Goal: Information Seeking & Learning: Find specific fact

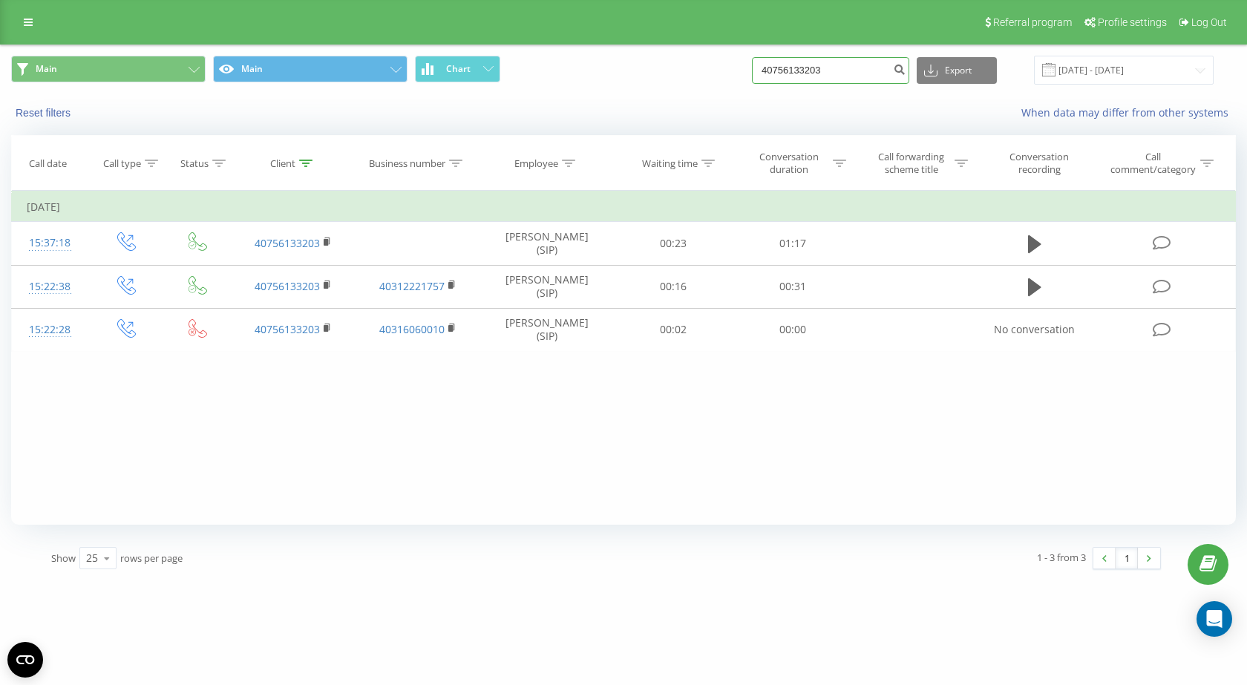
drag, startPoint x: 848, startPoint y: 65, endPoint x: 681, endPoint y: 73, distance: 167.9
click at [681, 73] on div "Main Main Chart 40756133203 Export .csv .xls .xlsx 18.05.2025 - 18.08.2025" at bounding box center [623, 70] width 1225 height 29
paste input "26225716"
type input "40726225716"
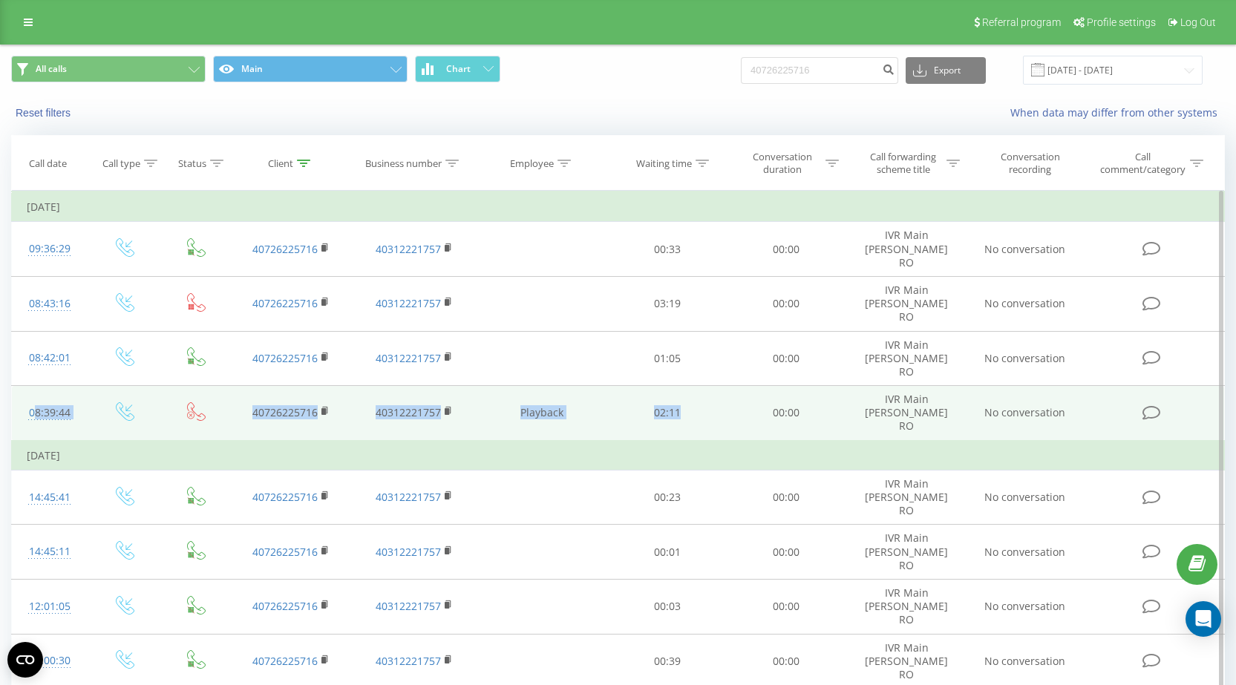
drag, startPoint x: 692, startPoint y: 372, endPoint x: 18, endPoint y: 370, distance: 673.9
click at [18, 386] on tr "08:39:44 40726225716 40312221757 Playback 02:11 00:00 IVR Main Renee RO No conv…" at bounding box center [618, 413] width 1213 height 55
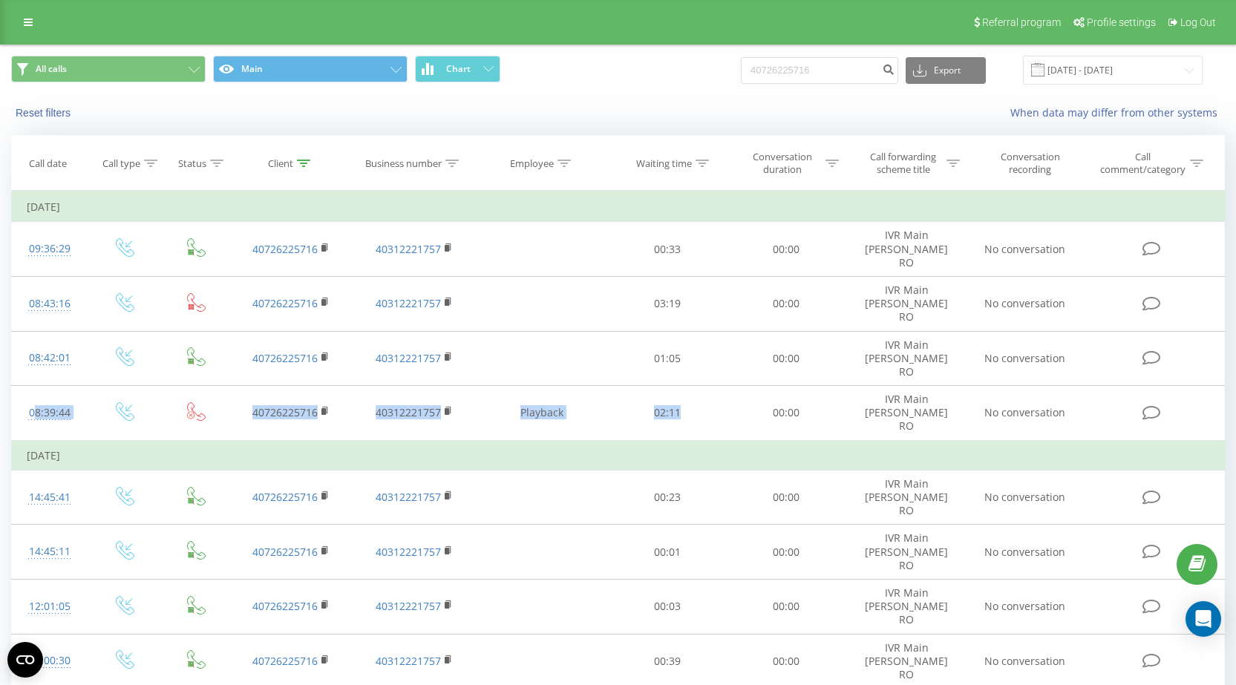
copy tr "08:39:44 40726225716 40312221757 Playback 02:11"
click at [56, 114] on button "Reset filters" at bounding box center [44, 112] width 67 height 13
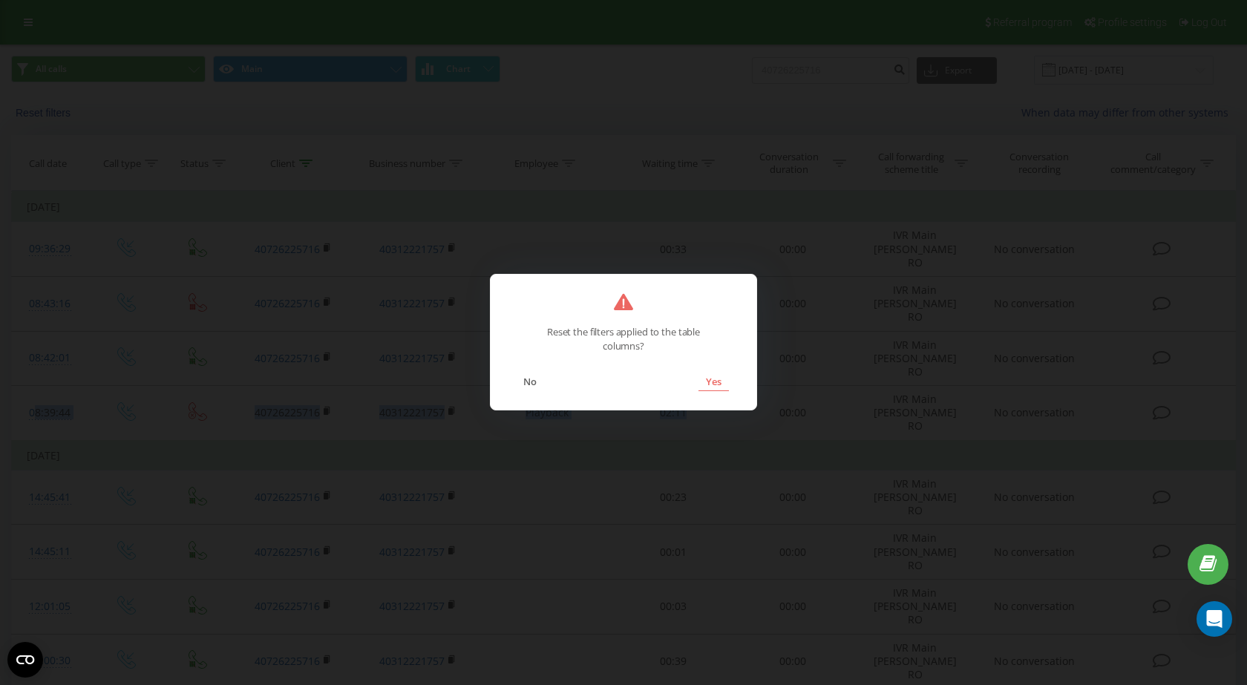
click at [716, 381] on button "Yes" at bounding box center [713, 381] width 30 height 19
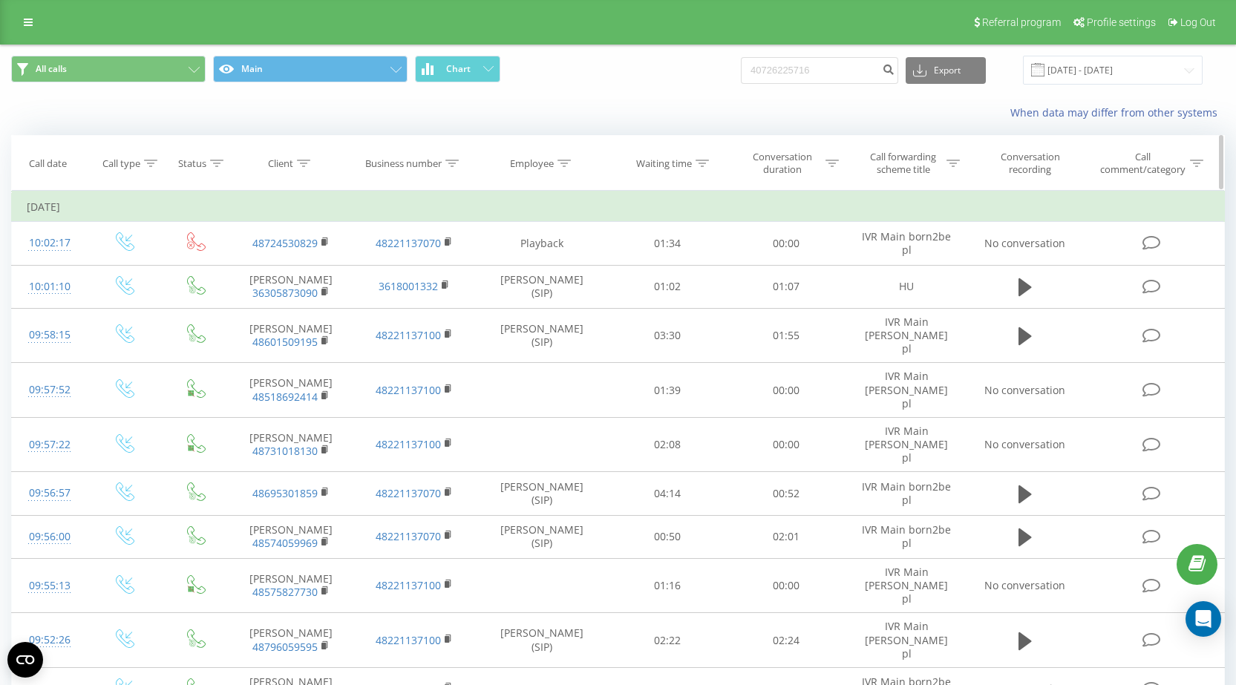
click at [459, 165] on icon at bounding box center [451, 163] width 13 height 7
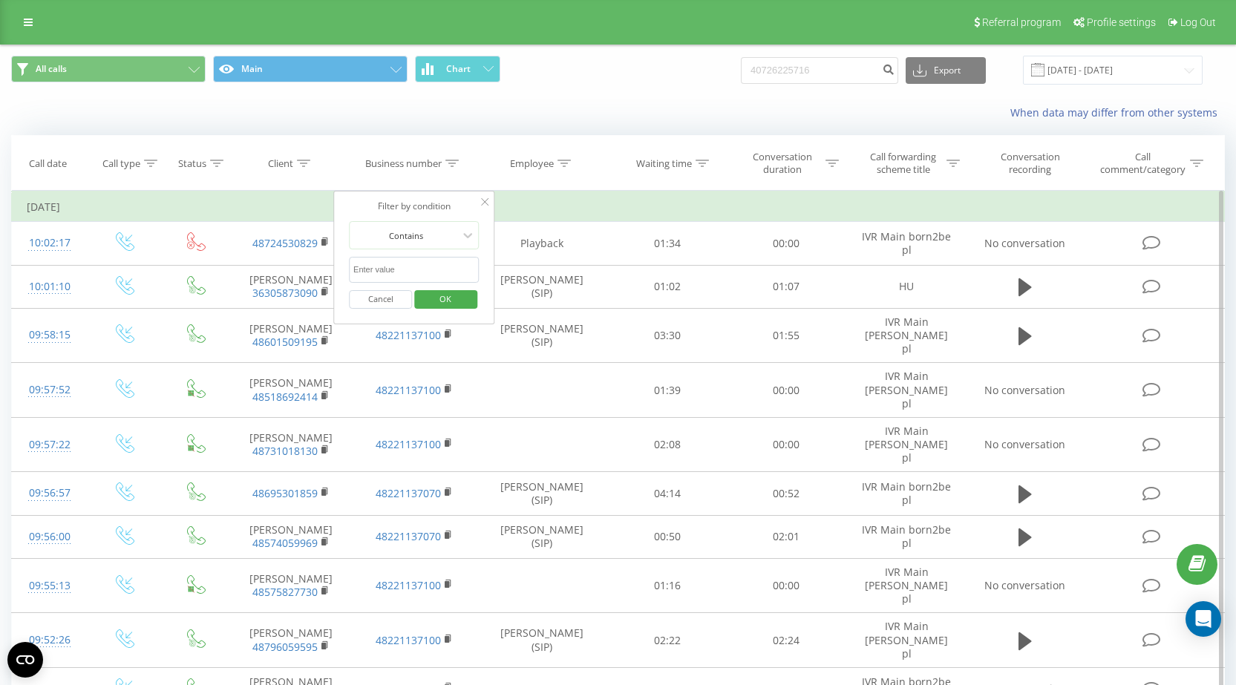
click at [415, 275] on input "text" at bounding box center [414, 270] width 131 height 26
paste input "40316060010"
type input "40316060010"
click at [453, 298] on span "OK" at bounding box center [446, 298] width 42 height 23
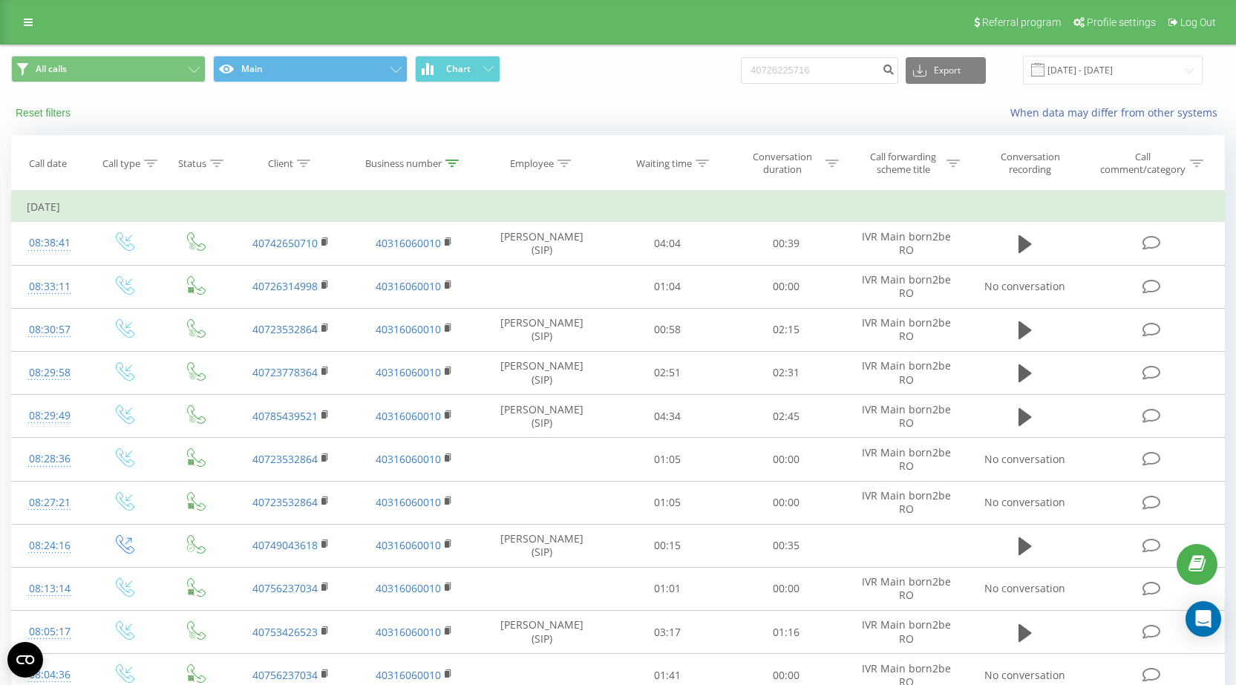
click at [42, 115] on button "Reset filters" at bounding box center [44, 112] width 67 height 13
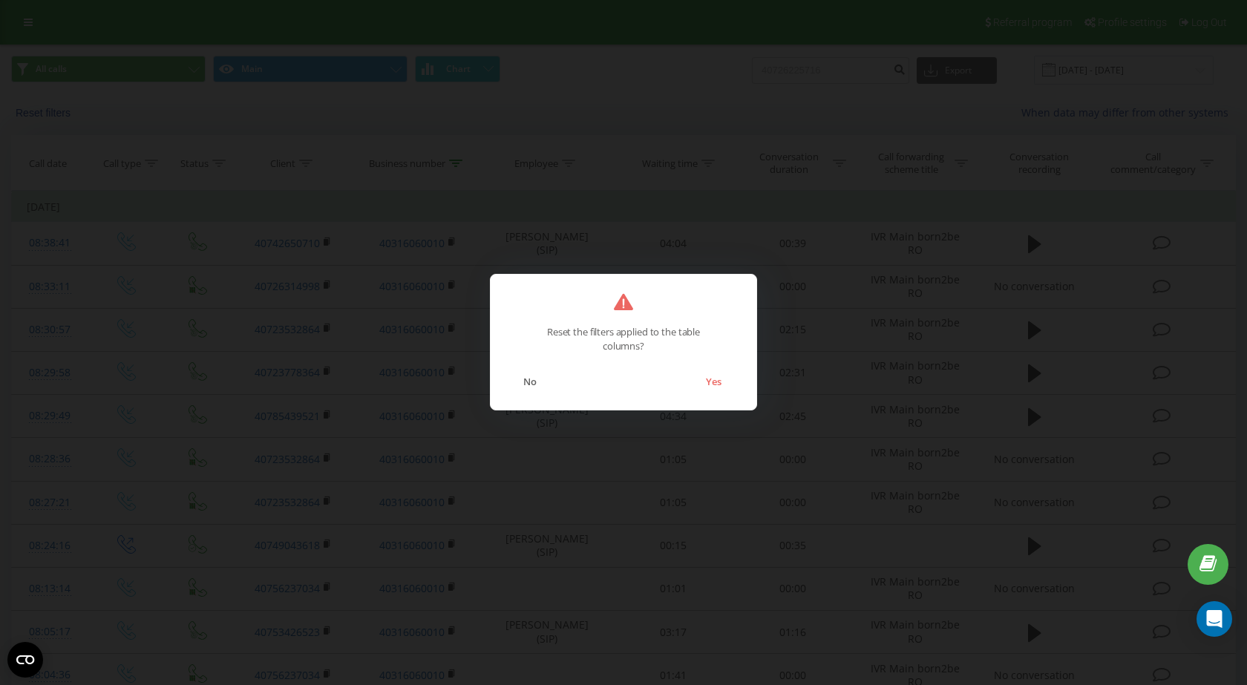
drag, startPoint x: 715, startPoint y: 373, endPoint x: 721, endPoint y: 332, distance: 41.2
click at [715, 375] on button "Yes" at bounding box center [713, 381] width 30 height 19
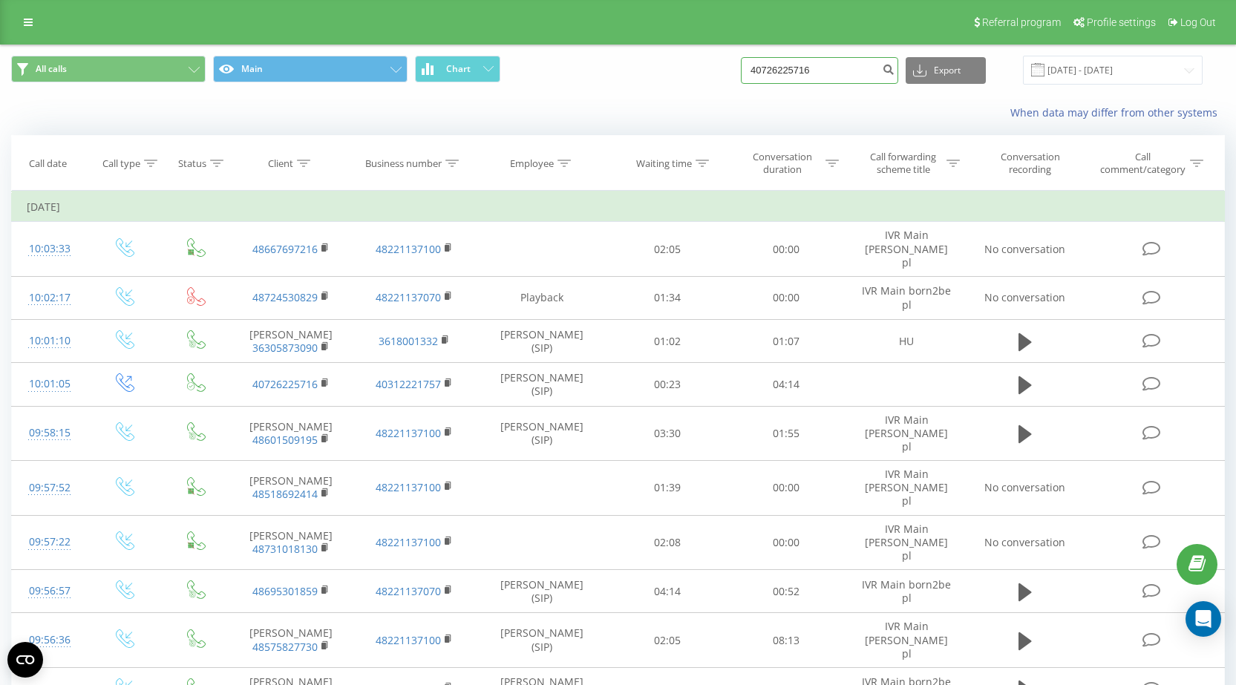
drag, startPoint x: 782, startPoint y: 65, endPoint x: 892, endPoint y: 42, distance: 113.1
type input "40756133203"
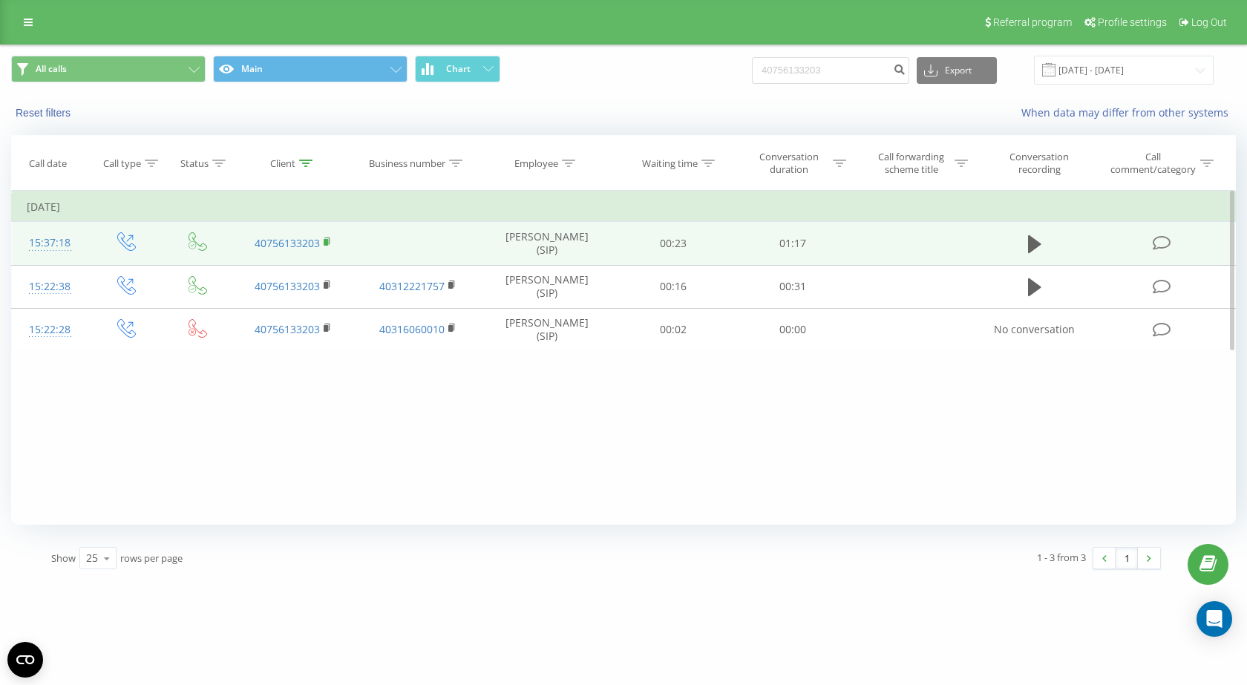
click at [325, 241] on rect at bounding box center [326, 242] width 4 height 7
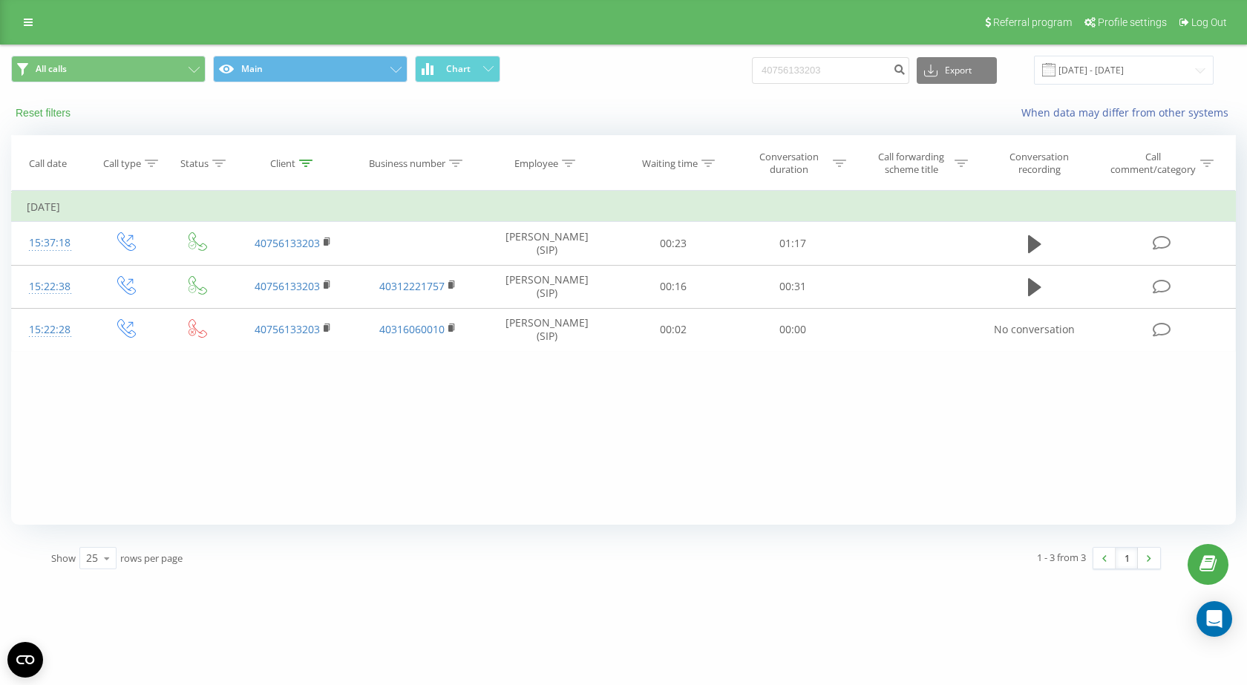
click at [59, 113] on button "Reset filters" at bounding box center [44, 112] width 67 height 13
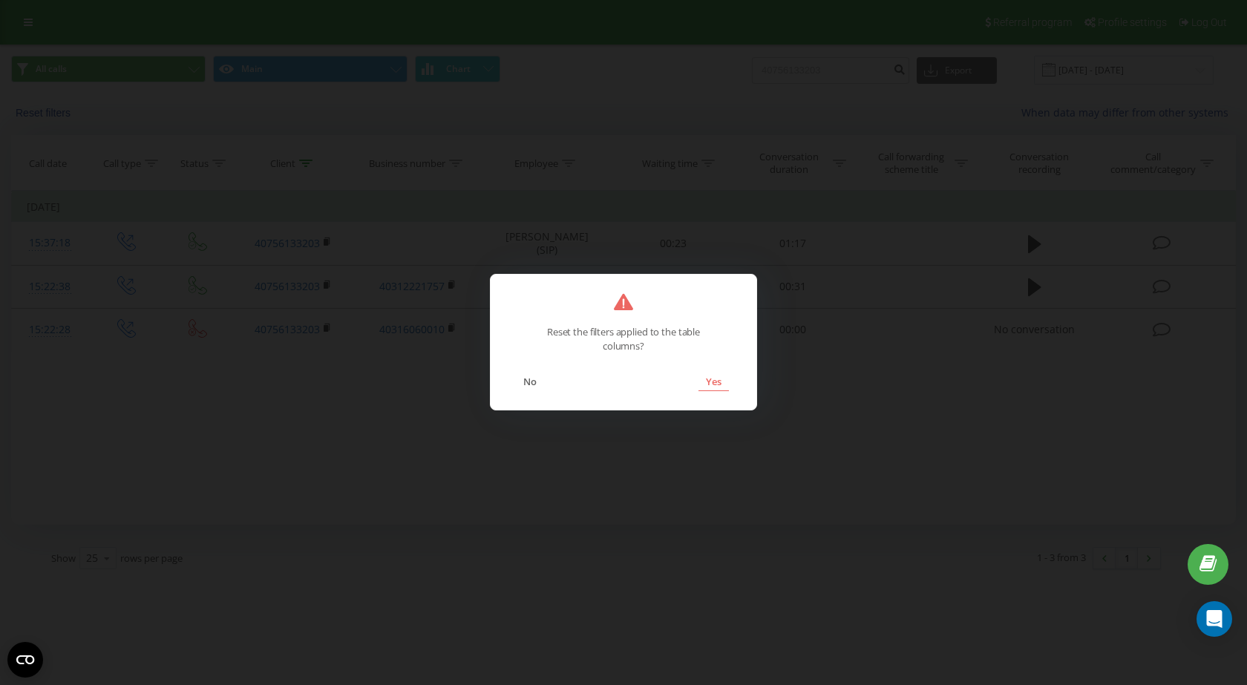
click at [715, 383] on button "Yes" at bounding box center [713, 381] width 30 height 19
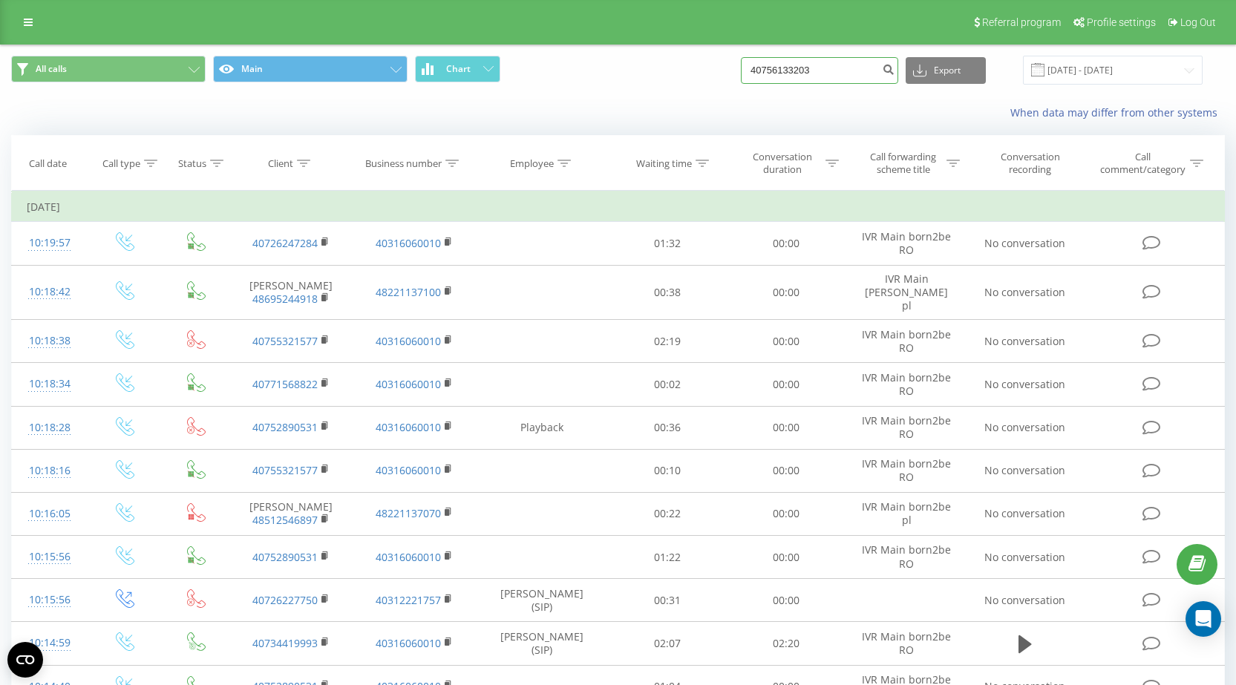
click at [780, 74] on input "40756133203" at bounding box center [819, 70] width 157 height 27
paste input "2890531"
type input "40752890531"
click at [894, 71] on icon "submit" at bounding box center [888, 67] width 13 height 9
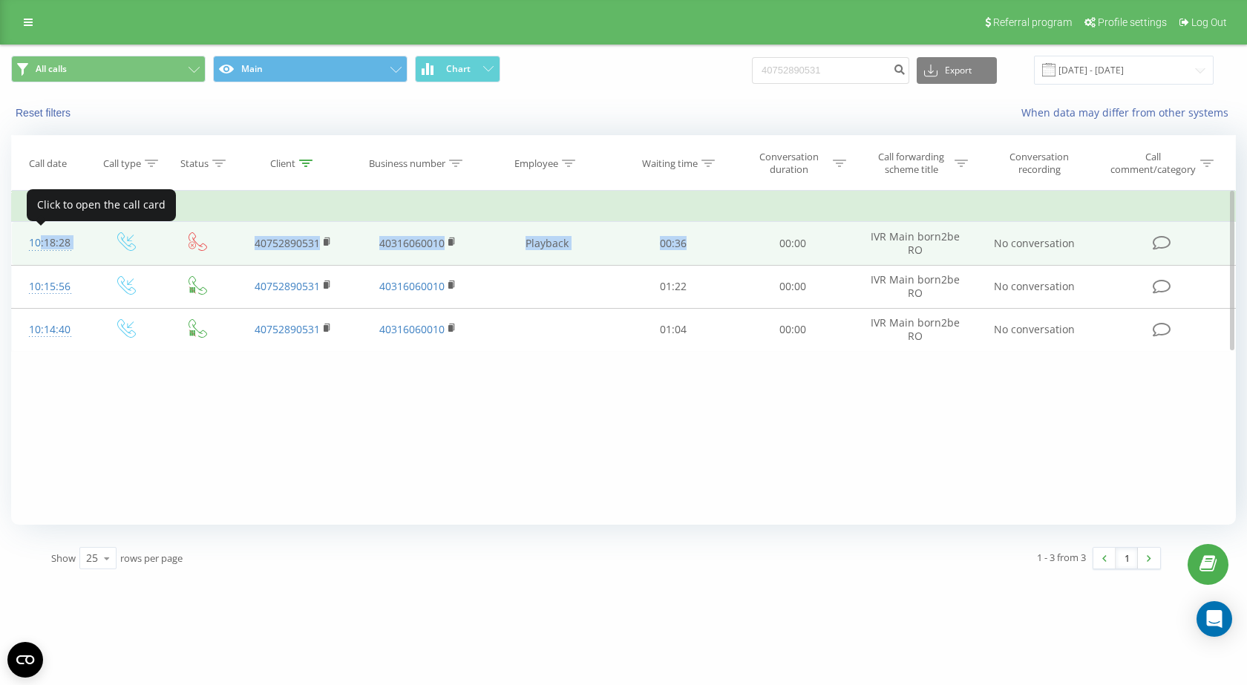
drag, startPoint x: 702, startPoint y: 243, endPoint x: 33, endPoint y: 246, distance: 668.7
click at [33, 246] on tr "10:18:28 40752890531 40316060010 Playback 00:36 00:00 IVR Main born2be RO No co…" at bounding box center [624, 243] width 1224 height 43
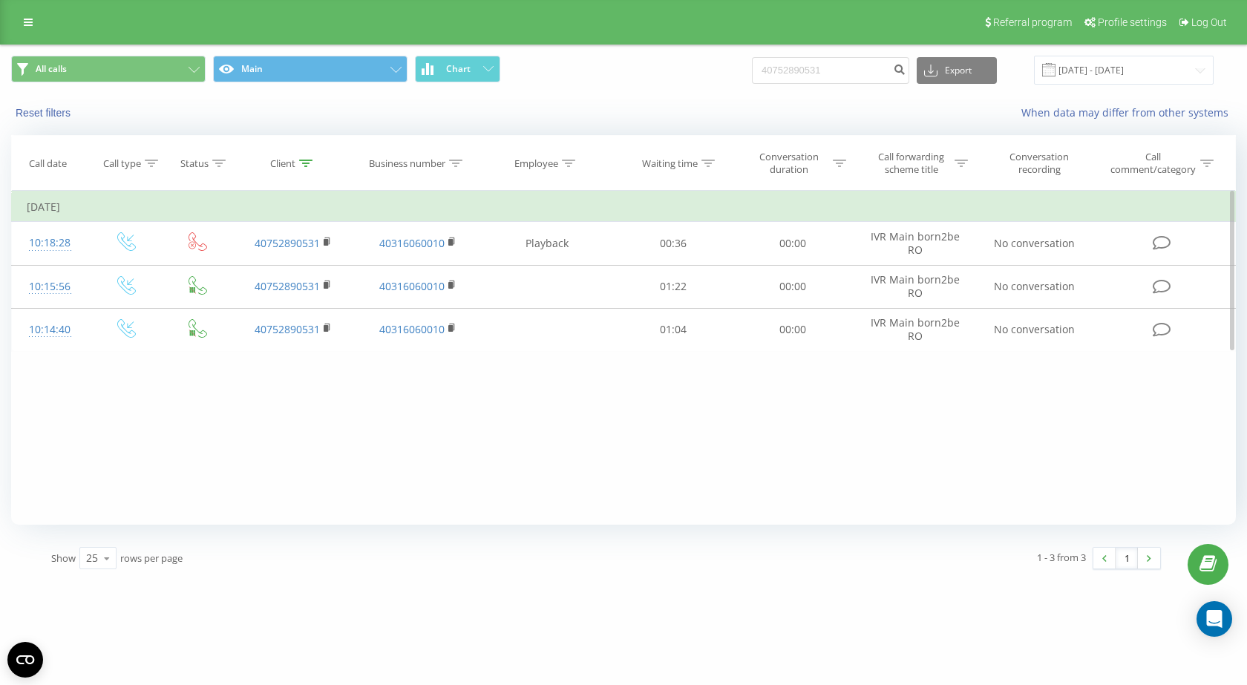
drag, startPoint x: 33, startPoint y: 246, endPoint x: 606, endPoint y: 373, distance: 586.1
click at [604, 425] on div "Filter by condition Equal Enter value Cancel OK Filter by condition Equal Enter…" at bounding box center [623, 358] width 1225 height 334
click at [805, 65] on input "40752890531" at bounding box center [830, 70] width 157 height 27
paste input "5321577"
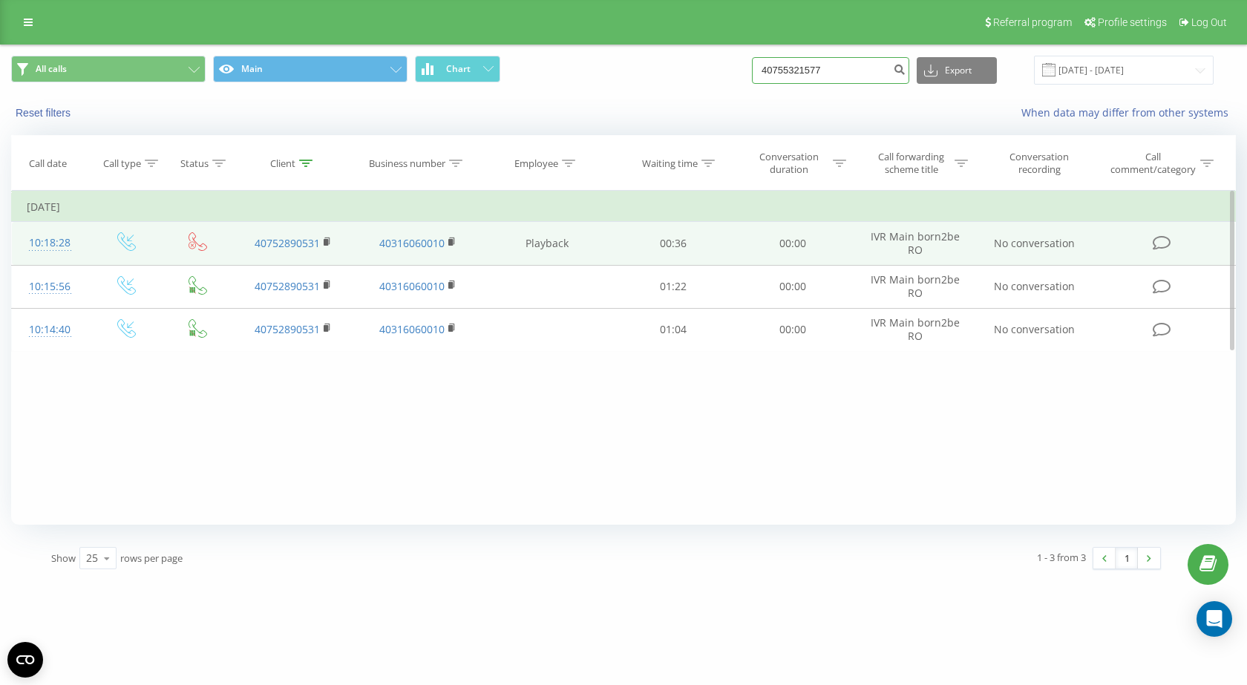
type input "40755321577"
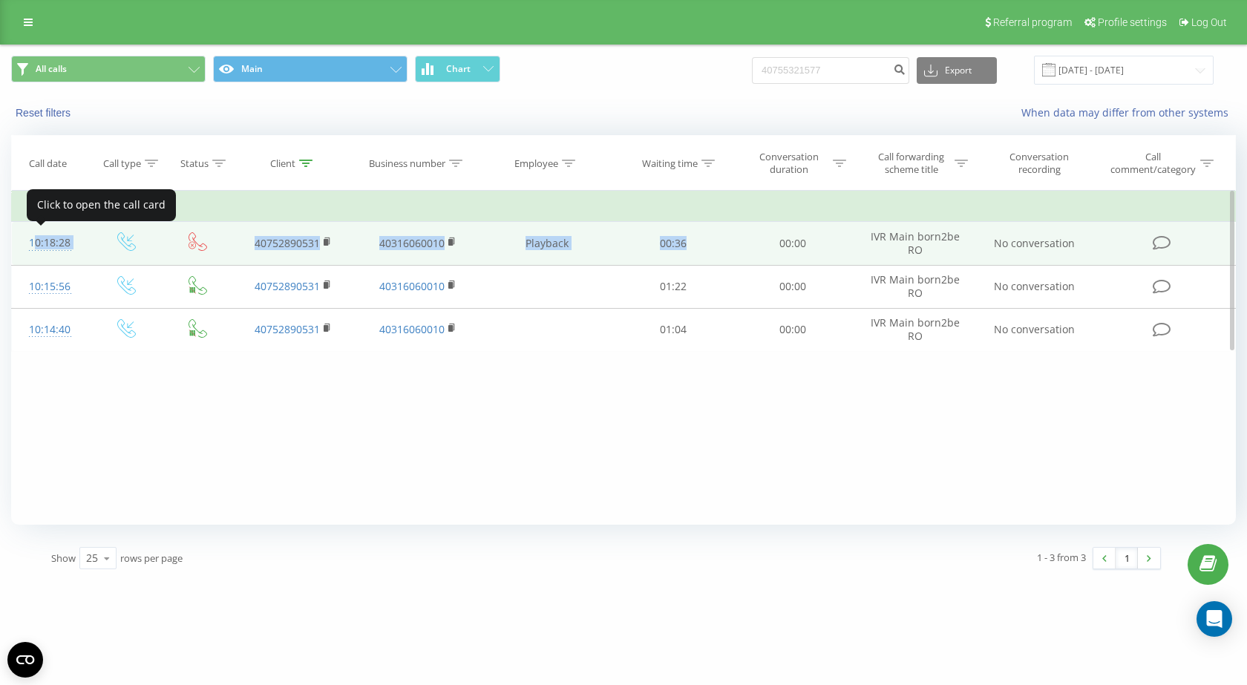
drag, startPoint x: 710, startPoint y: 239, endPoint x: 32, endPoint y: 242, distance: 677.6
click at [32, 241] on tr "10:18:28 40752890531 40316060010 Playback 00:36 00:00 IVR Main born2be RO No co…" at bounding box center [624, 243] width 1224 height 43
copy tr "10:18:28 40752890531 40316060010 Playback 00:36"
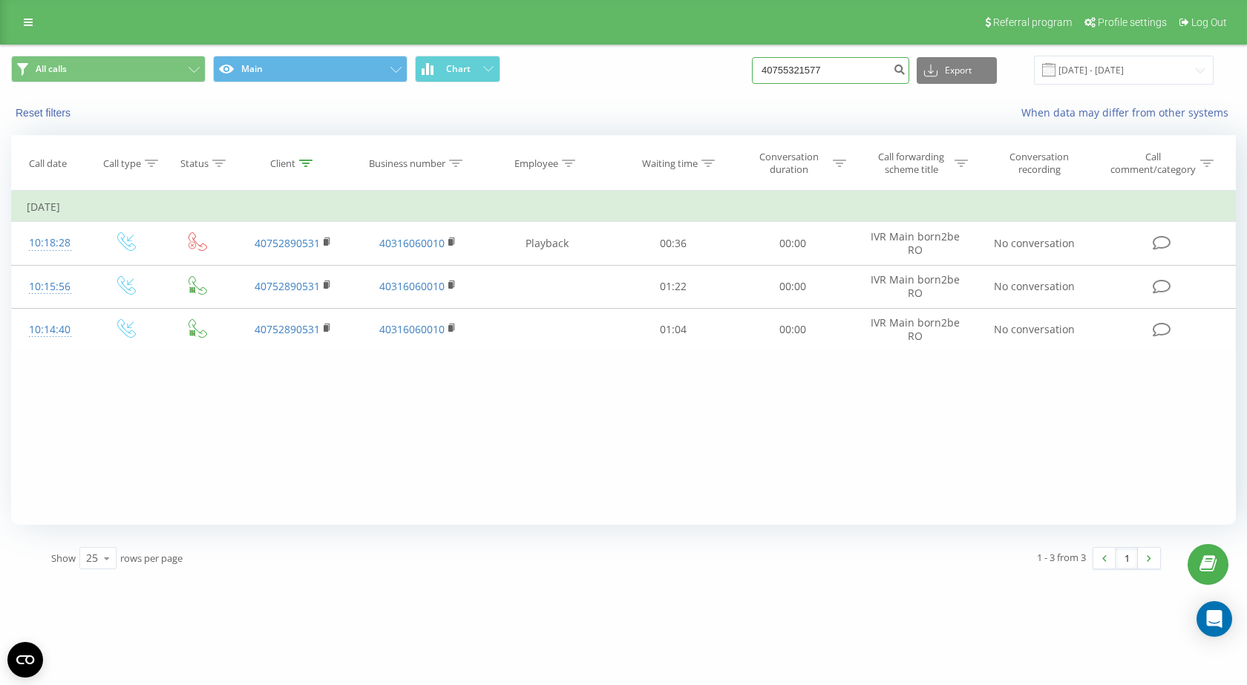
click at [843, 65] on input "40755321577" at bounding box center [830, 70] width 157 height 27
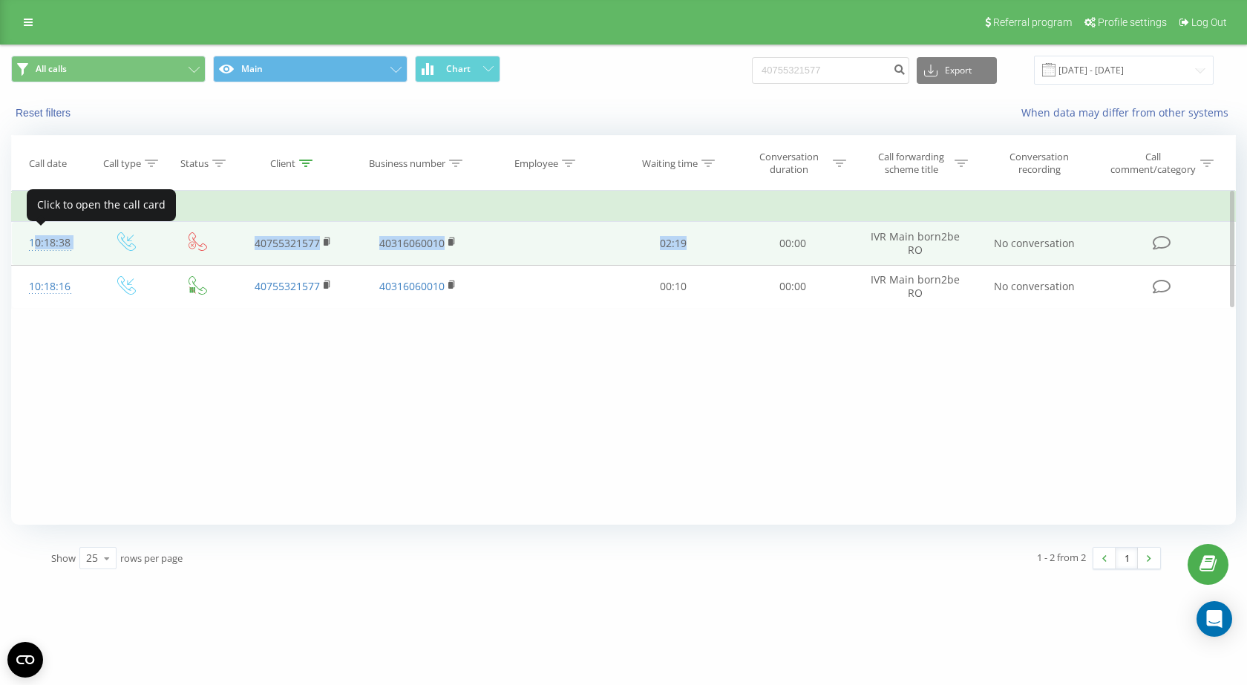
drag, startPoint x: 726, startPoint y: 237, endPoint x: 28, endPoint y: 248, distance: 697.7
click at [28, 248] on tr "10:18:38 40755321577 40316060010 02:19 00:00 IVR Main born2be RO No conversation" at bounding box center [624, 243] width 1224 height 43
copy tr "10:18:38 40755321577 40316060010 02:19"
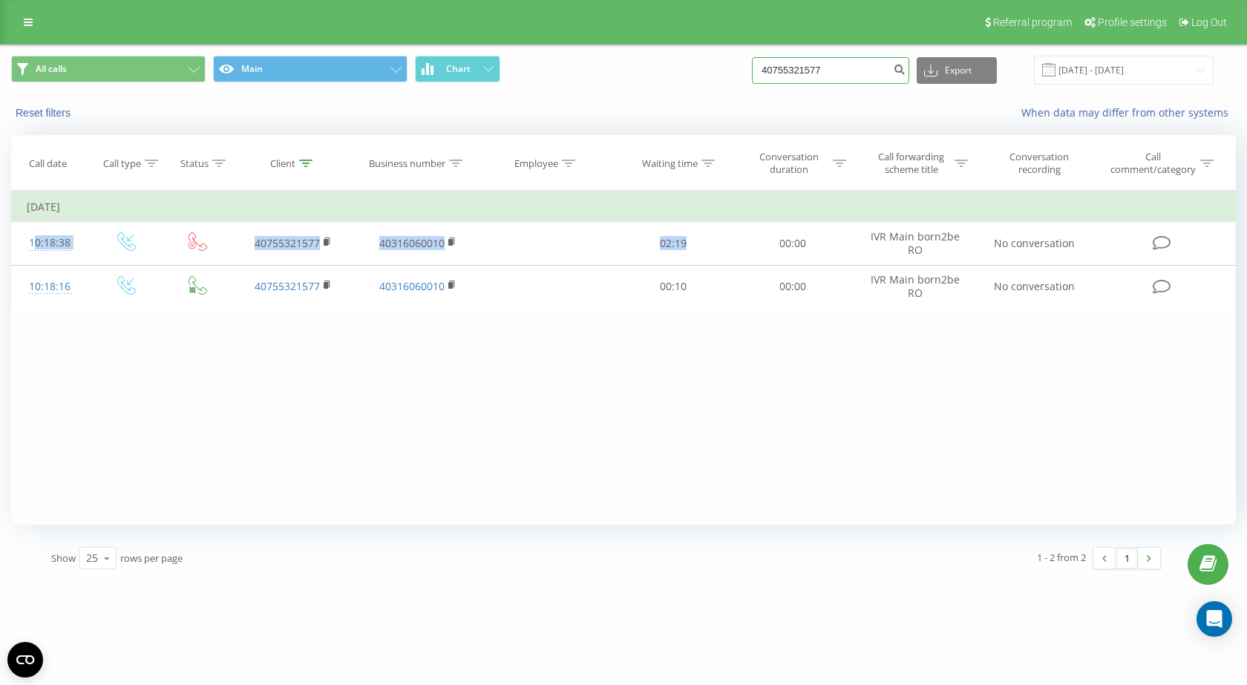
click at [815, 73] on input "40755321577" at bounding box center [830, 70] width 157 height 27
paste input "2890531"
type input "40752890531"
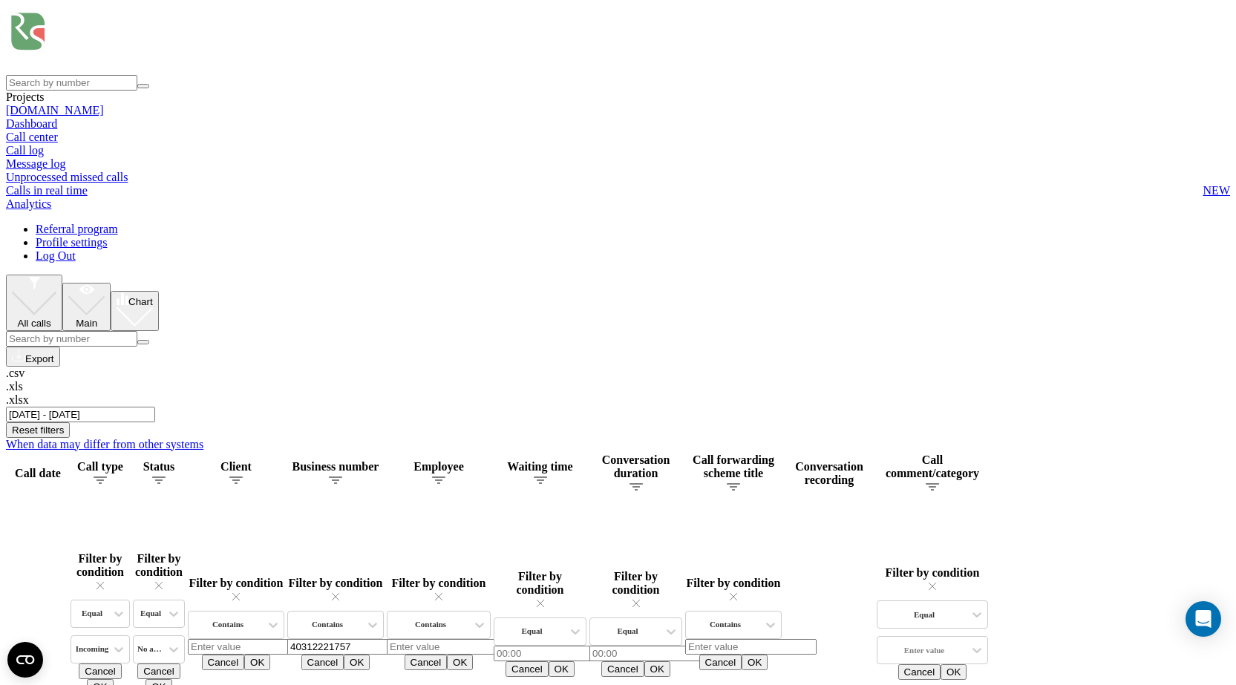
click at [155, 407] on input "01.06.2025 - 31.08.2025" at bounding box center [80, 415] width 149 height 16
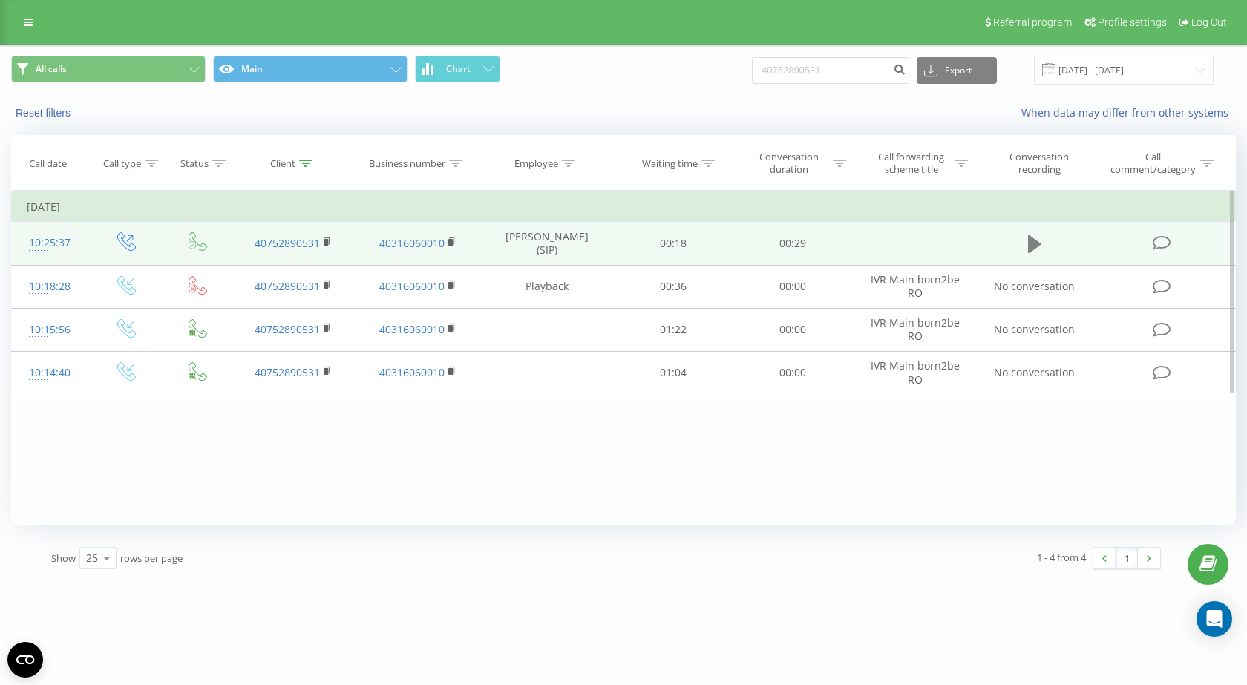
click at [1031, 240] on icon at bounding box center [1034, 244] width 13 height 18
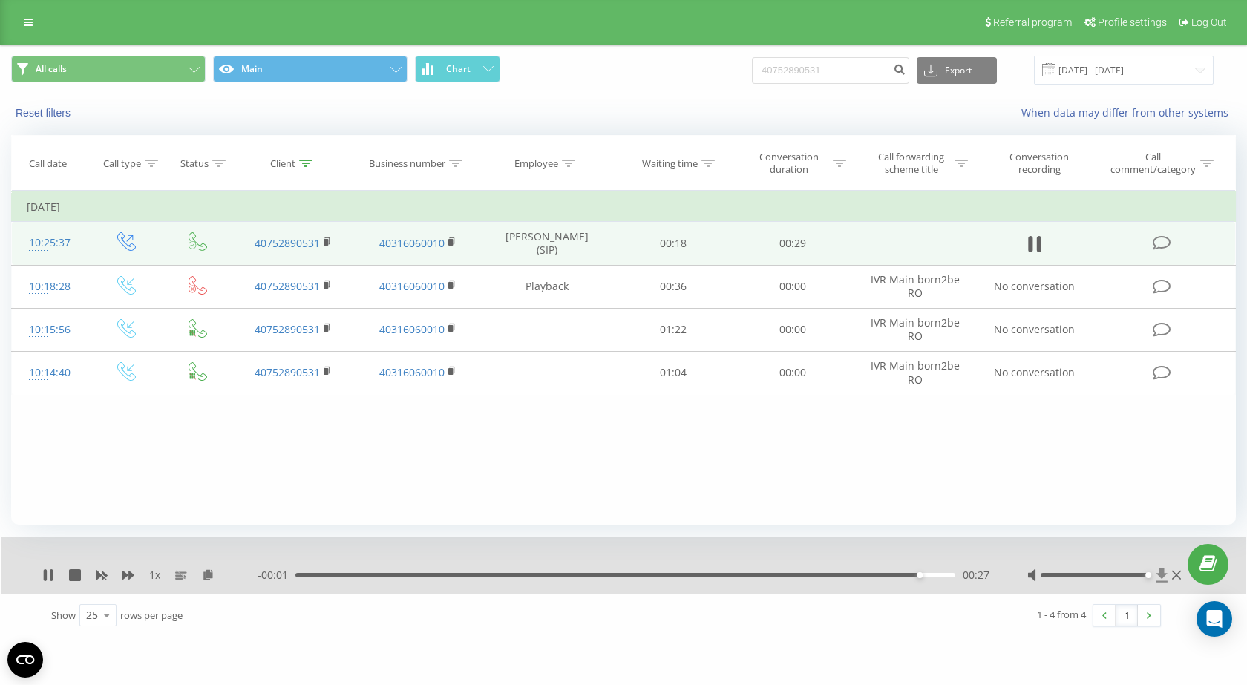
drag, startPoint x: 1094, startPoint y: 574, endPoint x: 1156, endPoint y: 576, distance: 61.6
click at [1156, 576] on div at bounding box center [1105, 575] width 157 height 15
click at [803, 574] on div "00:29" at bounding box center [625, 575] width 660 height 4
click at [761, 574] on div "00:23" at bounding box center [625, 575] width 660 height 4
click at [761, 572] on div "- 00:06 00:23 00:23" at bounding box center [624, 575] width 733 height 15
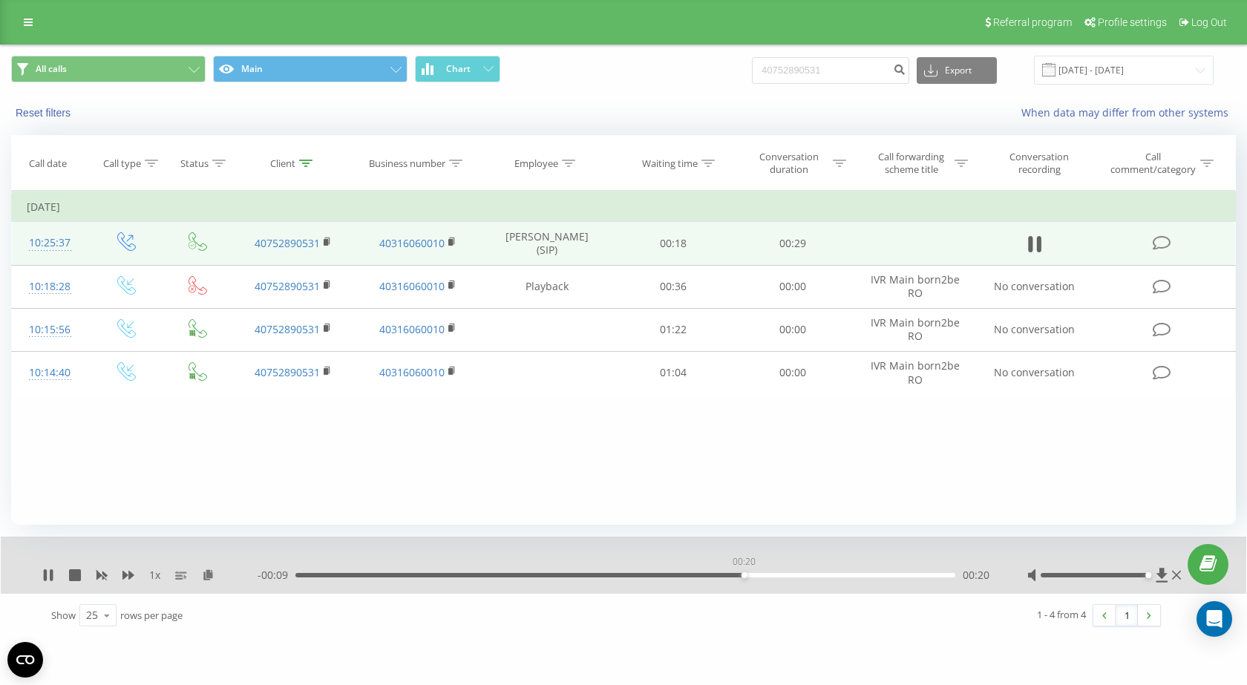
click at [744, 574] on div "00:20" at bounding box center [625, 575] width 660 height 4
click at [626, 576] on div "00:14" at bounding box center [625, 575] width 660 height 4
click at [624, 574] on div "00:14" at bounding box center [625, 575] width 660 height 4
click at [304, 573] on div "00:00 00:29 00:29" at bounding box center [624, 575] width 733 height 15
click at [304, 576] on div "00:00" at bounding box center [625, 575] width 660 height 4
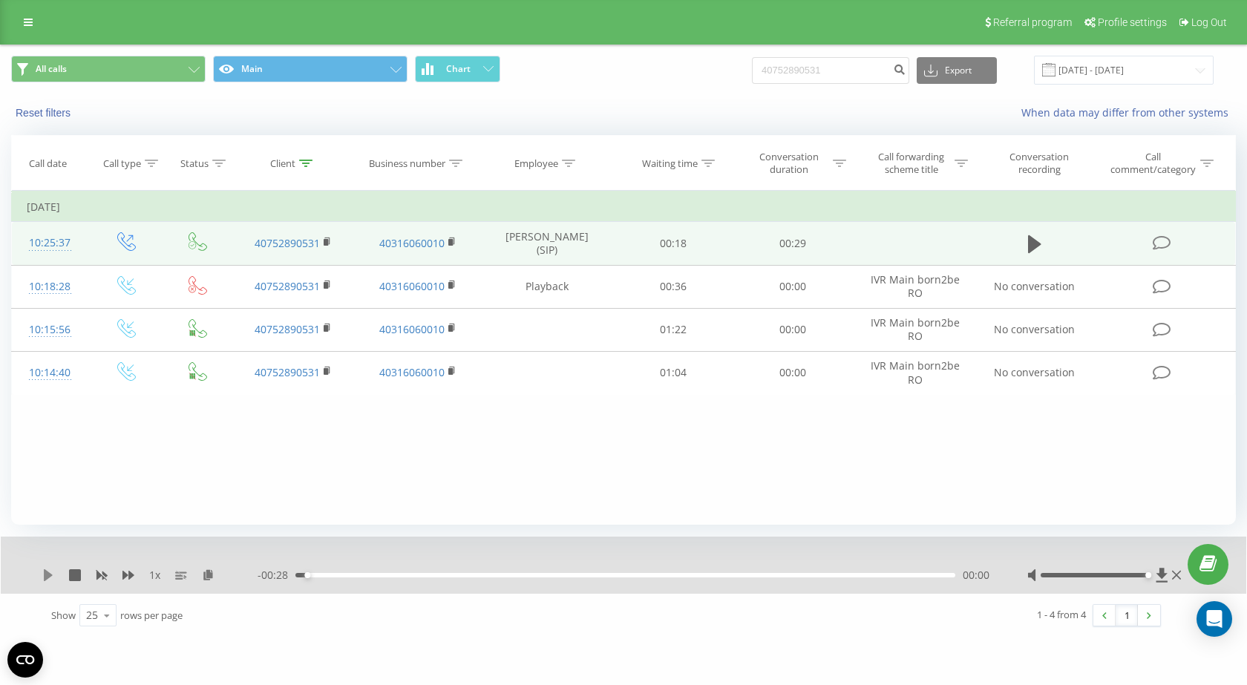
click at [46, 573] on icon at bounding box center [48, 575] width 9 height 12
click at [325, 242] on rect at bounding box center [326, 242] width 4 height 7
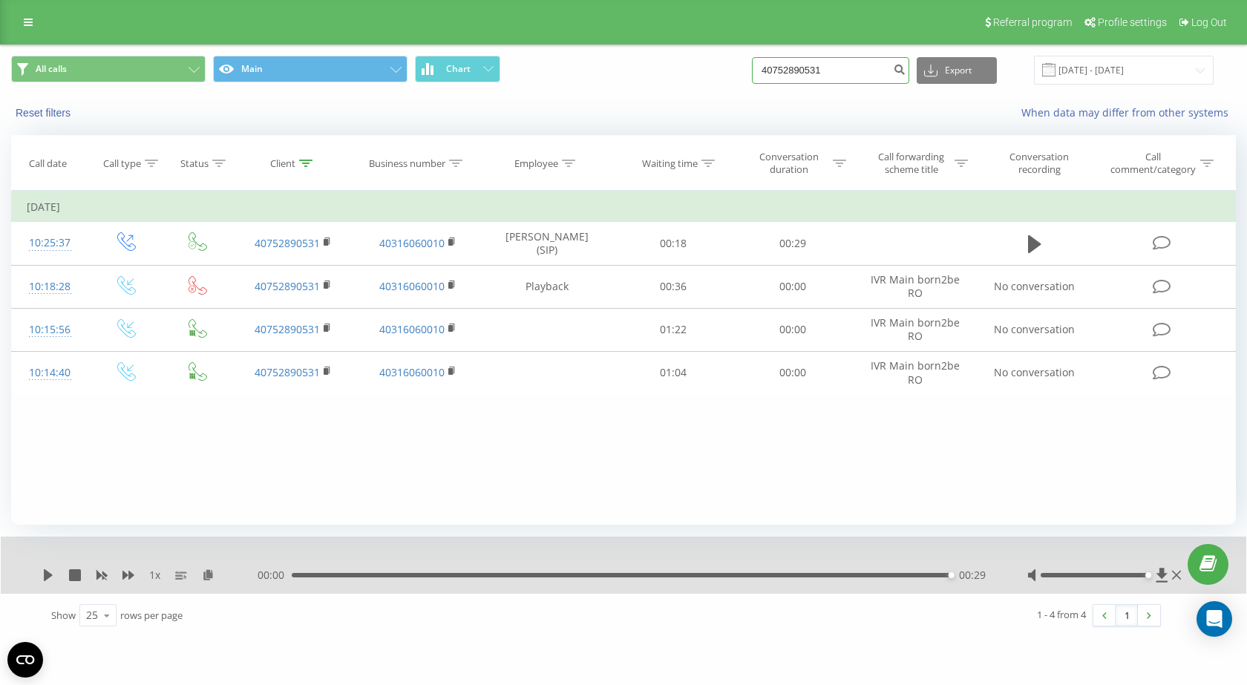
click at [845, 70] on input "40752890531" at bounding box center [830, 70] width 157 height 27
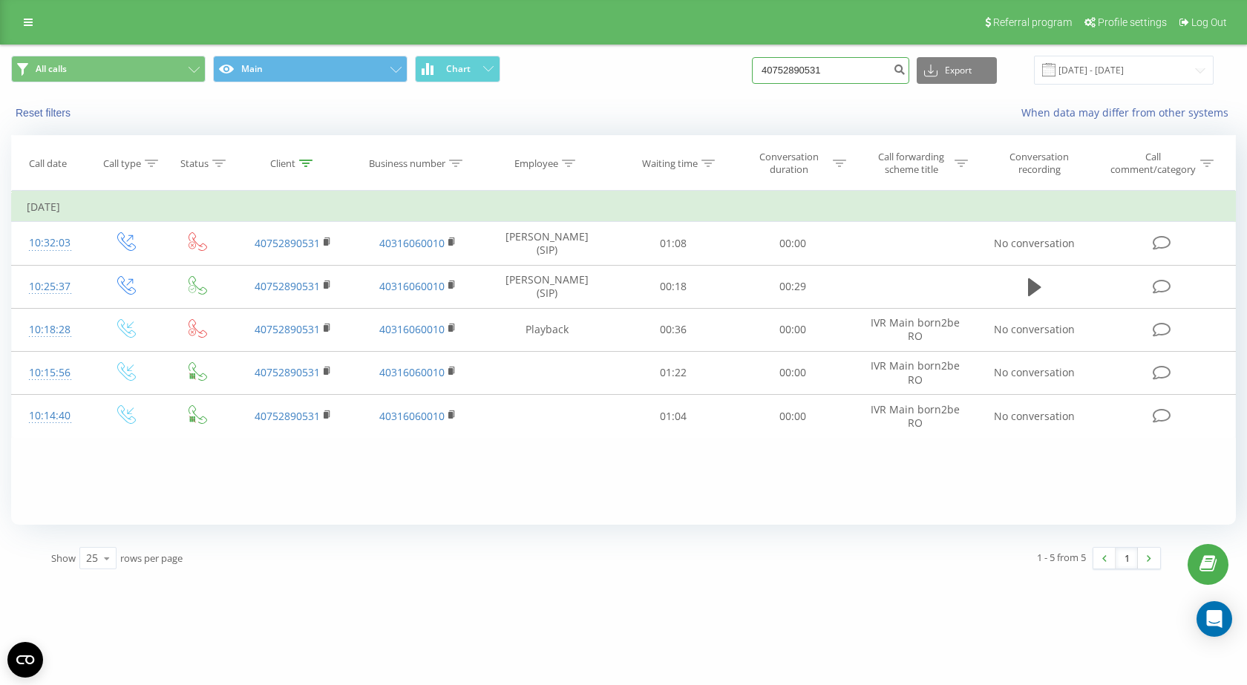
click at [845, 70] on input "40752890531" at bounding box center [830, 70] width 157 height 27
paste input "40749418001"
drag, startPoint x: 902, startPoint y: 62, endPoint x: 648, endPoint y: 62, distance: 254.6
click at [648, 62] on div "All calls Main Chart 4075289053140749418001 Export .csv .xls .xlsx 19.05.2025 -…" at bounding box center [623, 70] width 1225 height 29
paste input
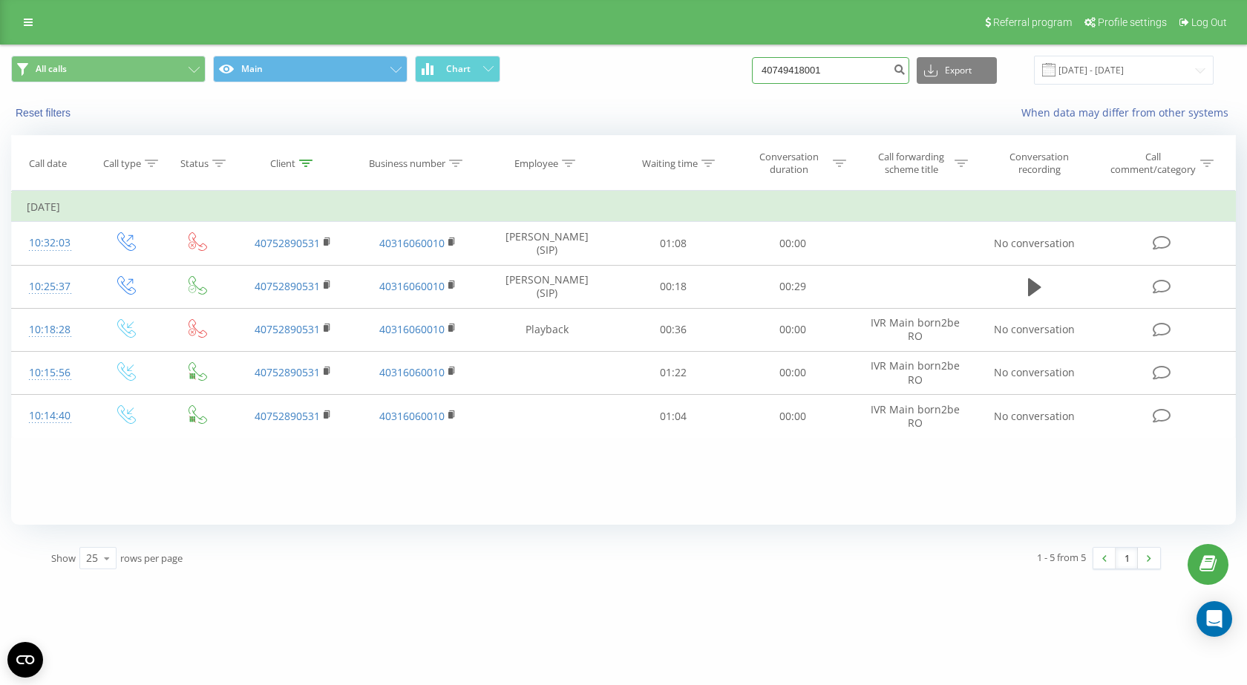
click at [784, 78] on input "40749418001" at bounding box center [830, 70] width 157 height 27
type input "40749418001"
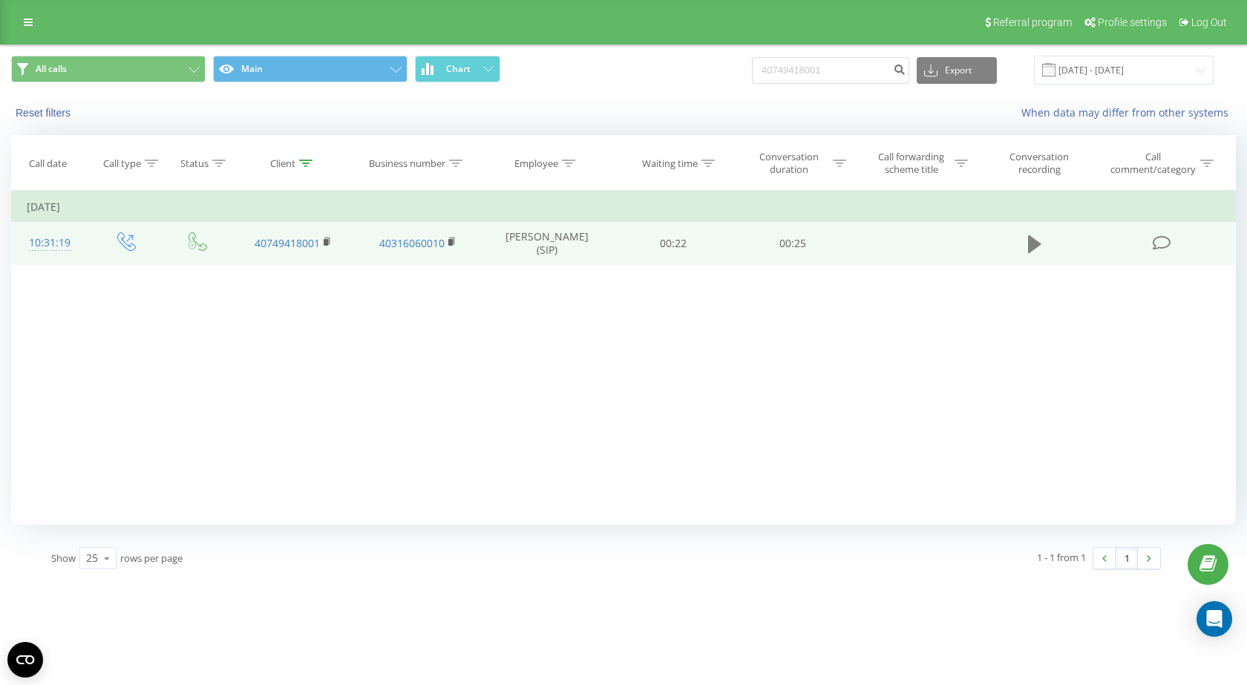
click at [1032, 243] on icon at bounding box center [1034, 244] width 13 height 18
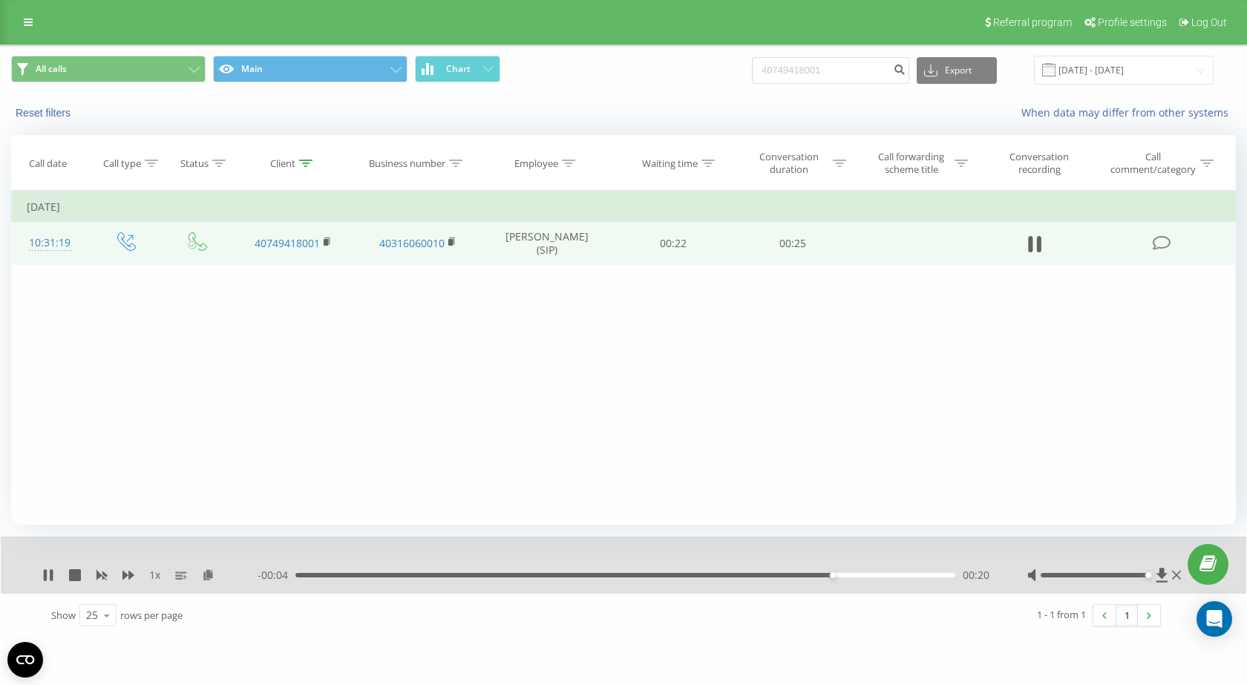
drag, startPoint x: 1095, startPoint y: 575, endPoint x: 1145, endPoint y: 581, distance: 50.1
click at [1145, 581] on div at bounding box center [1105, 575] width 157 height 15
click at [301, 576] on div "00:00" at bounding box center [625, 575] width 660 height 4
click at [799, 71] on input "40749418001" at bounding box center [830, 70] width 157 height 27
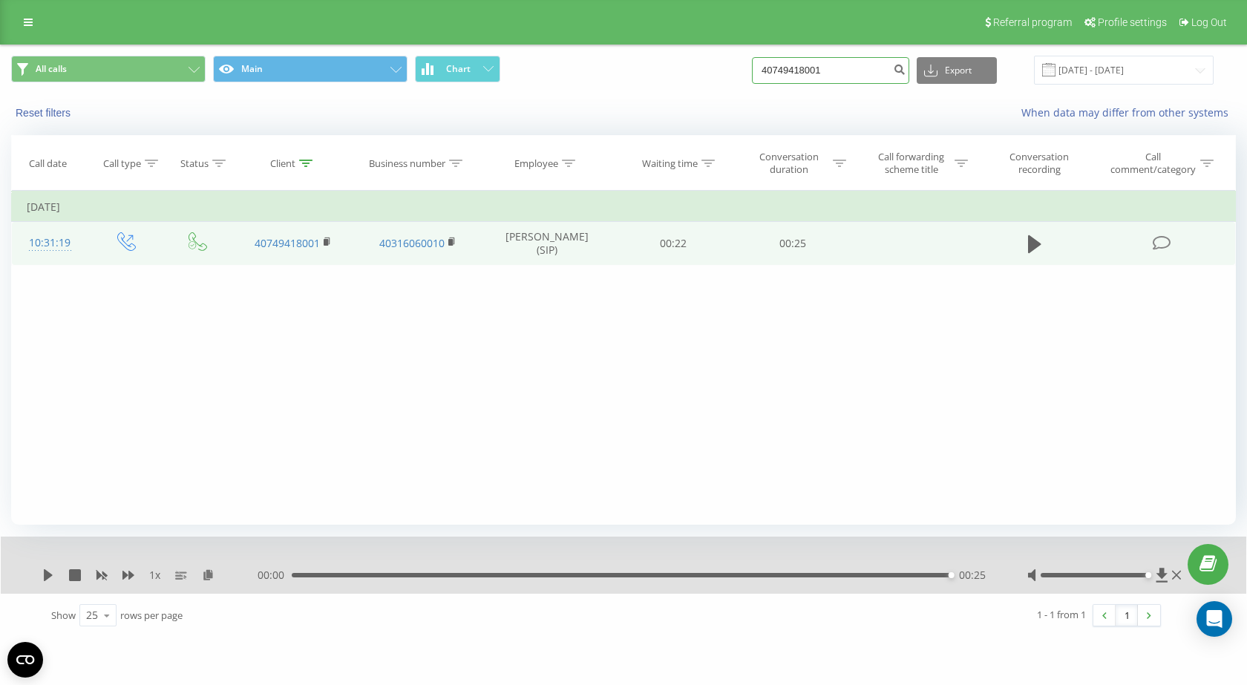
paste input "5289053"
type input "40752890531"
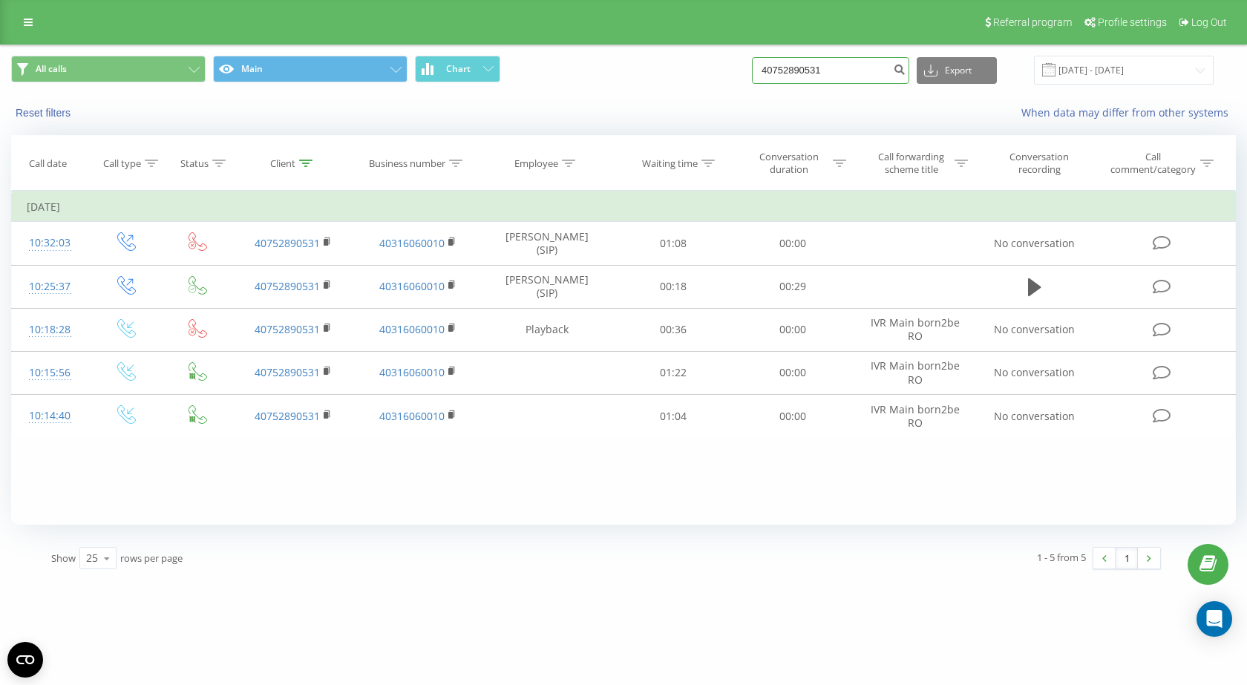
click at [848, 65] on input "40752890531" at bounding box center [830, 70] width 157 height 27
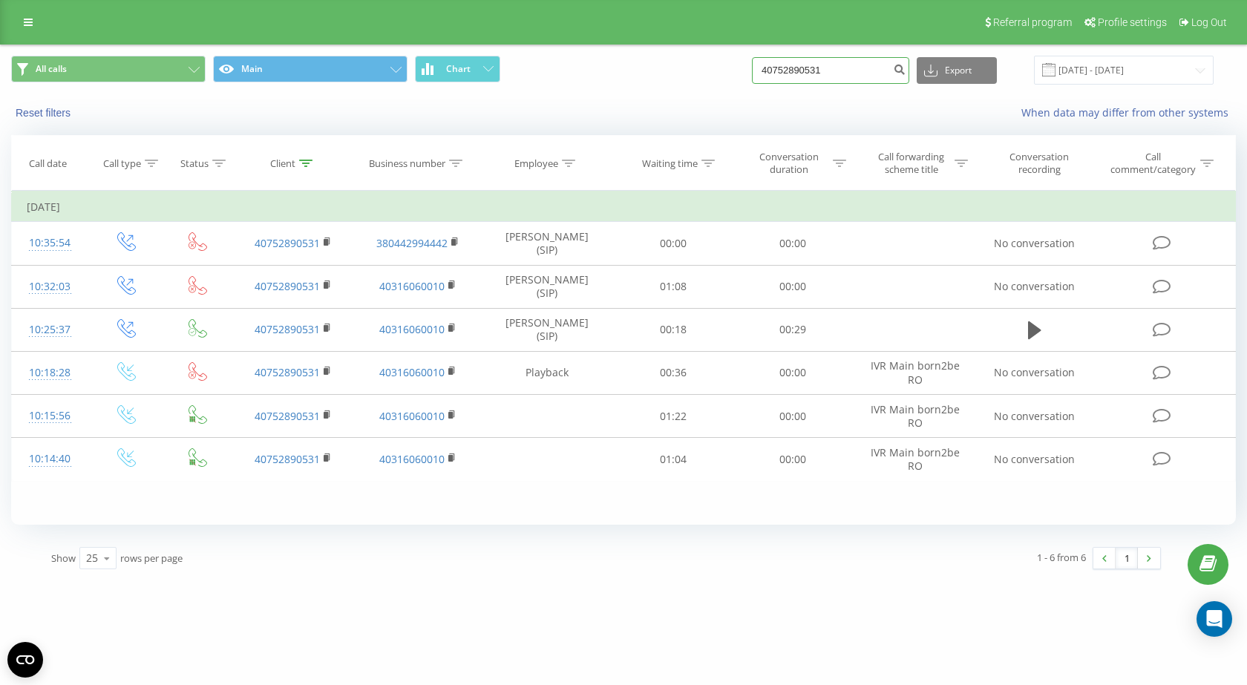
drag, startPoint x: 855, startPoint y: 76, endPoint x: 664, endPoint y: 70, distance: 191.6
click at [664, 70] on div "All calls Main Chart 40752890531 Export .csv .xls .xlsx 19.05.2025 - 19.08.2025" at bounding box center [623, 70] width 1225 height 29
paste input "0727996166"
type input "40752890531"
click at [854, 76] on input "40752890531" at bounding box center [830, 70] width 157 height 27
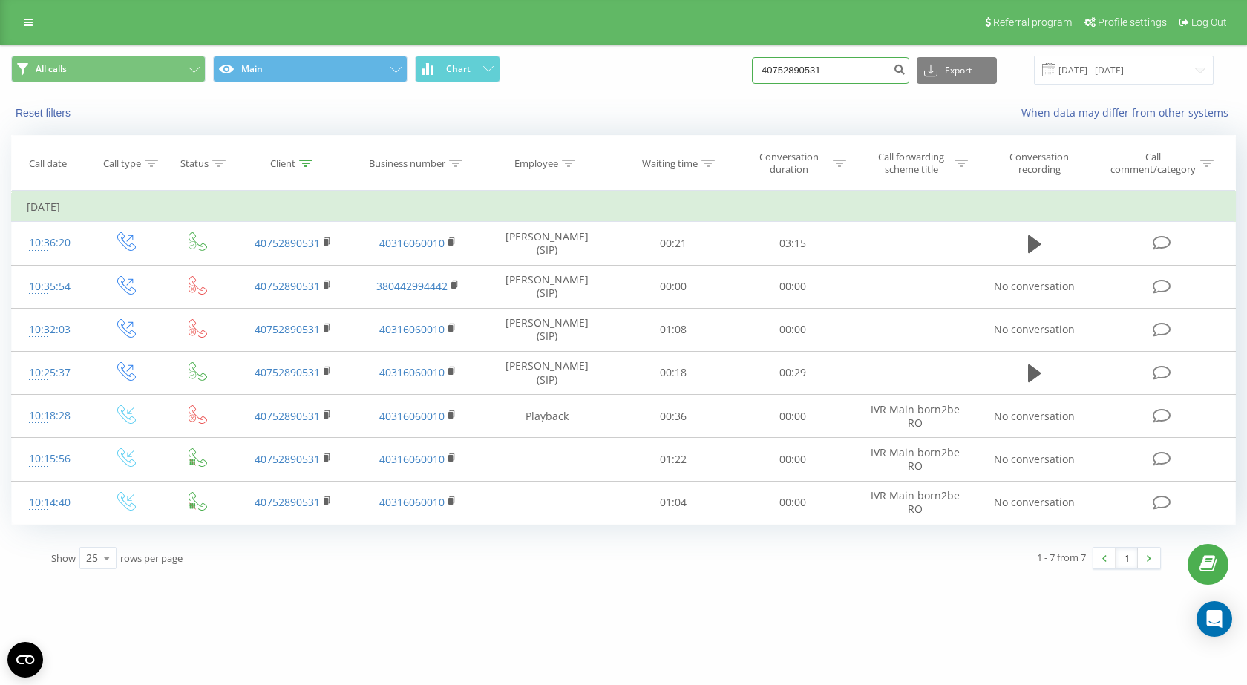
click at [814, 66] on input "40752890531" at bounding box center [830, 70] width 157 height 27
paste input "0727996166"
type input "0727996166"
drag, startPoint x: 324, startPoint y: 240, endPoint x: 4, endPoint y: 350, distance: 338.2
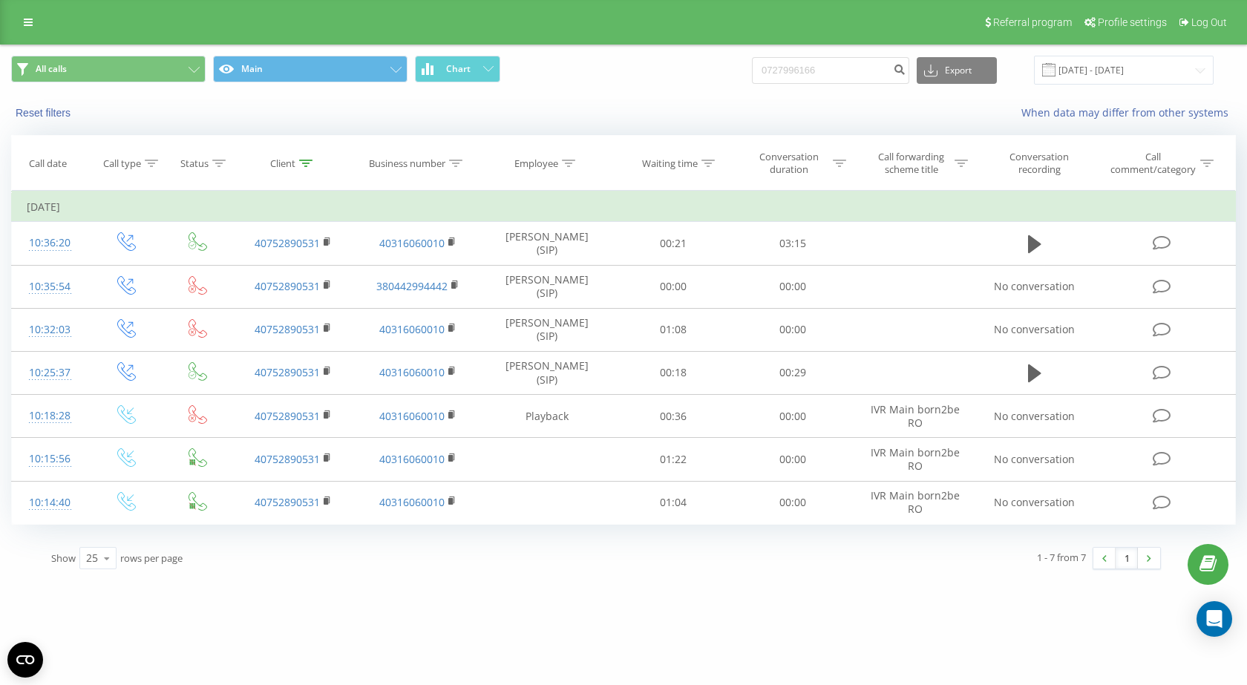
click at [324, 239] on rect at bounding box center [326, 242] width 4 height 7
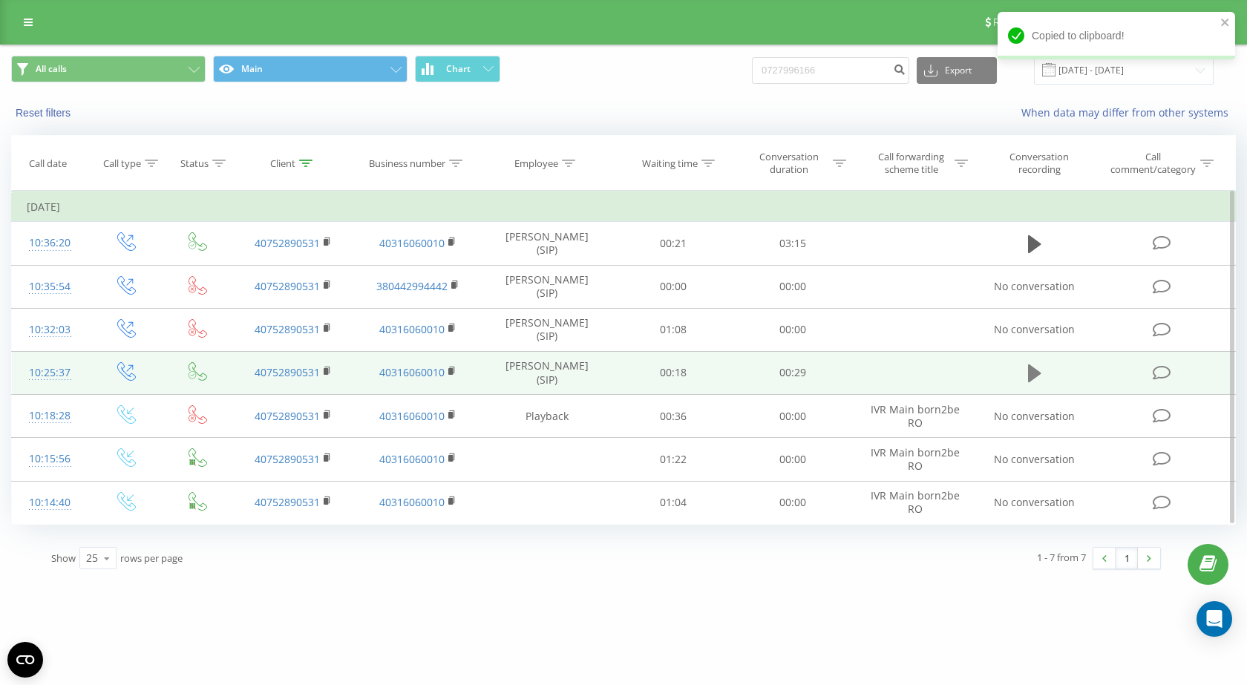
click at [1040, 372] on icon at bounding box center [1034, 373] width 13 height 21
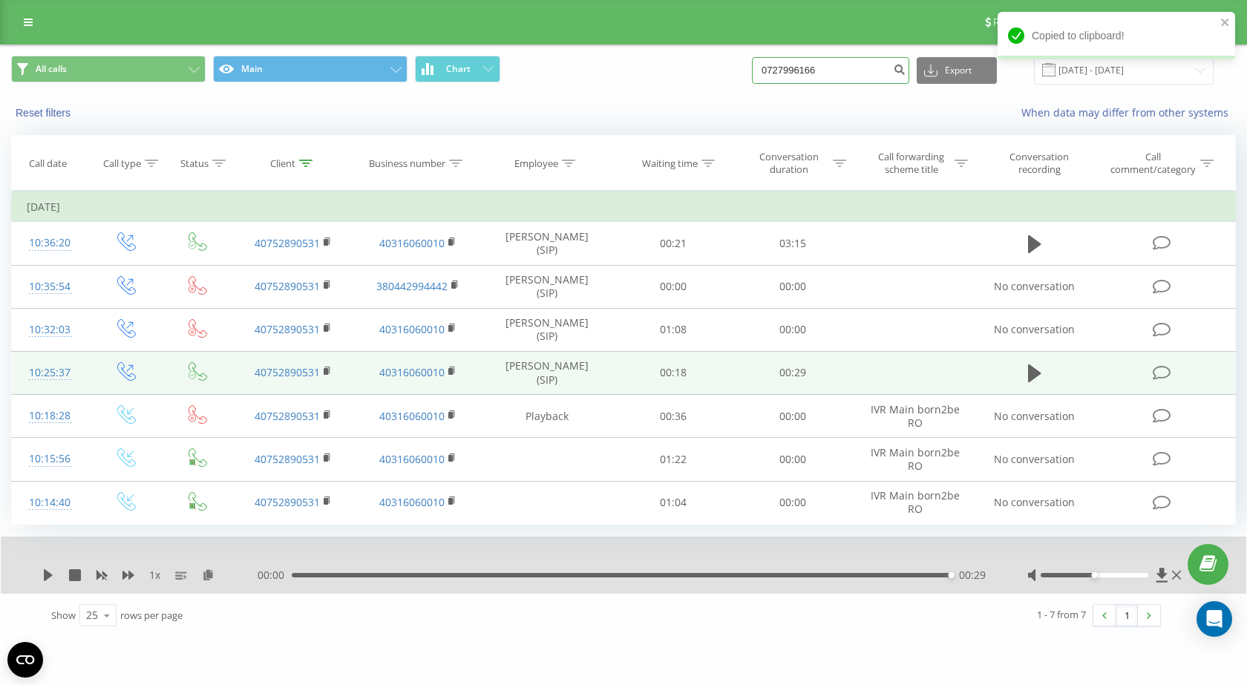
click at [843, 68] on input "0727996166" at bounding box center [830, 70] width 157 height 27
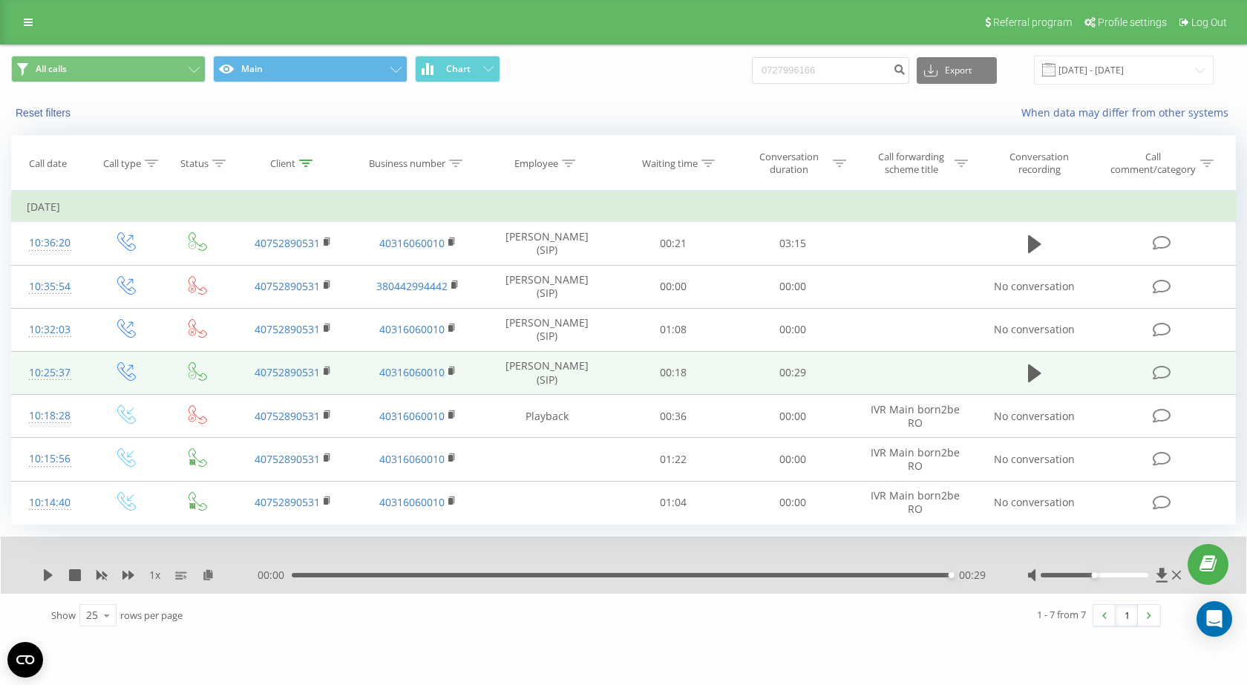
click at [601, 105] on div "Reset filters When data may differ from other systems" at bounding box center [623, 113] width 1245 height 36
drag, startPoint x: 910, startPoint y: 69, endPoint x: 21, endPoint y: 325, distance: 925.3
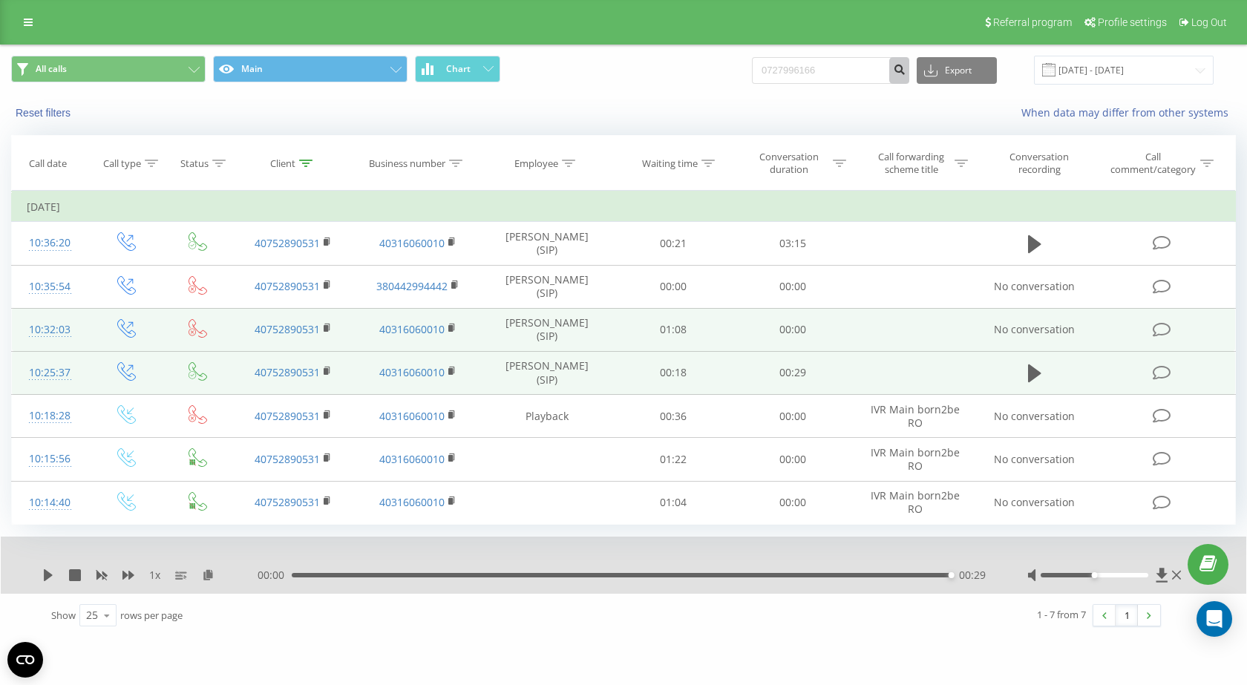
click at [905, 69] on icon "submit" at bounding box center [899, 67] width 13 height 9
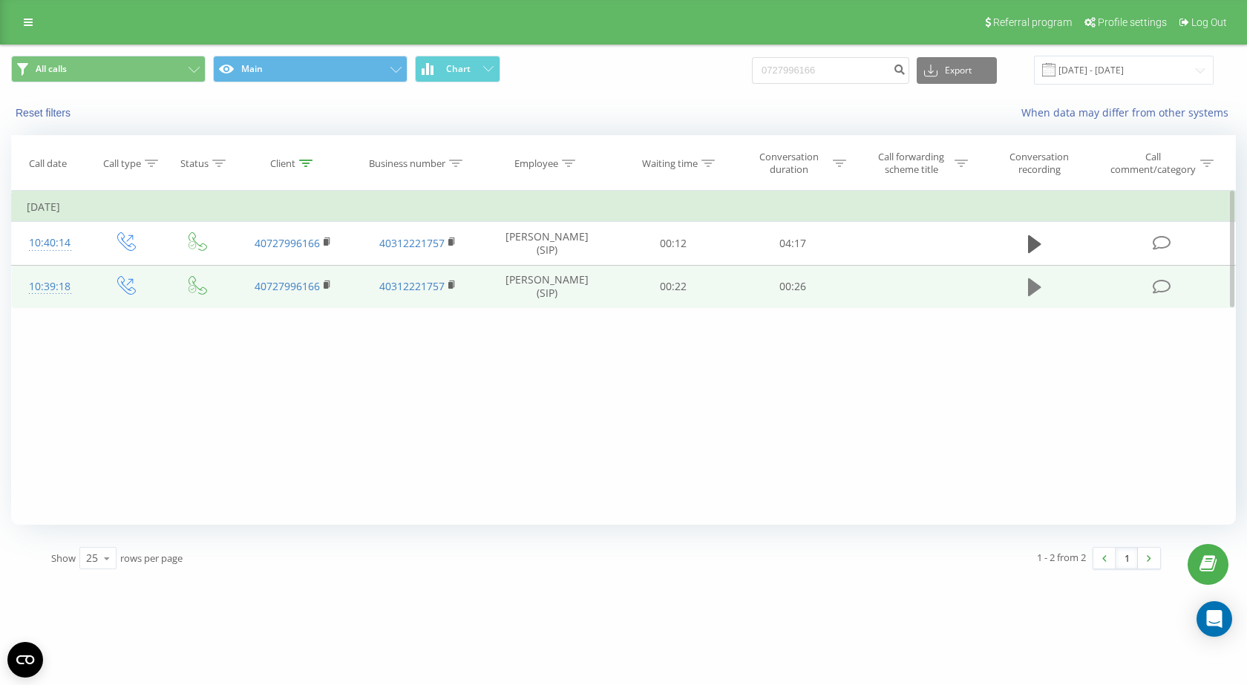
click at [1032, 285] on icon at bounding box center [1034, 287] width 13 height 18
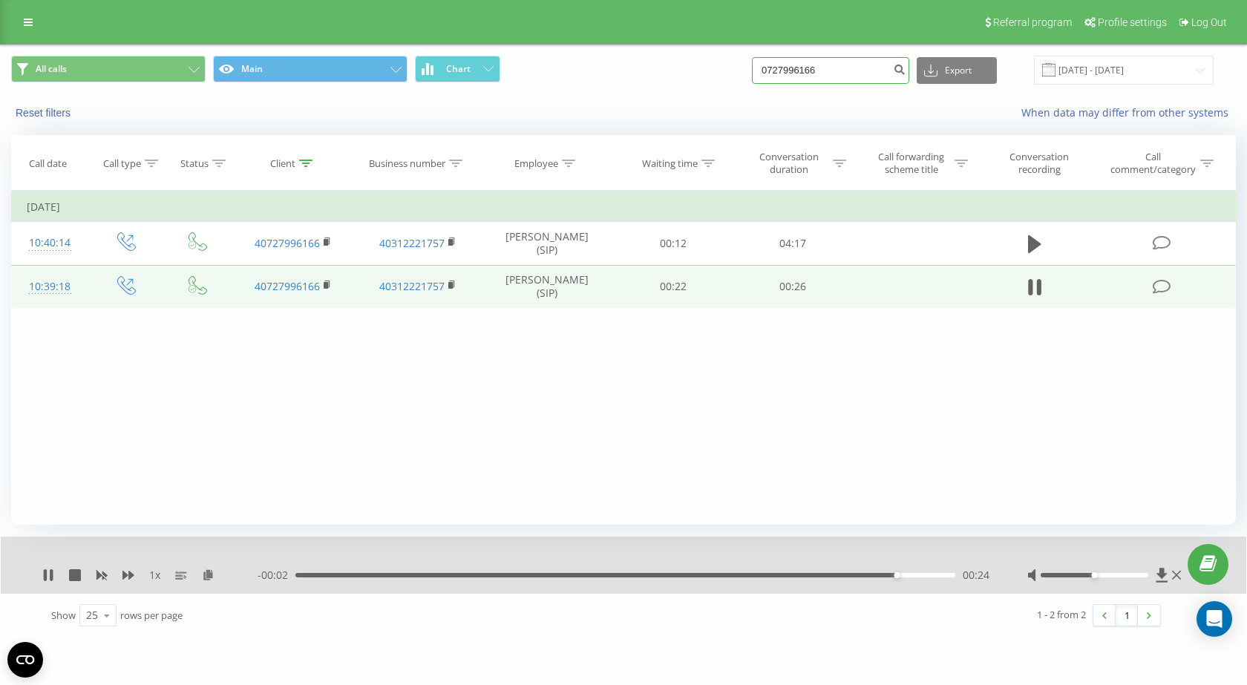
click at [807, 74] on input "0727996166" at bounding box center [830, 70] width 157 height 27
click at [807, 73] on input "0727996166" at bounding box center [830, 70] width 157 height 27
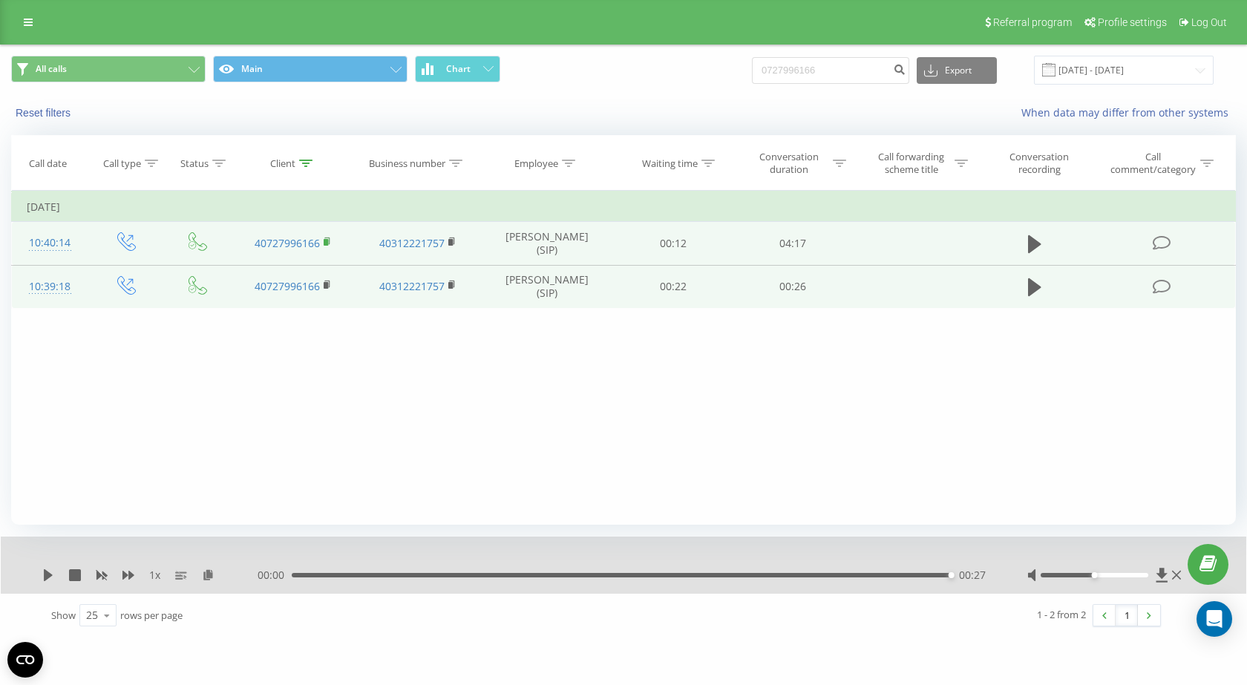
click at [330, 239] on icon at bounding box center [327, 240] width 5 height 7
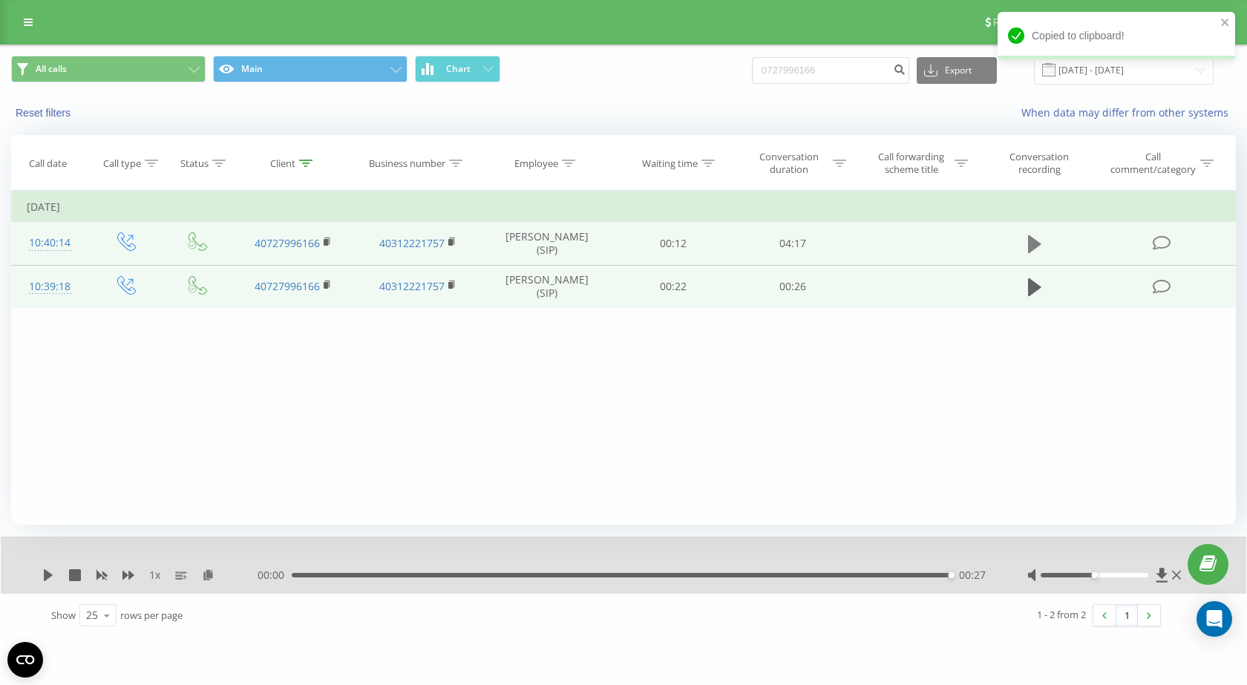
click at [1033, 238] on icon at bounding box center [1034, 244] width 13 height 18
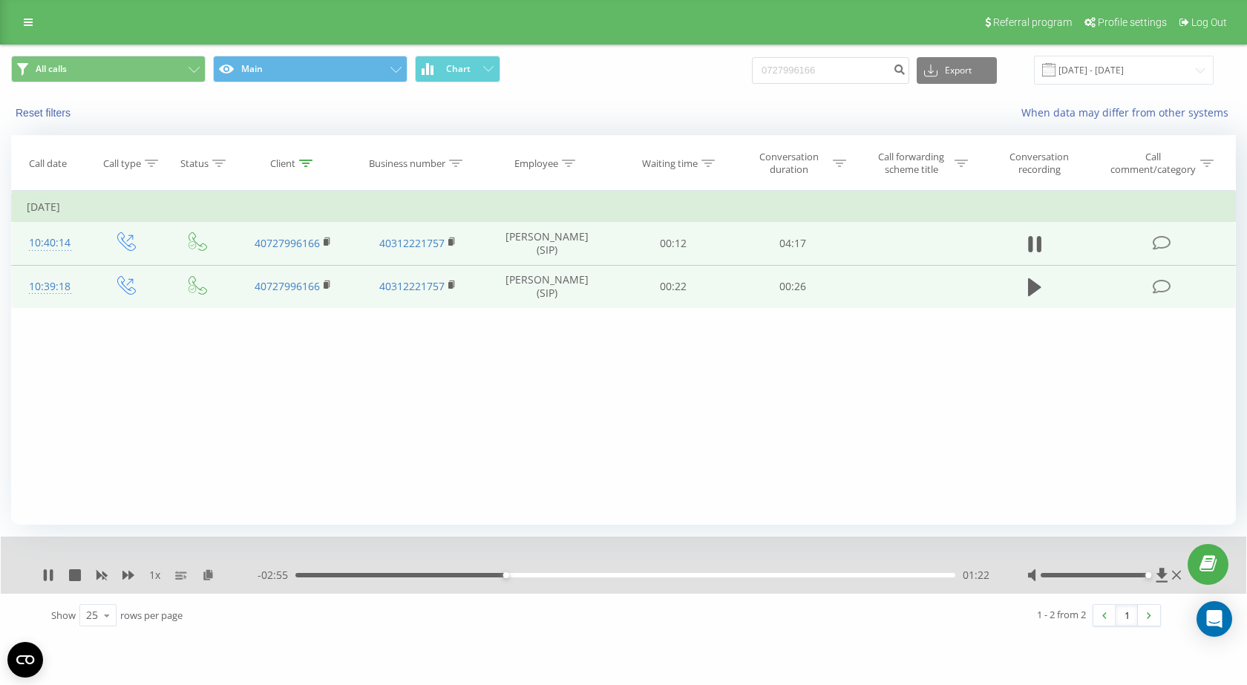
drag, startPoint x: 1095, startPoint y: 575, endPoint x: 1154, endPoint y: 583, distance: 59.9
click at [1154, 583] on div "1 x - 02:55 01:22 01:22" at bounding box center [623, 565] width 1245 height 57
click at [133, 574] on icon at bounding box center [128, 575] width 12 height 9
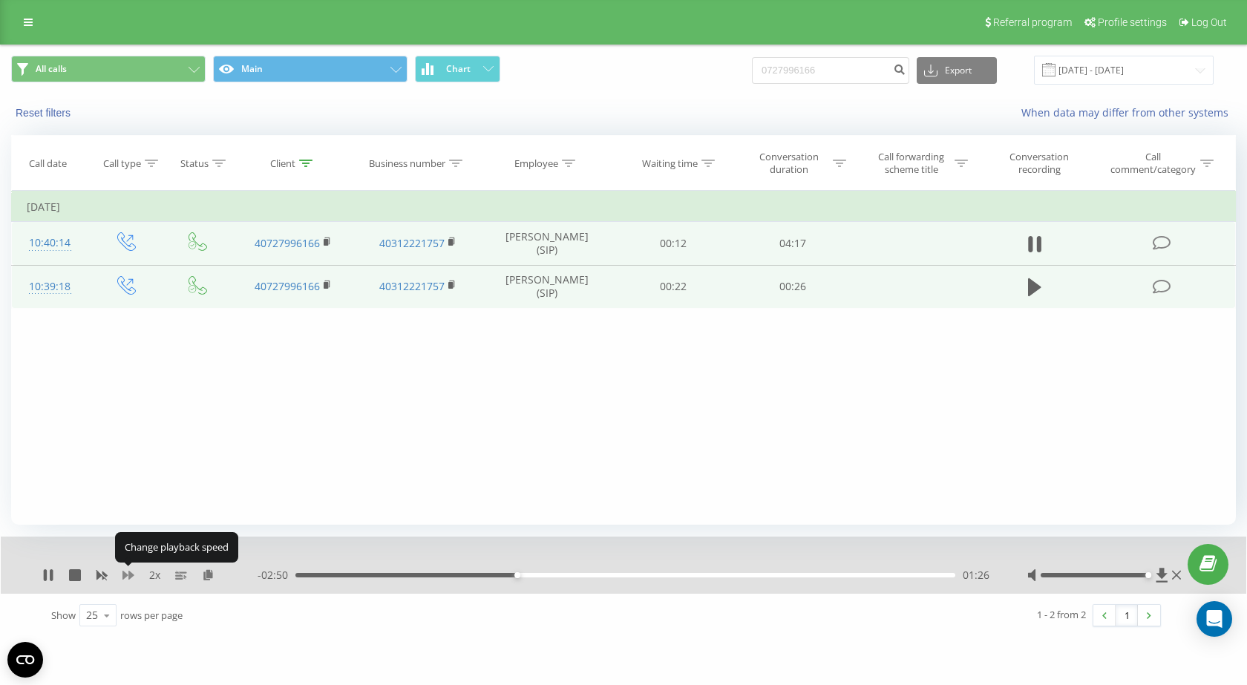
click at [133, 574] on icon at bounding box center [128, 575] width 12 height 9
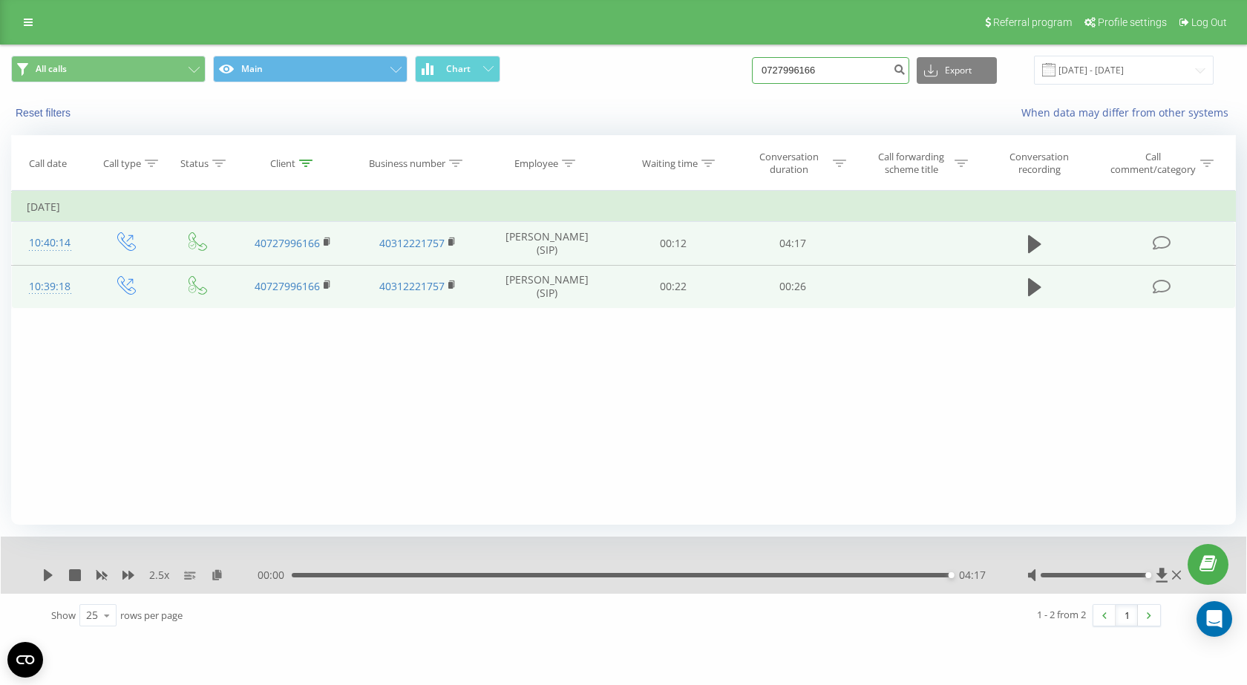
drag, startPoint x: 846, startPoint y: 65, endPoint x: 653, endPoint y: 65, distance: 193.0
click at [653, 65] on div "All calls Main Chart 0727996166 Export .csv .xls .xlsx 19.05.2025 - 19.08.2025" at bounding box center [623, 70] width 1225 height 29
paste input "40752890531"
type input "40752890531"
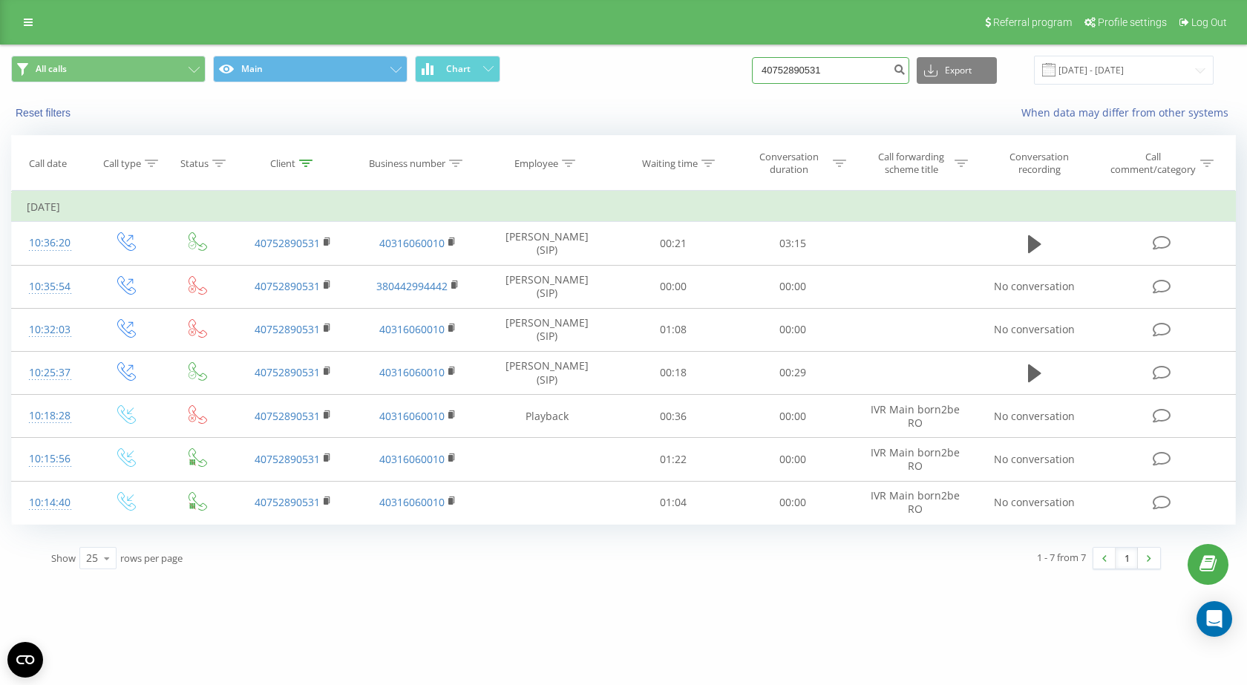
drag, startPoint x: 871, startPoint y: 67, endPoint x: 741, endPoint y: 65, distance: 129.9
click at [741, 65] on div "All calls Main Chart 40752890531 Export .csv .xls .xlsx [DATE] - [DATE]" at bounding box center [623, 70] width 1225 height 29
paste input "0751301110"
type input "0751301110"
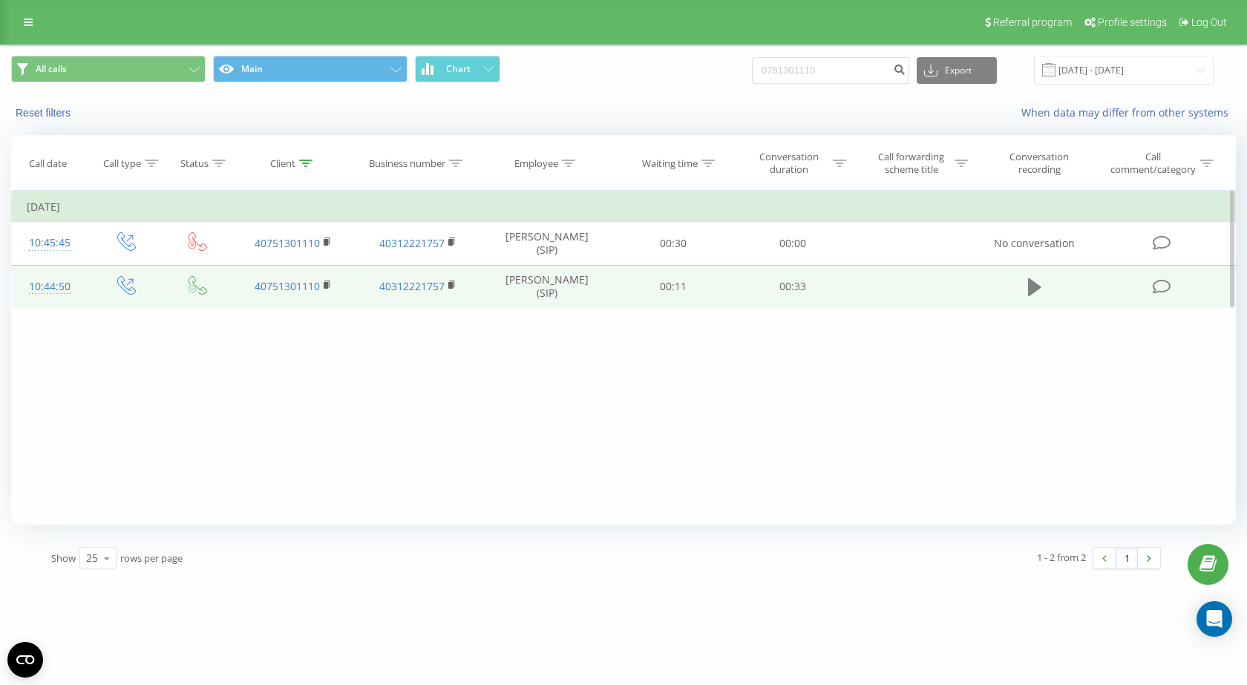
click at [1028, 286] on icon at bounding box center [1034, 287] width 13 height 21
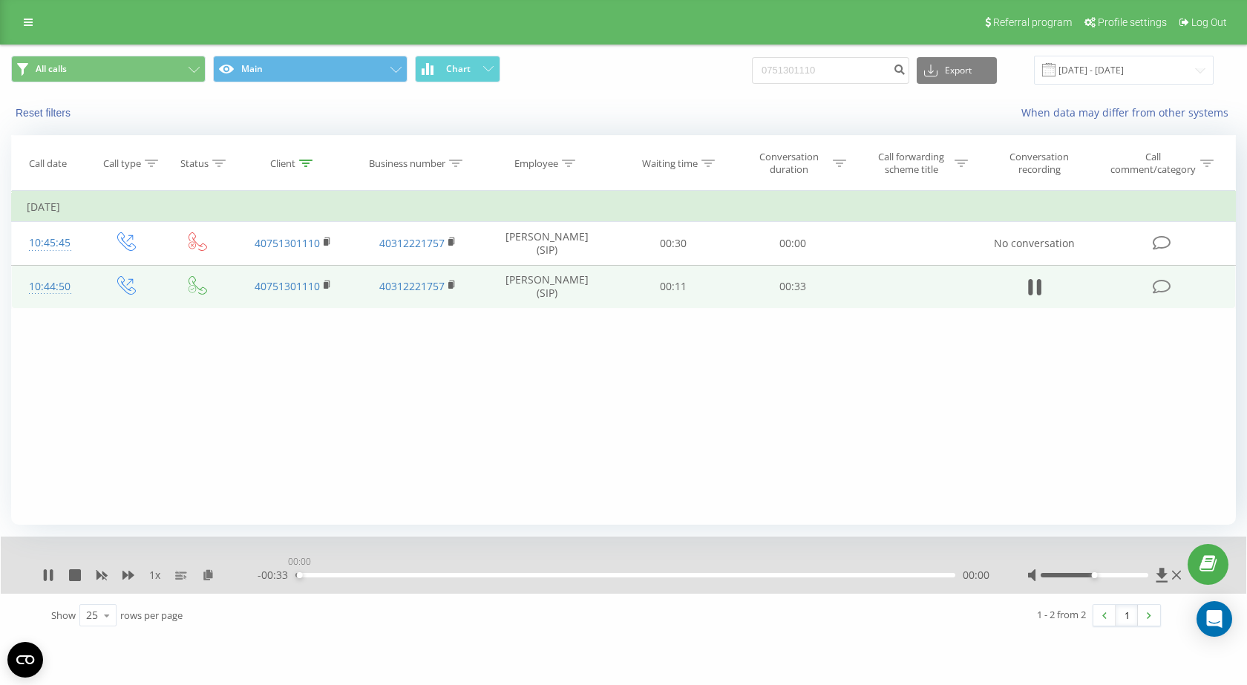
click at [299, 574] on div "00:00" at bounding box center [625, 575] width 660 height 4
click at [133, 575] on icon at bounding box center [128, 575] width 12 height 9
click at [299, 575] on div "00:06" at bounding box center [625, 575] width 660 height 4
click at [101, 572] on icon at bounding box center [102, 575] width 12 height 12
drag, startPoint x: 1098, startPoint y: 574, endPoint x: 1164, endPoint y: 564, distance: 66.9
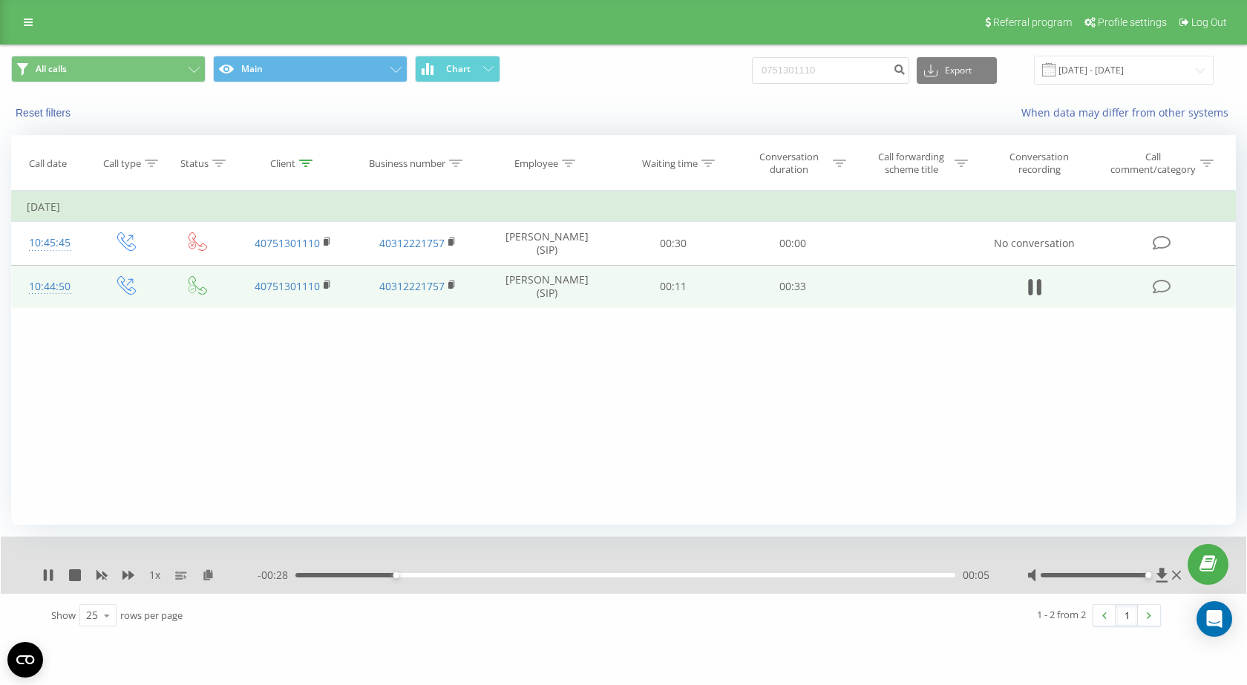
click at [1164, 564] on div "1 x - 00:28 00:05 00:05" at bounding box center [623, 565] width 1245 height 57
click at [128, 570] on icon at bounding box center [128, 575] width 12 height 12
click at [130, 572] on icon at bounding box center [128, 575] width 12 height 9
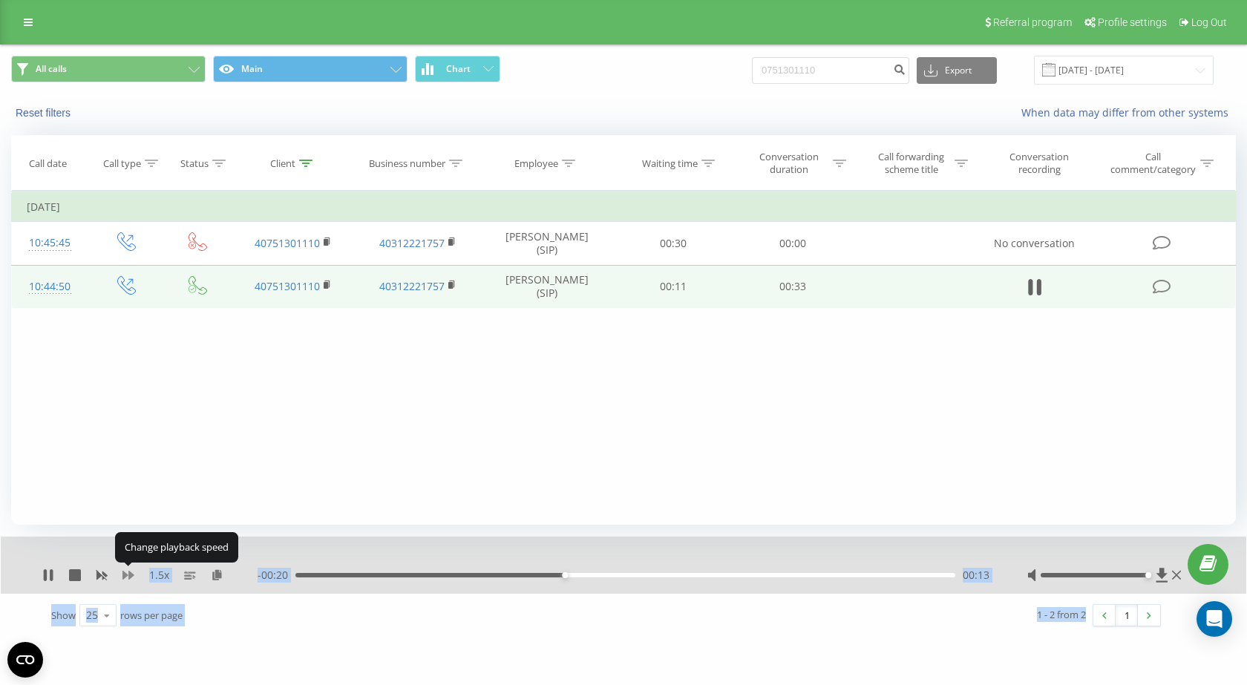
click at [129, 572] on icon at bounding box center [128, 575] width 12 height 9
click at [669, 574] on div "00:19" at bounding box center [625, 575] width 660 height 4
click at [128, 574] on icon at bounding box center [128, 575] width 12 height 12
click at [664, 569] on div "- 00:07 00:26 00:26" at bounding box center [624, 575] width 733 height 15
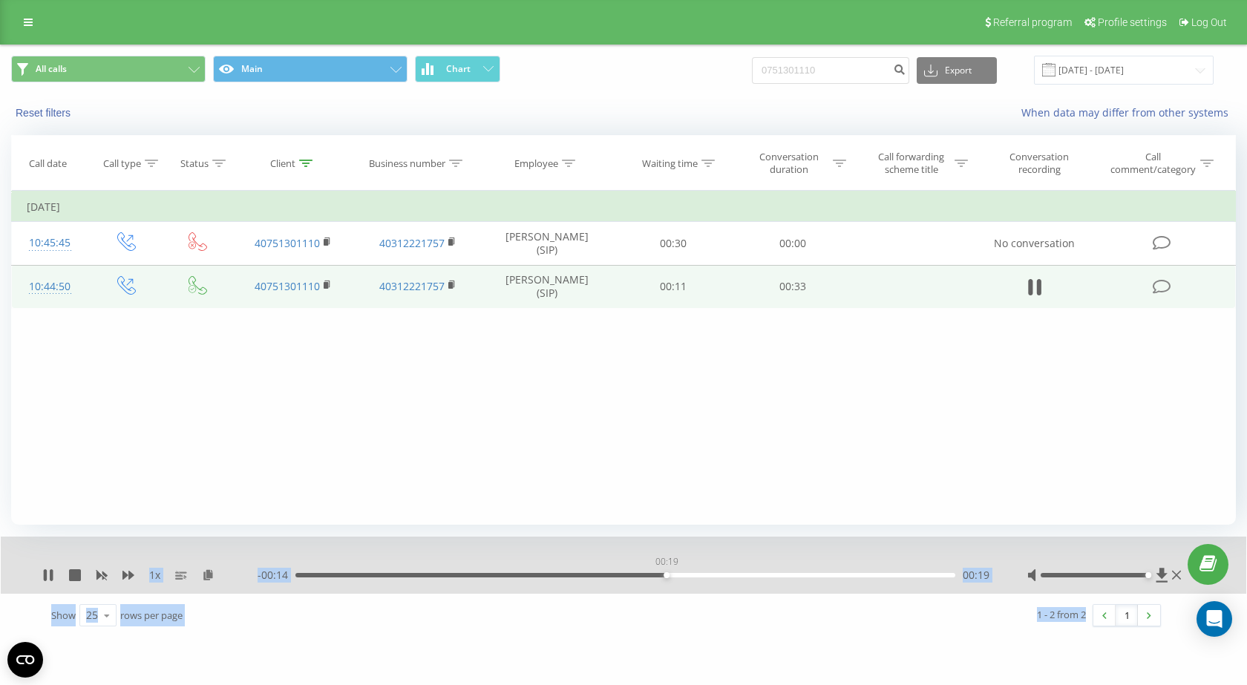
click at [666, 574] on div "00:19" at bounding box center [625, 575] width 660 height 4
click at [686, 574] on div "00:27" at bounding box center [625, 575] width 660 height 4
click at [650, 576] on div "00:34" at bounding box center [622, 575] width 660 height 4
click at [102, 571] on icon at bounding box center [102, 575] width 12 height 12
click at [40, 576] on div "1 x - 00:15 00:18 00:18" at bounding box center [623, 565] width 1245 height 57
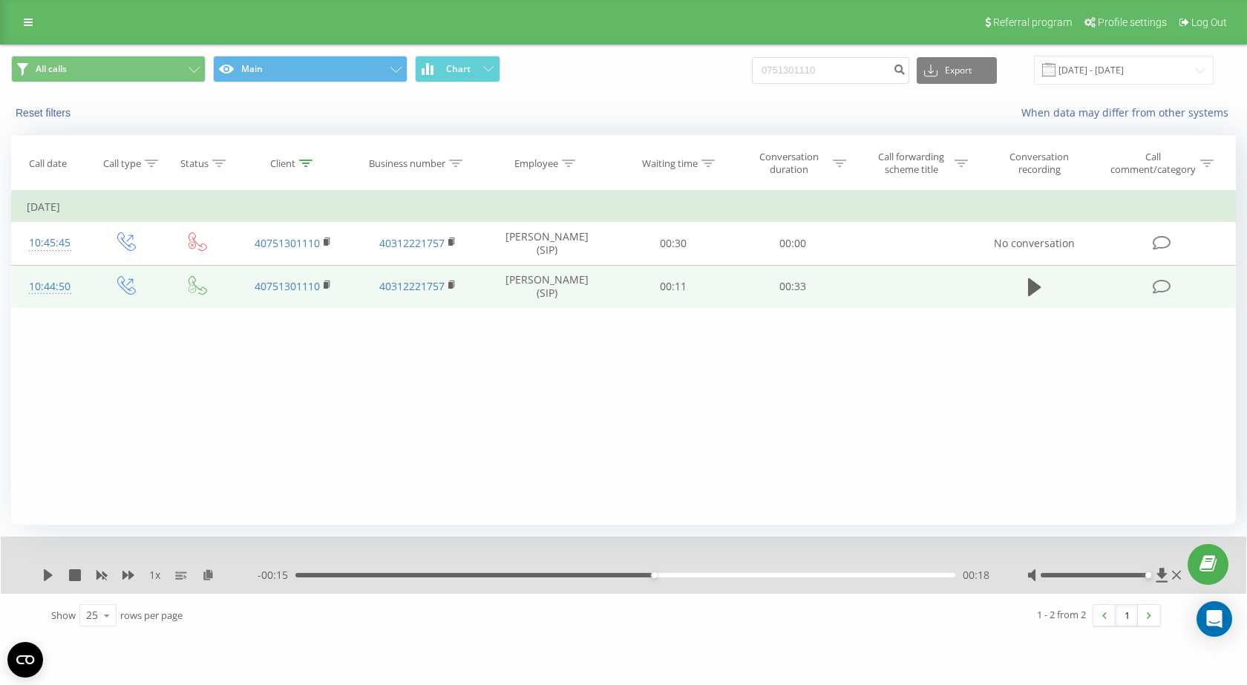
click at [42, 578] on div "1 x - 00:15 00:18 00:18" at bounding box center [623, 565] width 1245 height 57
click at [48, 574] on icon at bounding box center [48, 575] width 9 height 12
click at [804, 74] on input "0751301110" at bounding box center [830, 70] width 157 height 27
paste input "40764717216"
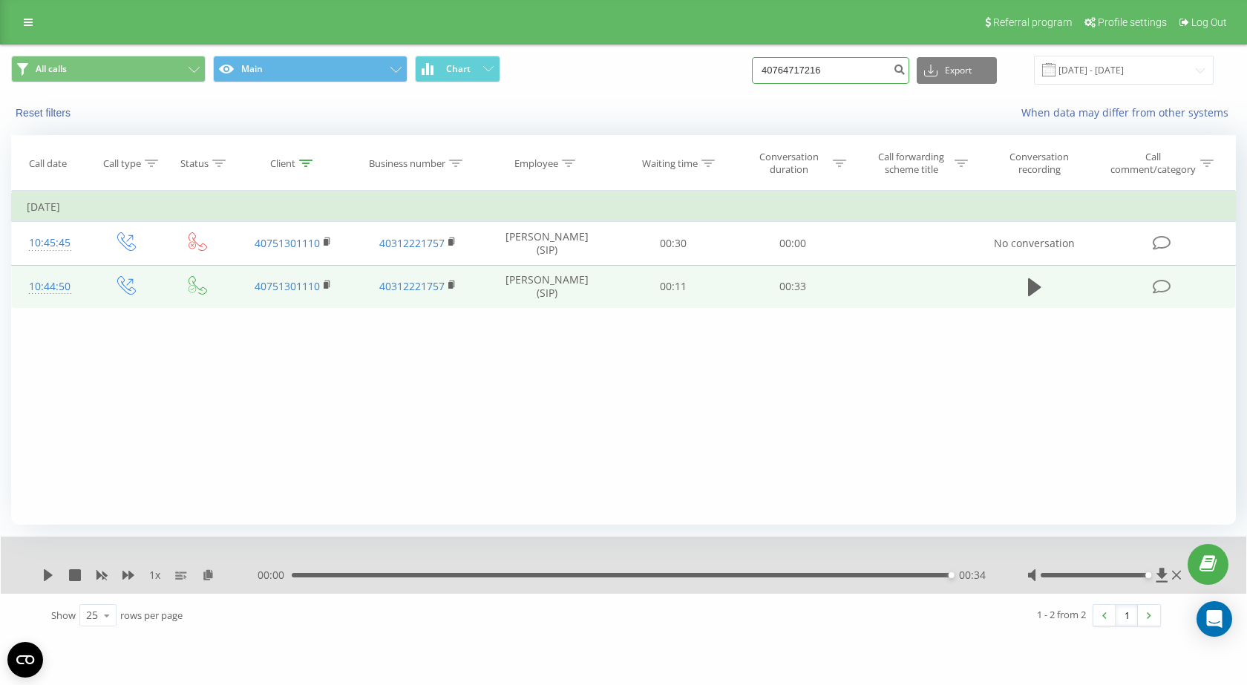
type input "40764717216"
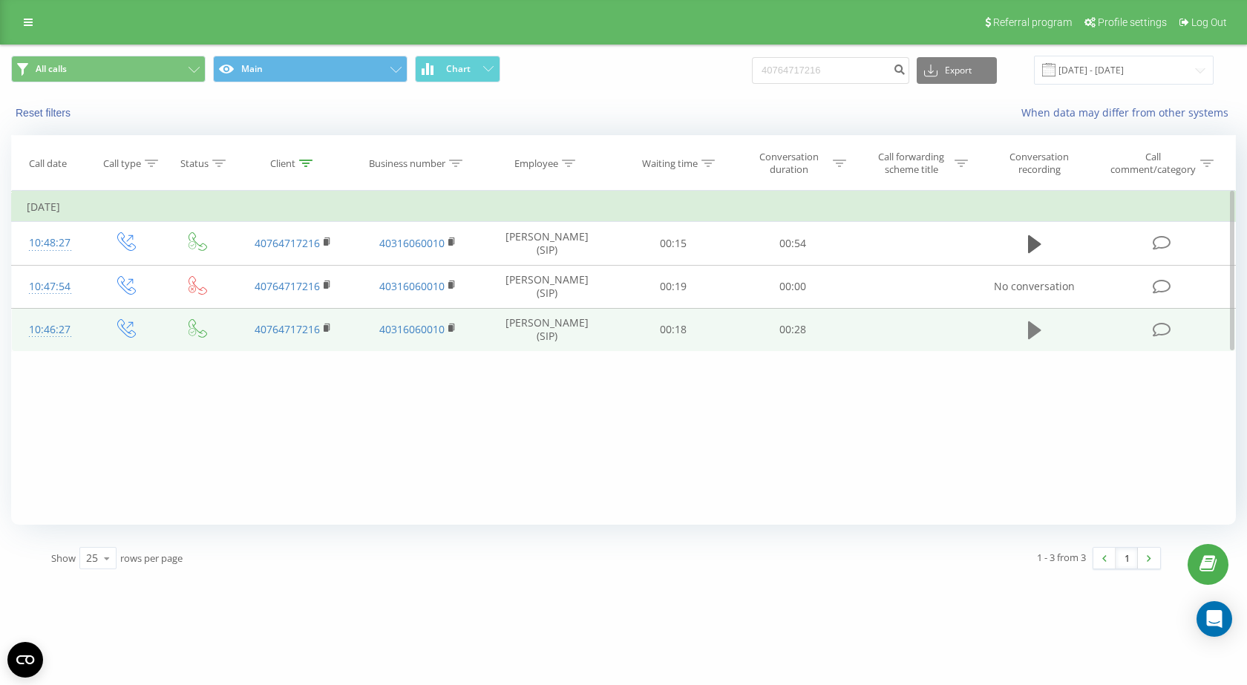
click at [1027, 332] on button at bounding box center [1034, 330] width 22 height 22
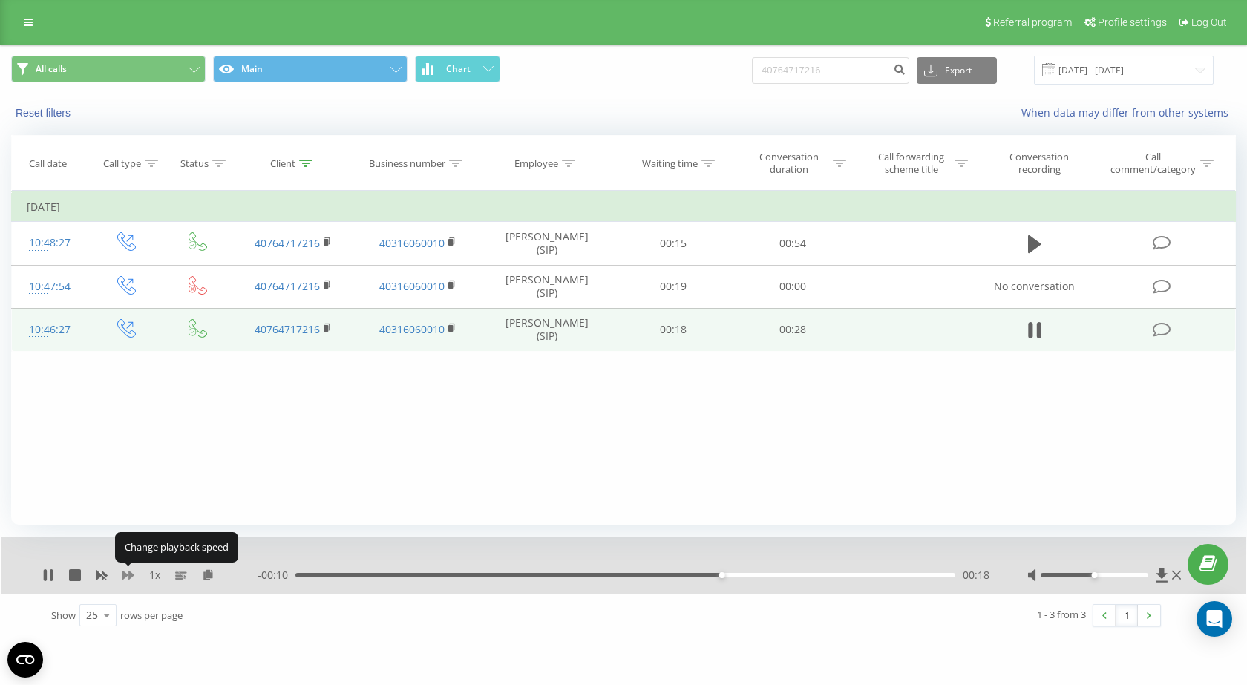
click at [124, 575] on icon at bounding box center [128, 575] width 12 height 9
click at [124, 574] on icon at bounding box center [128, 575] width 12 height 9
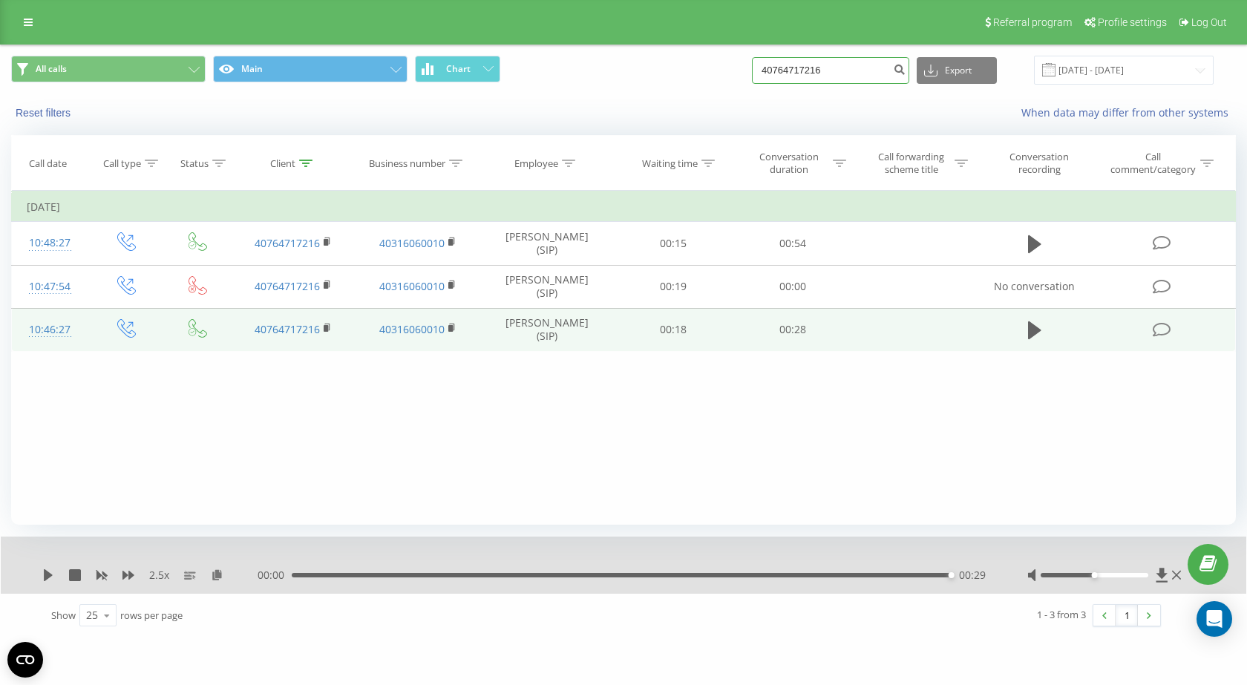
click at [806, 64] on input "40764717216" at bounding box center [830, 70] width 157 height 27
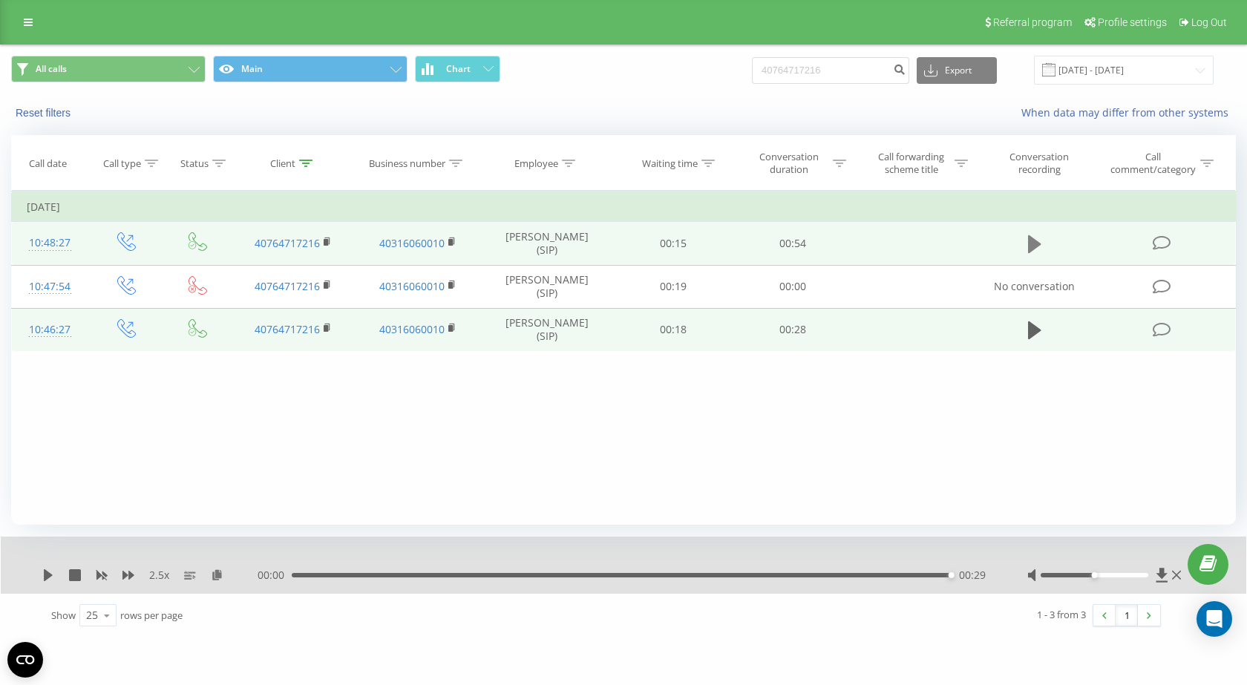
drag, startPoint x: 885, startPoint y: 276, endPoint x: 1034, endPoint y: 241, distance: 152.5
click at [888, 274] on td at bounding box center [915, 286] width 124 height 43
click at [1033, 243] on icon at bounding box center [1034, 244] width 13 height 18
click at [53, 574] on icon at bounding box center [48, 575] width 12 height 12
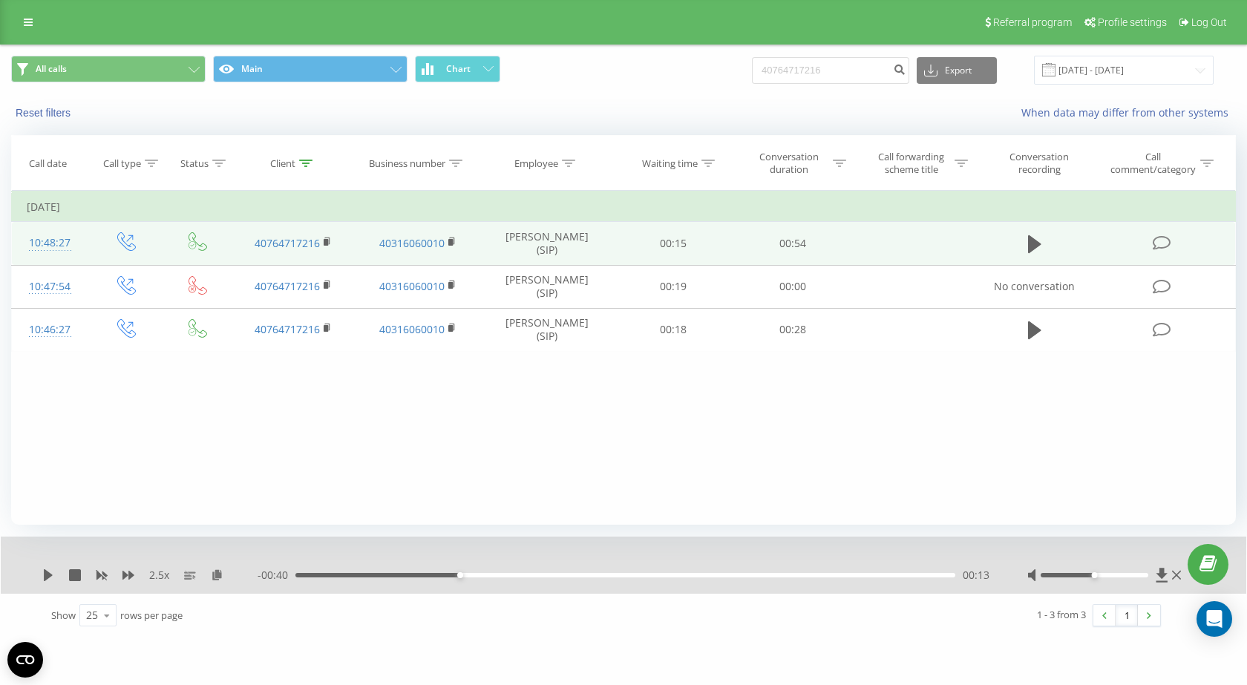
drag, startPoint x: 1039, startPoint y: 328, endPoint x: 885, endPoint y: 379, distance: 161.9
click at [1039, 327] on icon at bounding box center [1034, 330] width 13 height 21
click at [45, 573] on icon at bounding box center [48, 575] width 9 height 12
click at [50, 577] on icon at bounding box center [48, 575] width 9 height 12
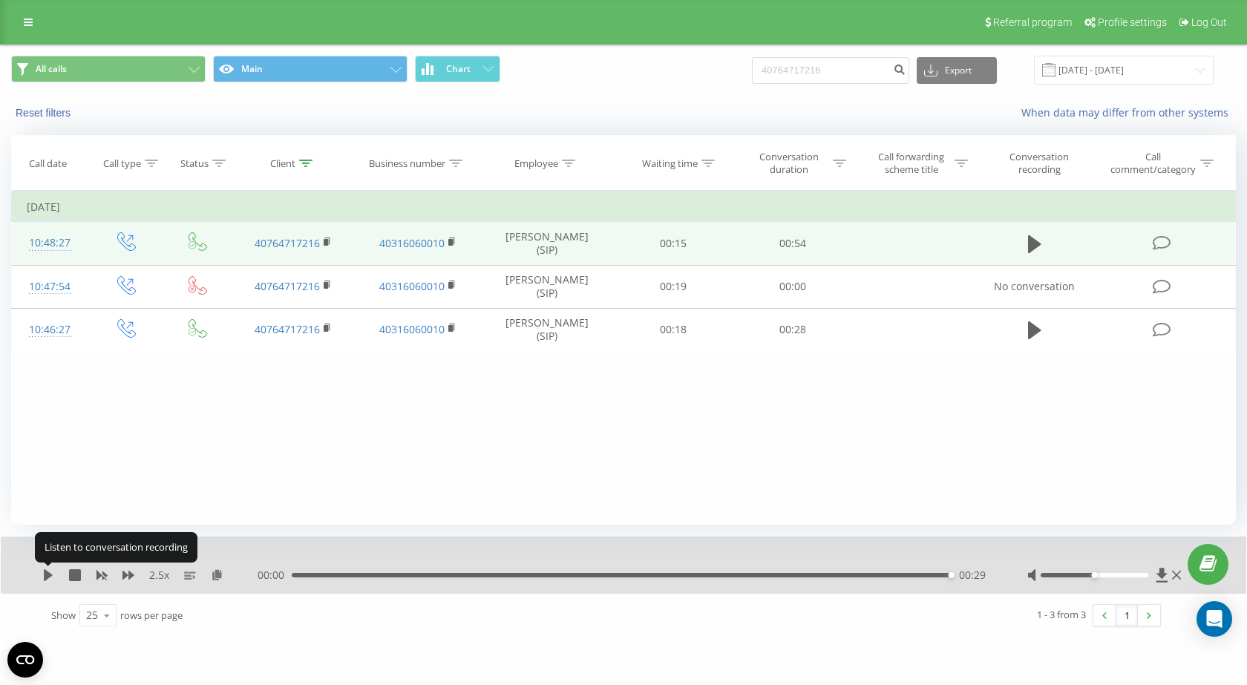
click at [50, 577] on icon at bounding box center [48, 575] width 9 height 12
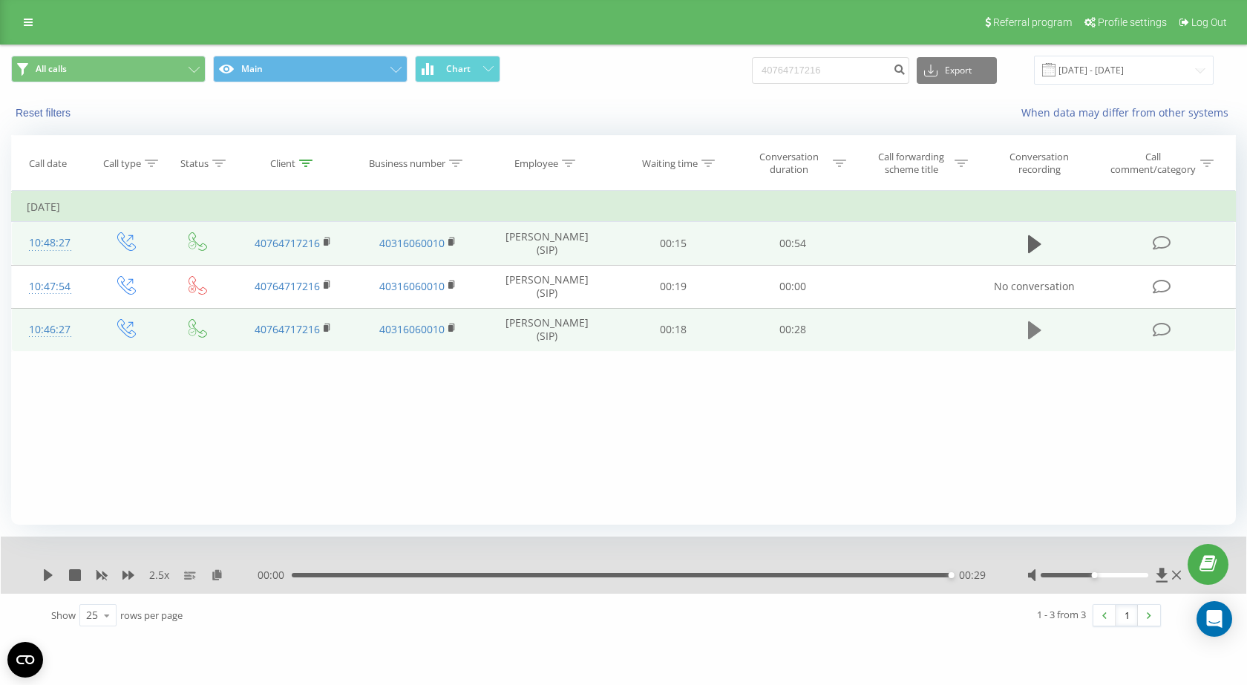
click at [1035, 328] on icon at bounding box center [1034, 330] width 13 height 18
click at [315, 578] on div "00:00 00:29 00:29" at bounding box center [624, 575] width 733 height 15
click at [309, 574] on div "00:00" at bounding box center [625, 575] width 660 height 4
click at [47, 576] on icon at bounding box center [48, 575] width 9 height 12
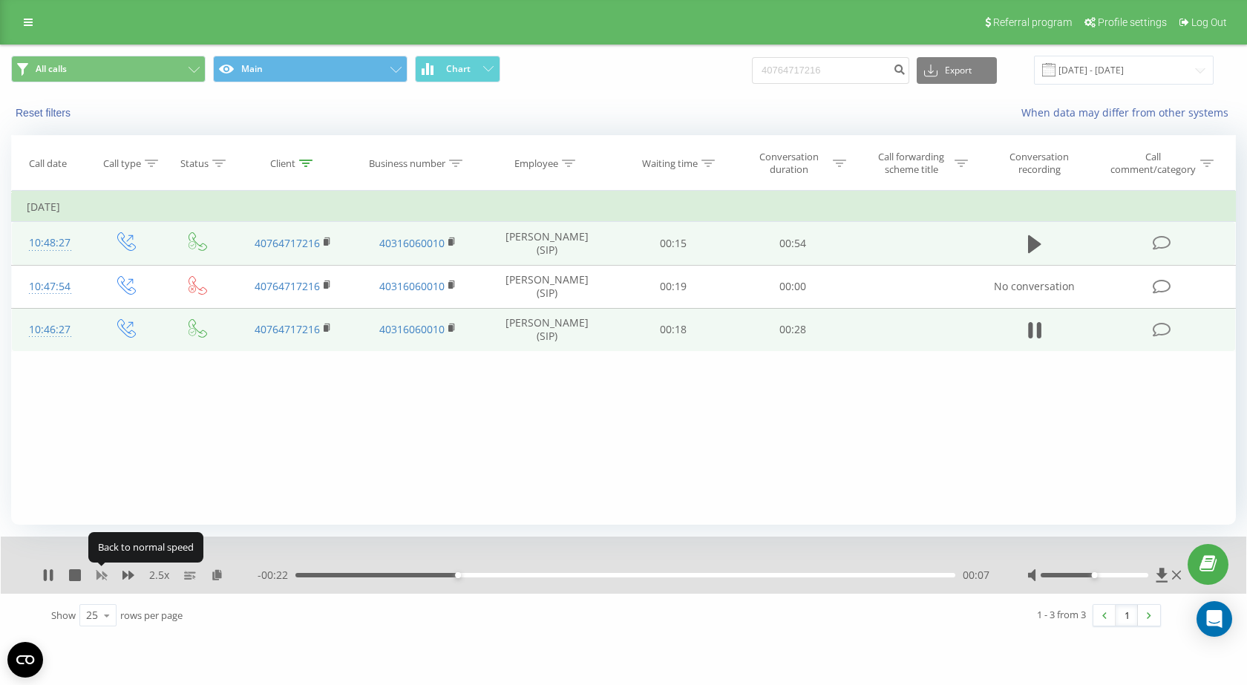
click at [104, 575] on icon at bounding box center [101, 575] width 11 height 9
click at [471, 571] on div "- 00:17 00:12 00:12" at bounding box center [624, 575] width 733 height 15
click at [473, 574] on div "00:07" at bounding box center [625, 575] width 660 height 4
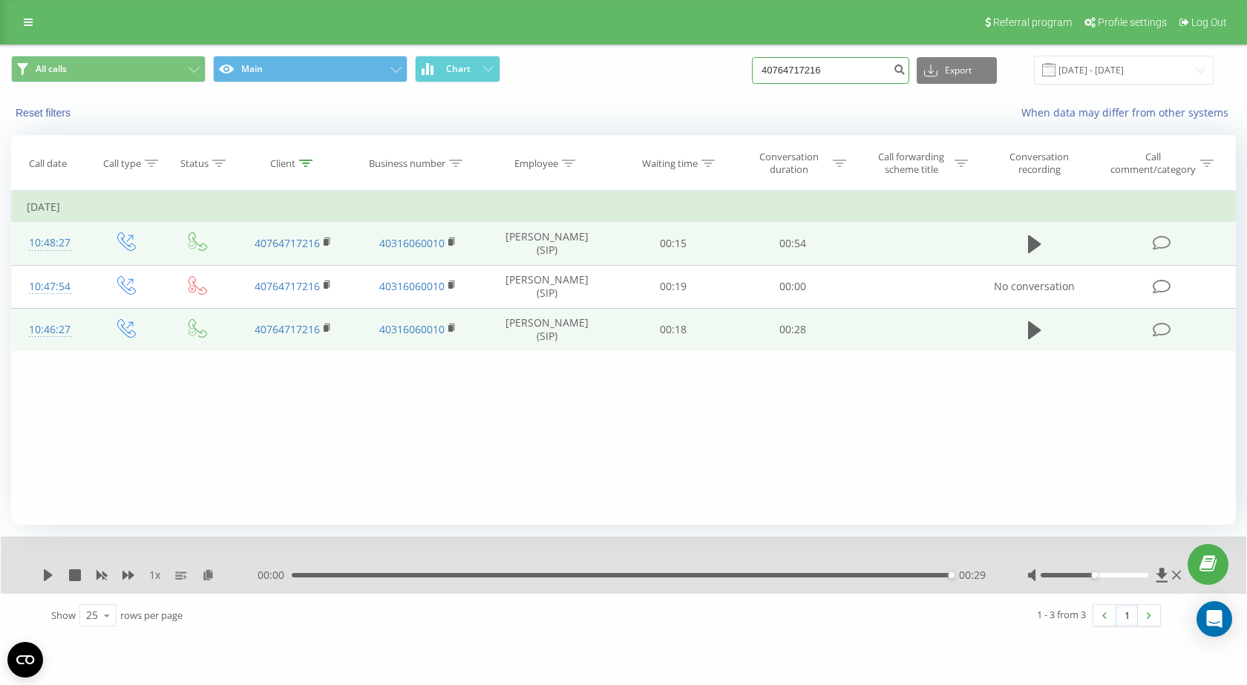
drag, startPoint x: 864, startPoint y: 68, endPoint x: 571, endPoint y: 84, distance: 293.6
click at [571, 84] on div "All calls Main Chart 40764717216 Export .csv .xls .xlsx 19.05.2025 - 19.08.2025" at bounding box center [623, 70] width 1225 height 29
paste input "0749482678"
type input "0749482678"
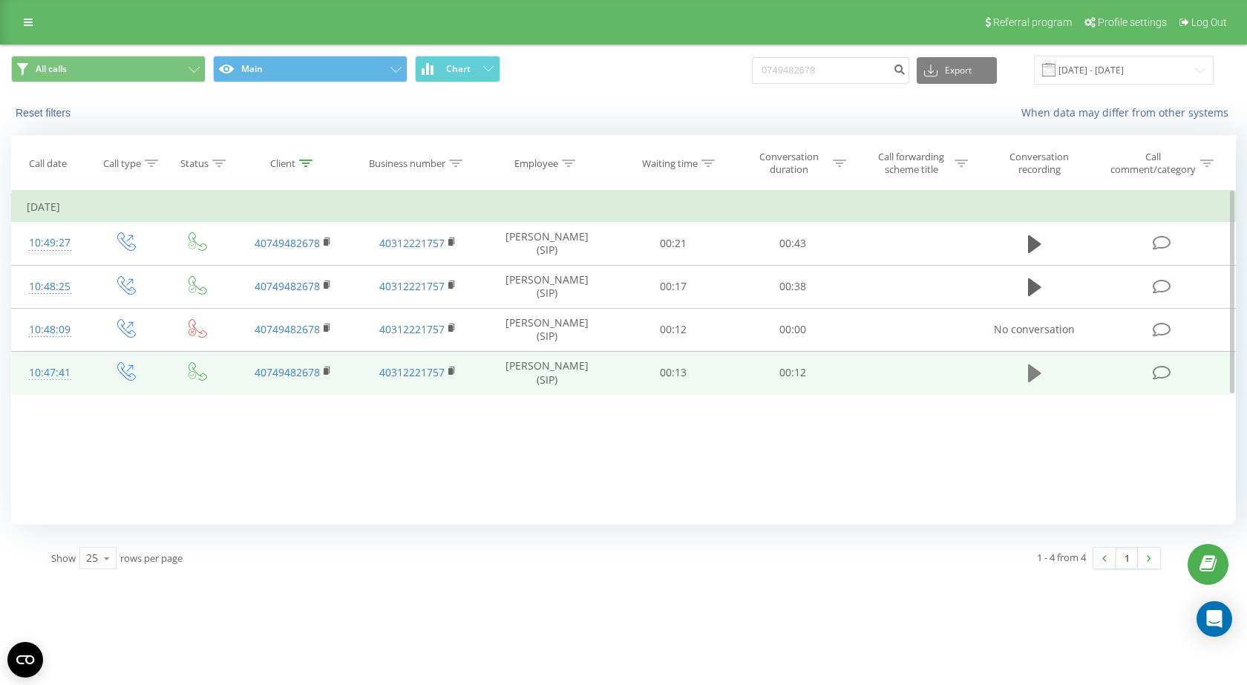
click at [1037, 369] on icon at bounding box center [1034, 373] width 13 height 21
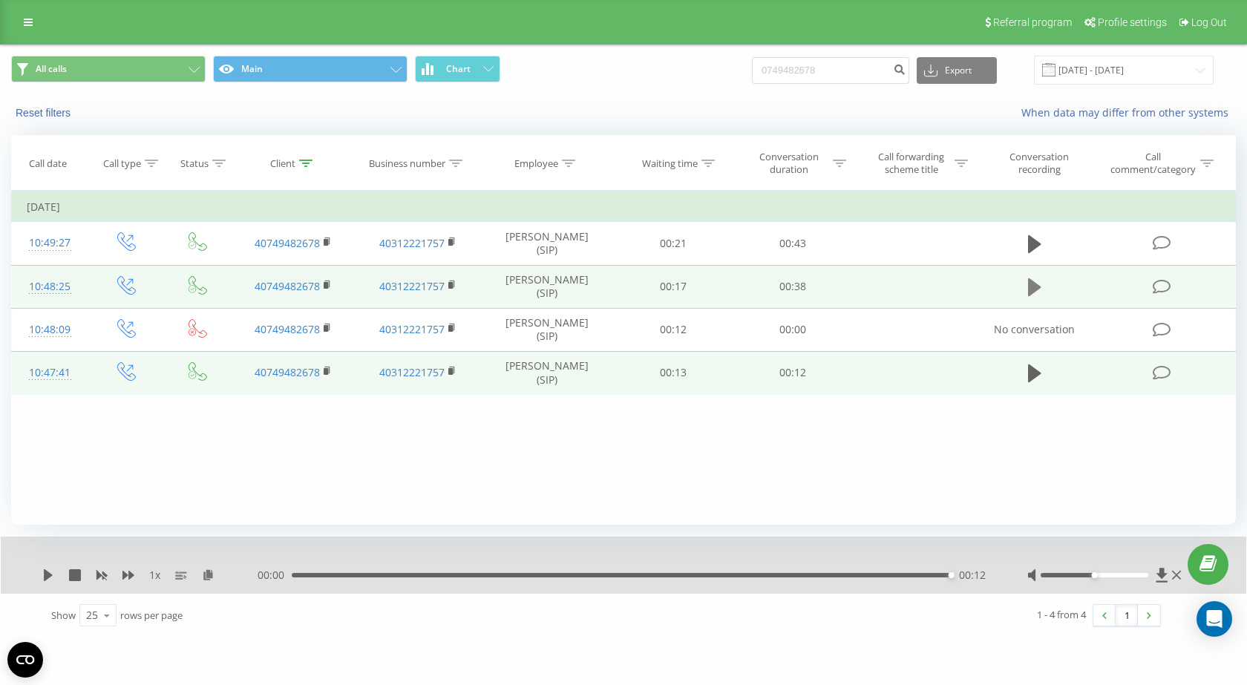
click at [1028, 289] on icon at bounding box center [1034, 287] width 13 height 21
click at [719, 577] on div "00:24" at bounding box center [625, 575] width 660 height 4
click at [660, 577] on div "00:27" at bounding box center [625, 575] width 660 height 4
click at [839, 574] on div "00:32" at bounding box center [625, 575] width 660 height 4
click at [805, 578] on div "- 00:03 00:35 00:35" at bounding box center [624, 575] width 733 height 15
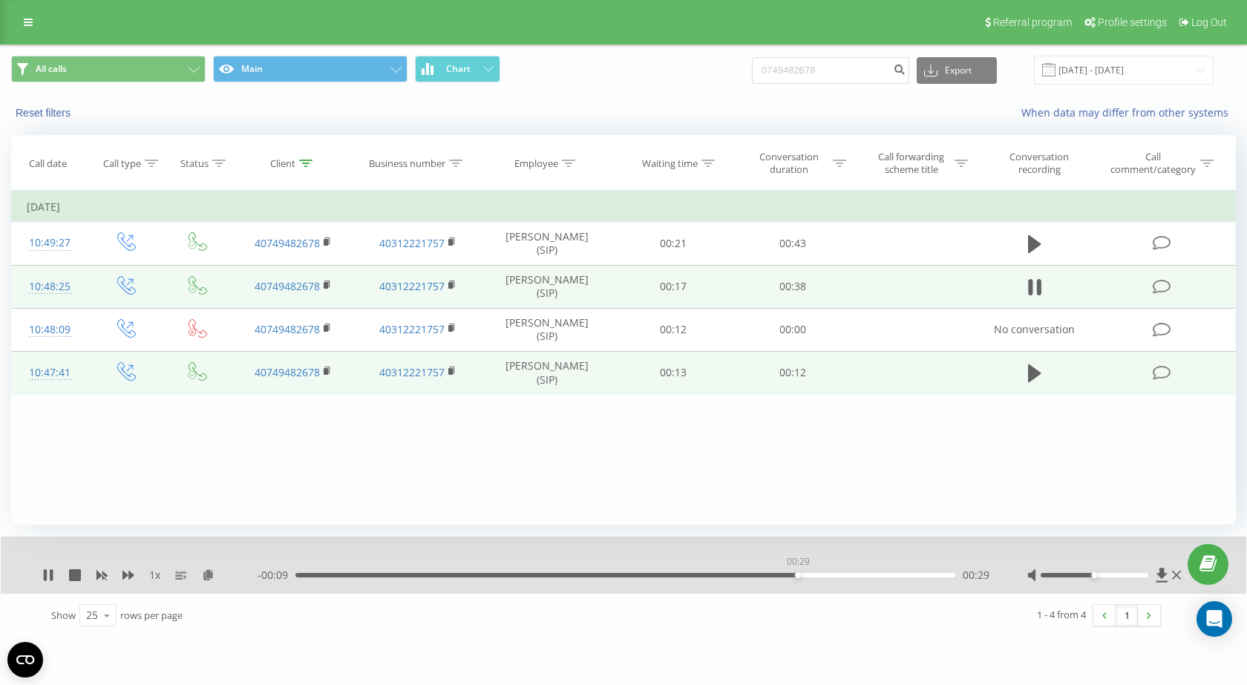
click at [797, 574] on div "00:29" at bounding box center [625, 575] width 660 height 4
drag, startPoint x: 1092, startPoint y: 577, endPoint x: 1199, endPoint y: 554, distance: 108.6
click at [1199, 554] on div "Referral program Profile settings Log Out All calls Main Chart 0749482678 Expor…" at bounding box center [623, 319] width 1247 height 638
click at [296, 574] on div "00:00" at bounding box center [625, 575] width 660 height 4
click at [53, 569] on div "1 x" at bounding box center [149, 575] width 215 height 15
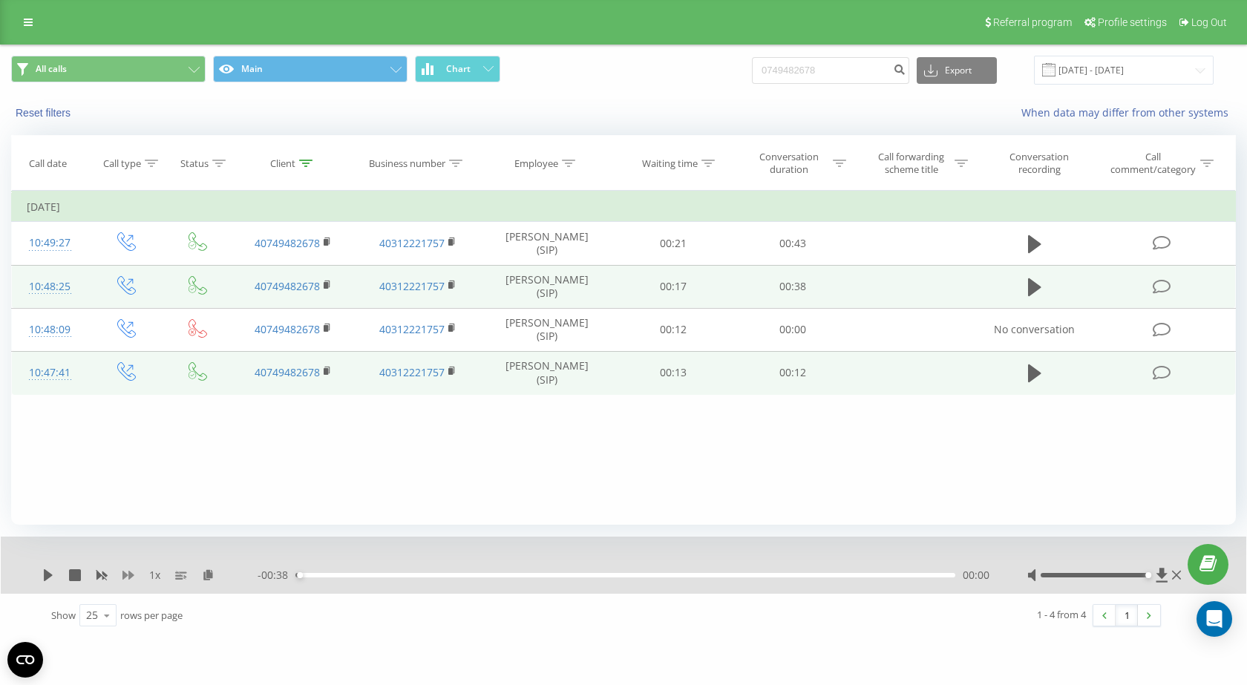
click at [130, 573] on icon at bounding box center [128, 575] width 12 height 9
click at [126, 571] on icon at bounding box center [128, 575] width 12 height 12
click at [48, 573] on icon at bounding box center [48, 575] width 9 height 12
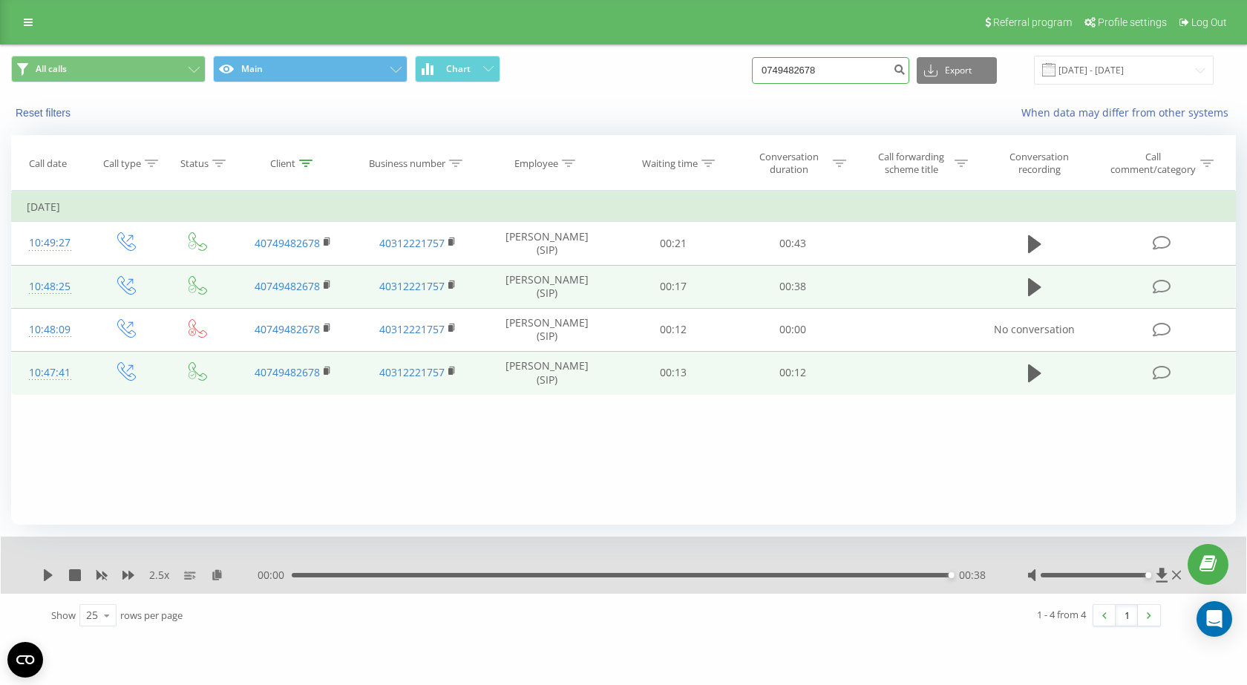
drag, startPoint x: 859, startPoint y: 77, endPoint x: 761, endPoint y: 65, distance: 98.7
click at [761, 65] on div "All calls Main Chart 0749482678 Export .csv .xls .xlsx [DATE] - [DATE]" at bounding box center [623, 70] width 1225 height 29
paste input "40746107010"
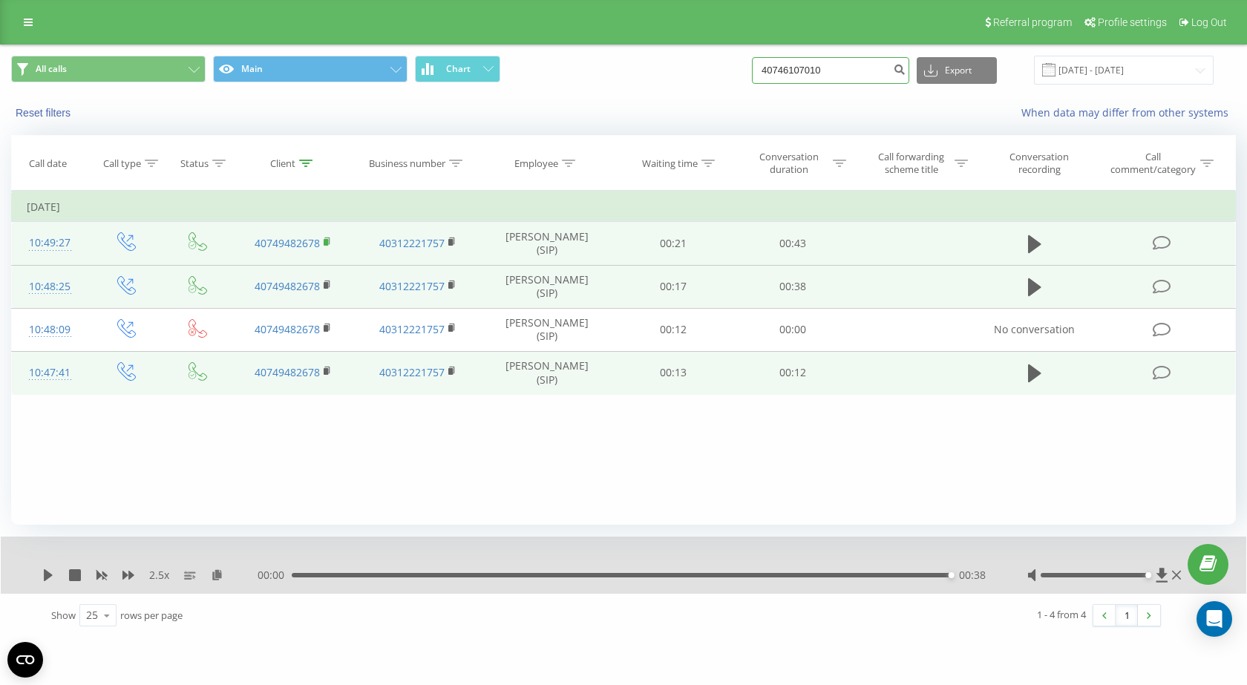
type input "40746107010"
click at [327, 237] on icon at bounding box center [328, 242] width 8 height 10
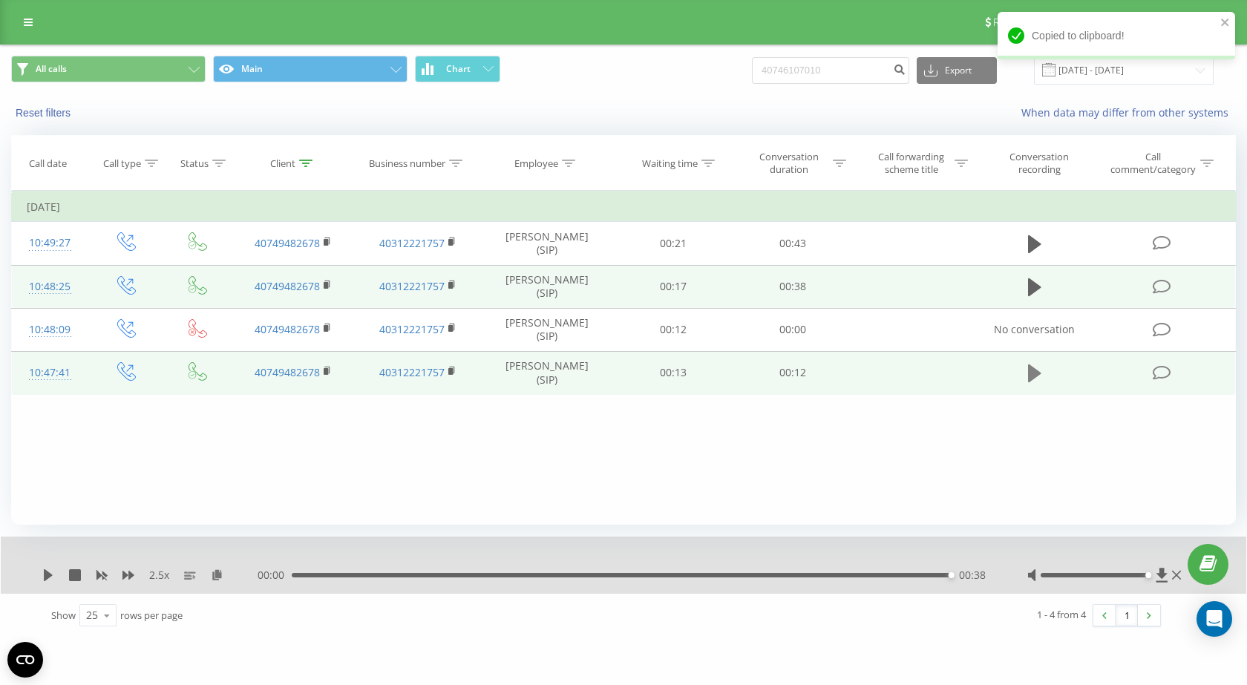
click at [1037, 370] on icon at bounding box center [1034, 373] width 13 height 21
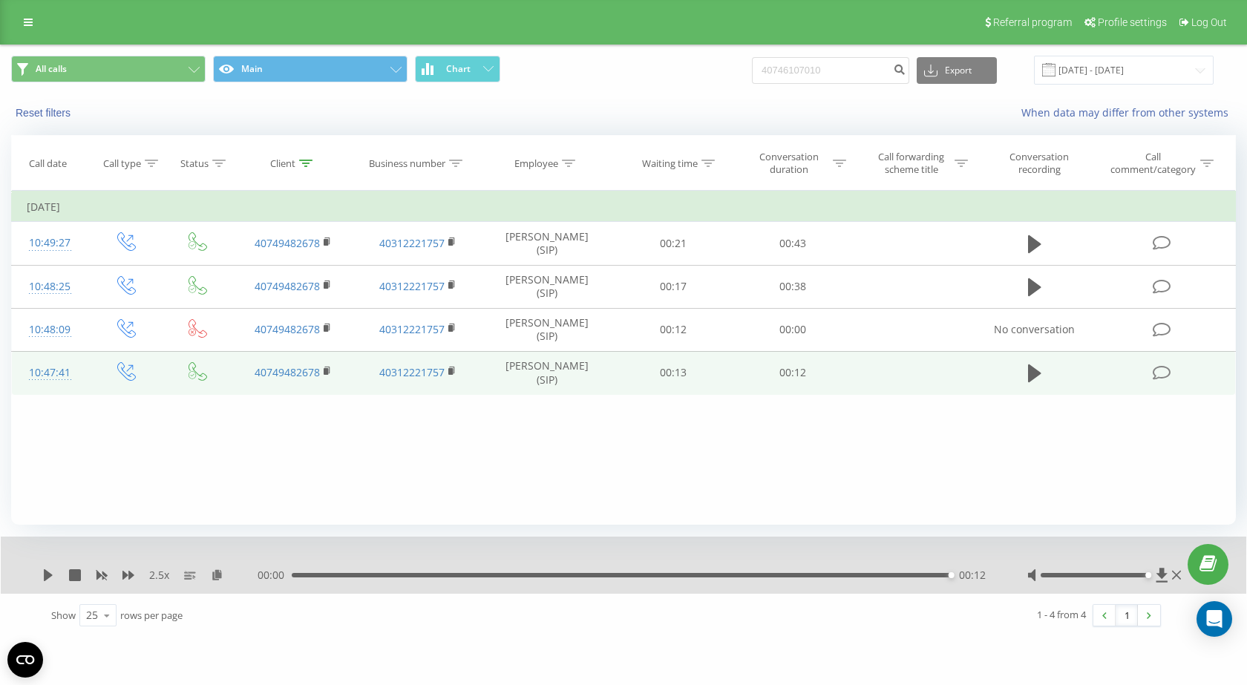
drag, startPoint x: 1035, startPoint y: 278, endPoint x: 649, endPoint y: 364, distance: 394.7
click at [1035, 278] on icon at bounding box center [1034, 287] width 13 height 21
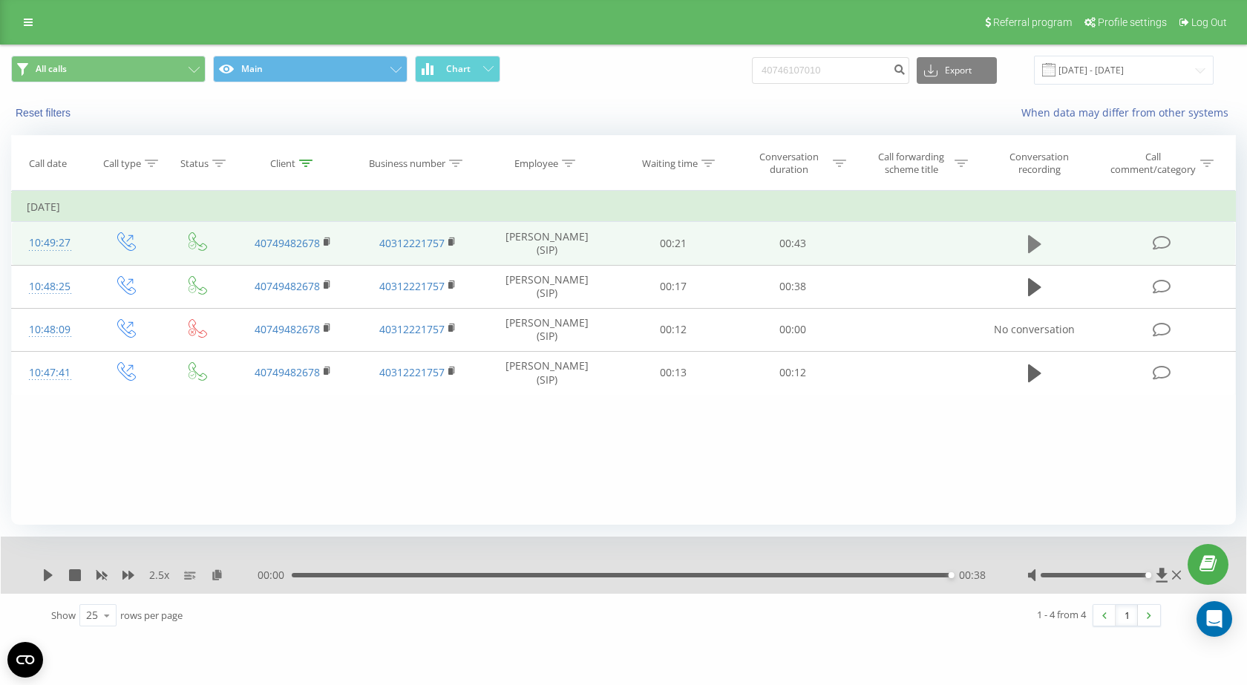
click at [1022, 240] on td at bounding box center [1034, 243] width 115 height 43
click at [1034, 240] on icon at bounding box center [1034, 244] width 13 height 18
click at [905, 72] on icon "submit" at bounding box center [899, 67] width 13 height 9
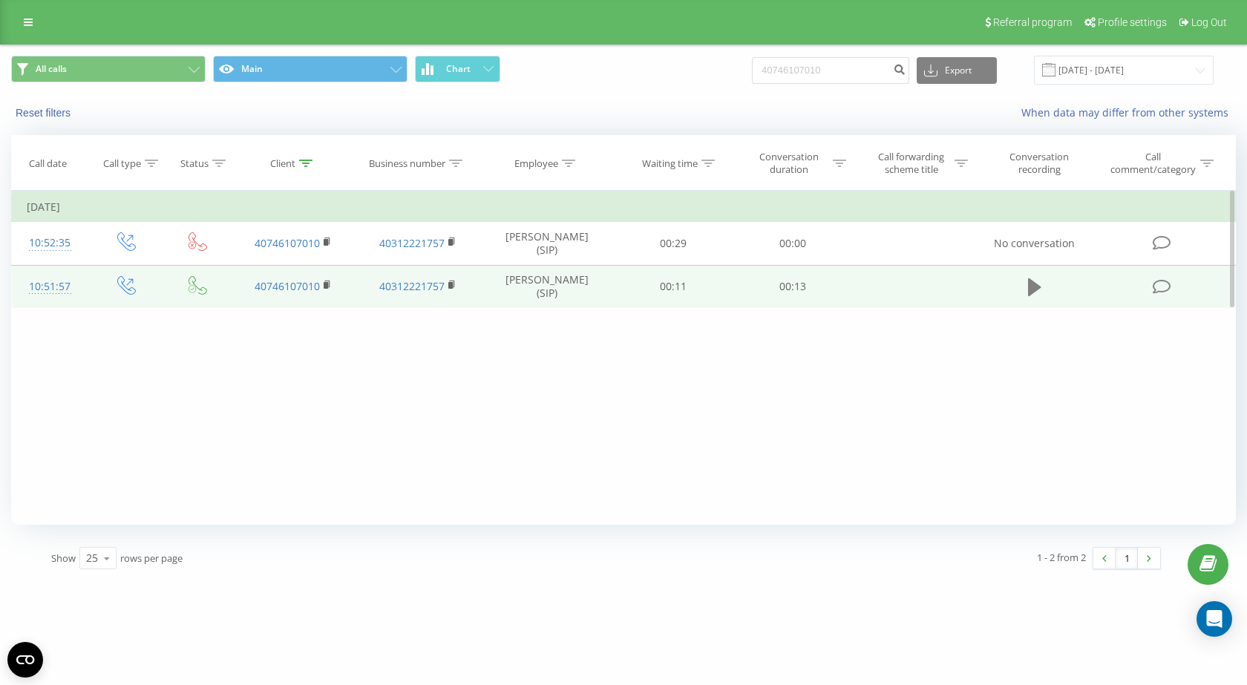
click at [1032, 281] on icon at bounding box center [1034, 287] width 13 height 18
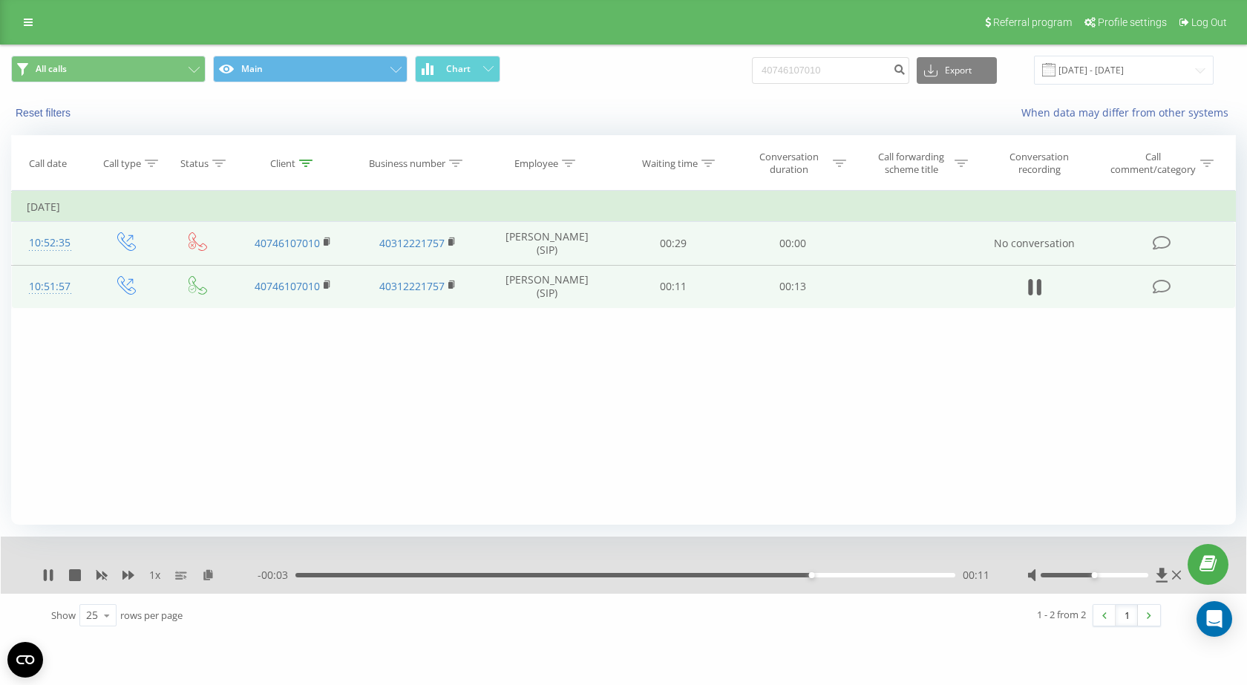
click at [320, 245] on link "40746107010" at bounding box center [287, 243] width 65 height 14
click at [324, 240] on icon at bounding box center [328, 242] width 8 height 10
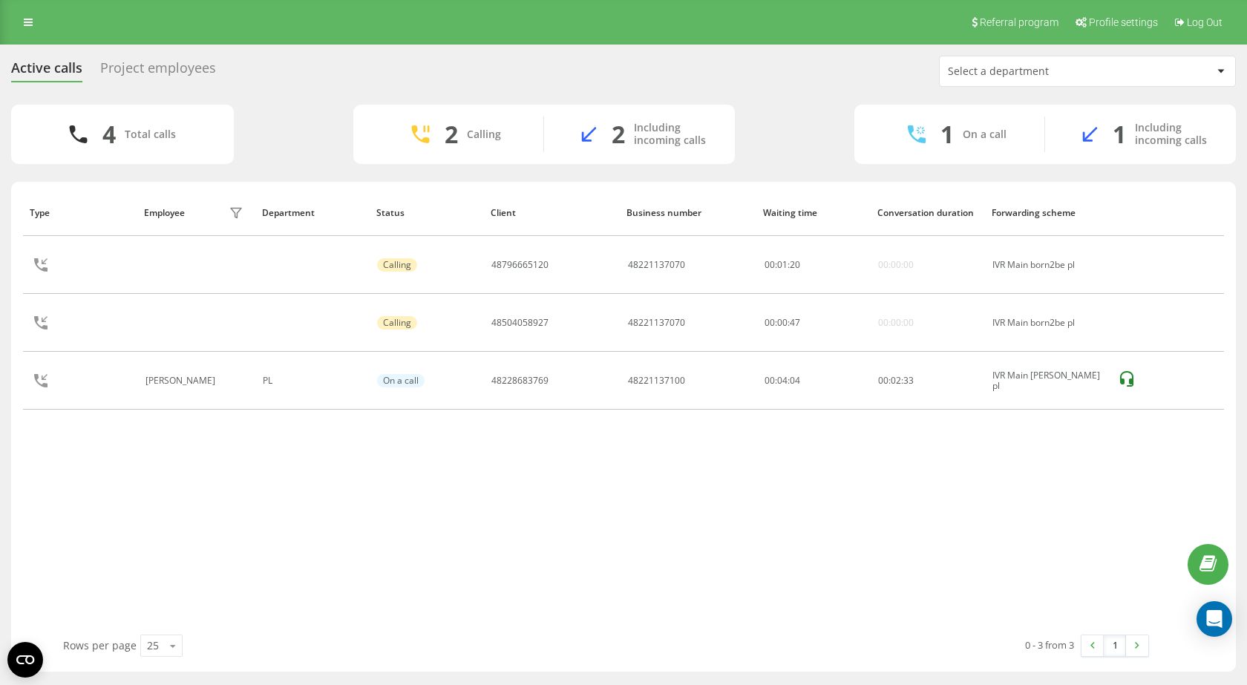
click at [787, 68] on div "Active calls Project employees Select a department" at bounding box center [623, 71] width 1225 height 31
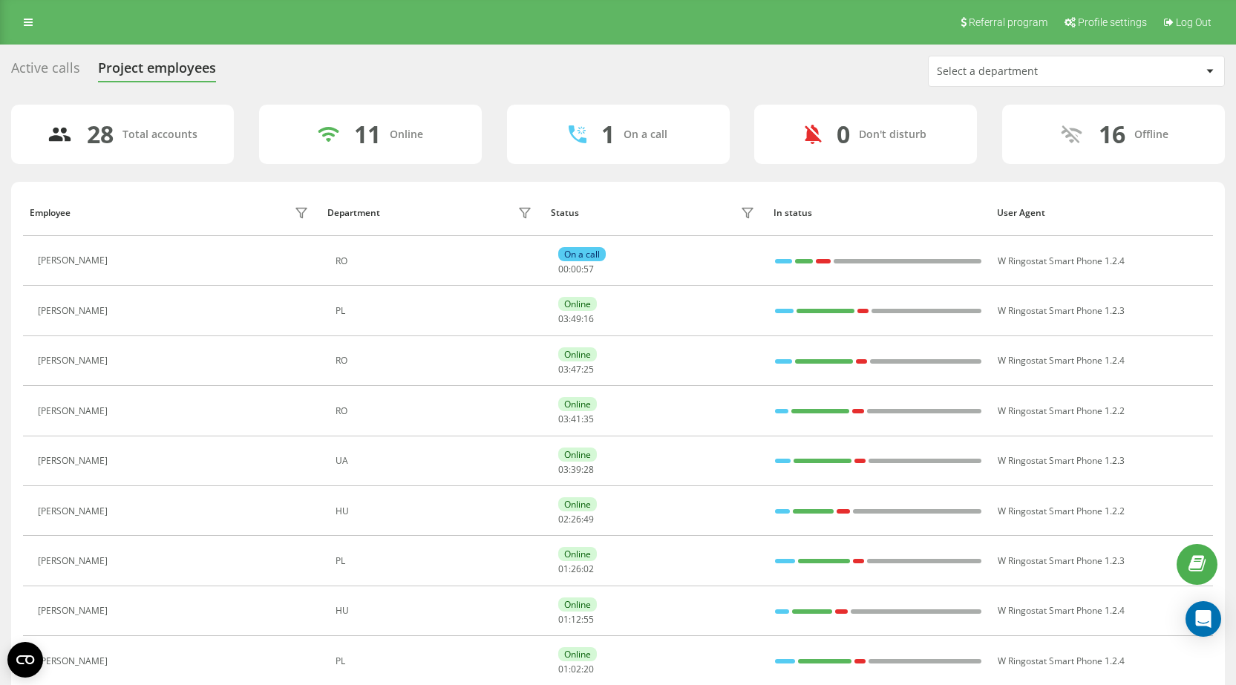
click at [1136, 68] on div "Select a department" at bounding box center [1069, 71] width 264 height 13
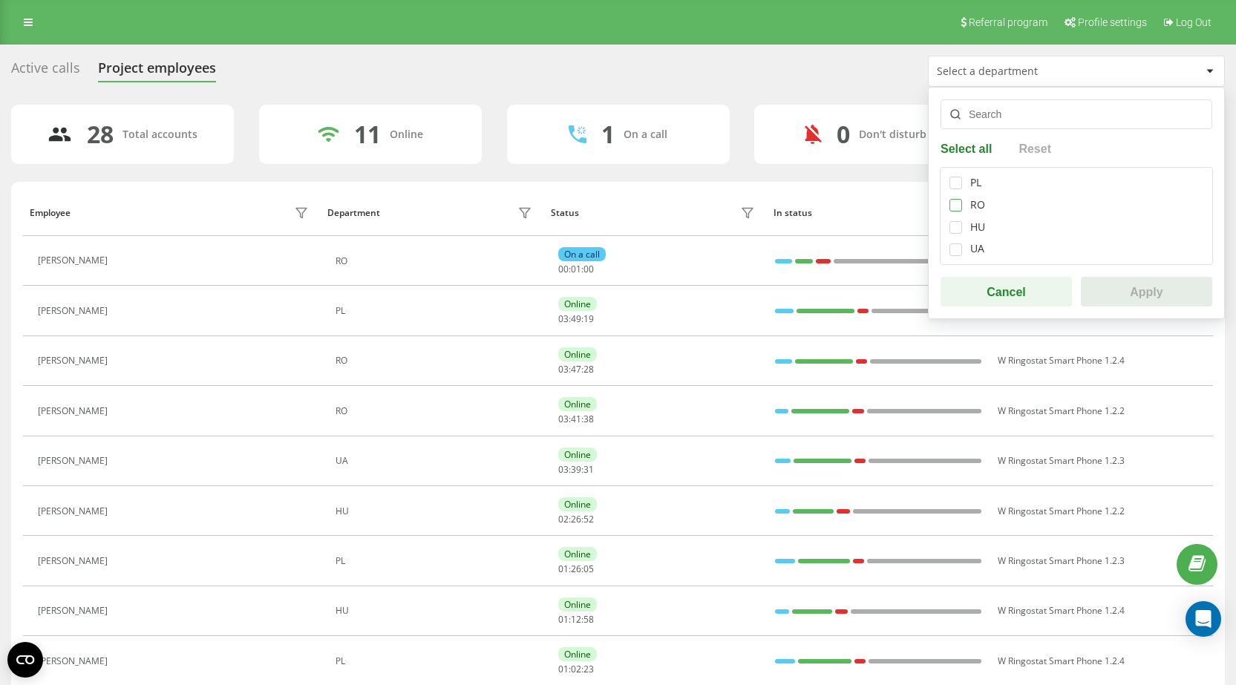
click at [954, 199] on label at bounding box center [955, 199] width 13 height 0
checkbox input "true"
click at [1147, 293] on button "Apply" at bounding box center [1146, 292] width 131 height 30
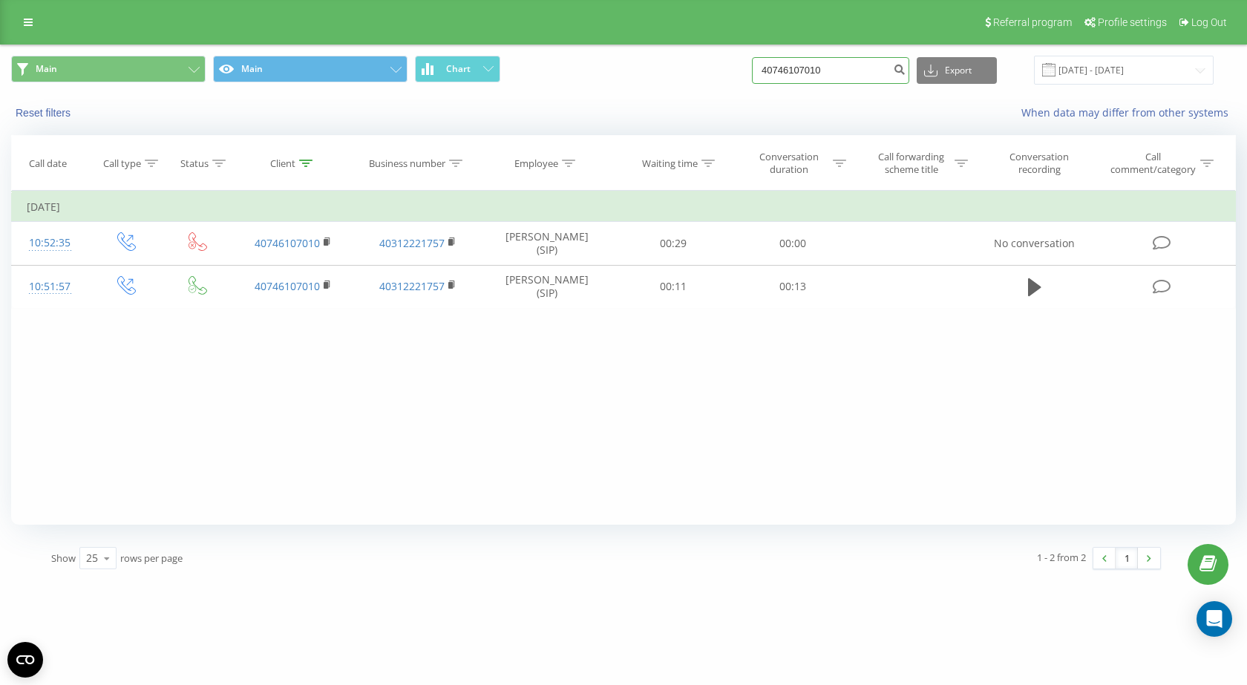
drag, startPoint x: 857, startPoint y: 67, endPoint x: 572, endPoint y: 79, distance: 285.2
click at [572, 79] on div "Main Main Chart 40746107010 Export .csv .xls .xlsx [DATE] - [DATE]" at bounding box center [623, 70] width 1225 height 29
paste input "26247284"
type input "40726247284"
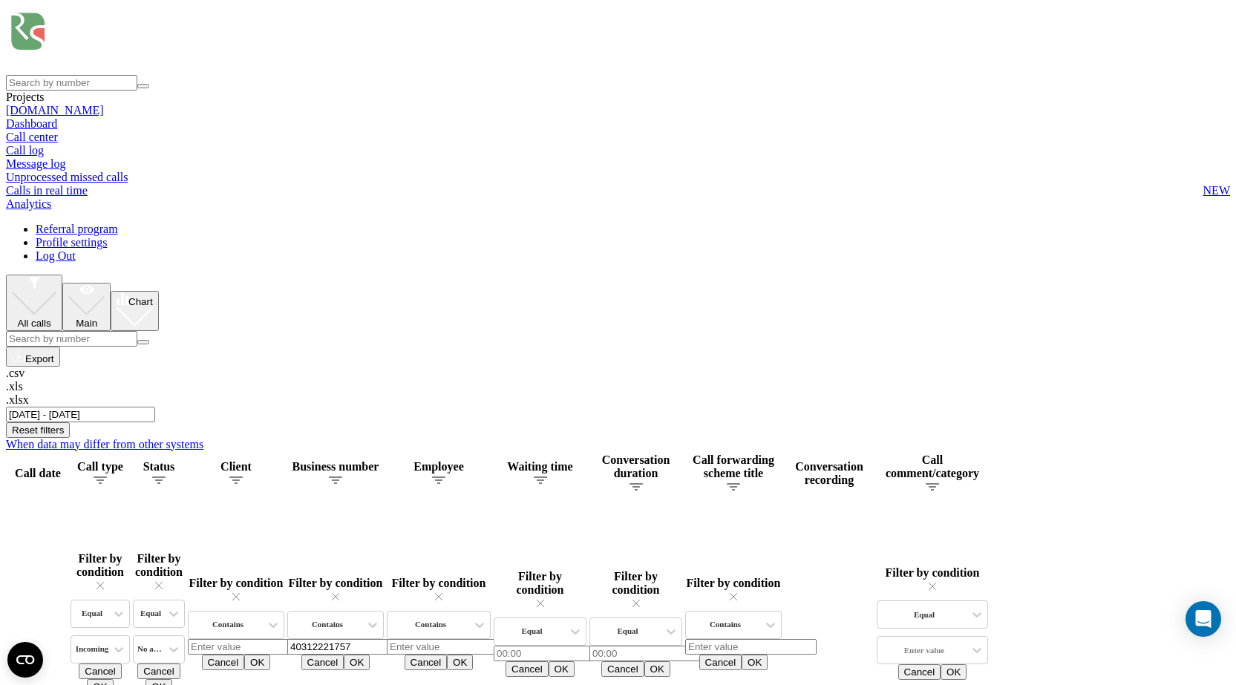
drag, startPoint x: 1126, startPoint y: 72, endPoint x: 1119, endPoint y: 80, distance: 10.5
click at [155, 407] on input "01.06.2025 - 31.08.2025" at bounding box center [80, 415] width 149 height 16
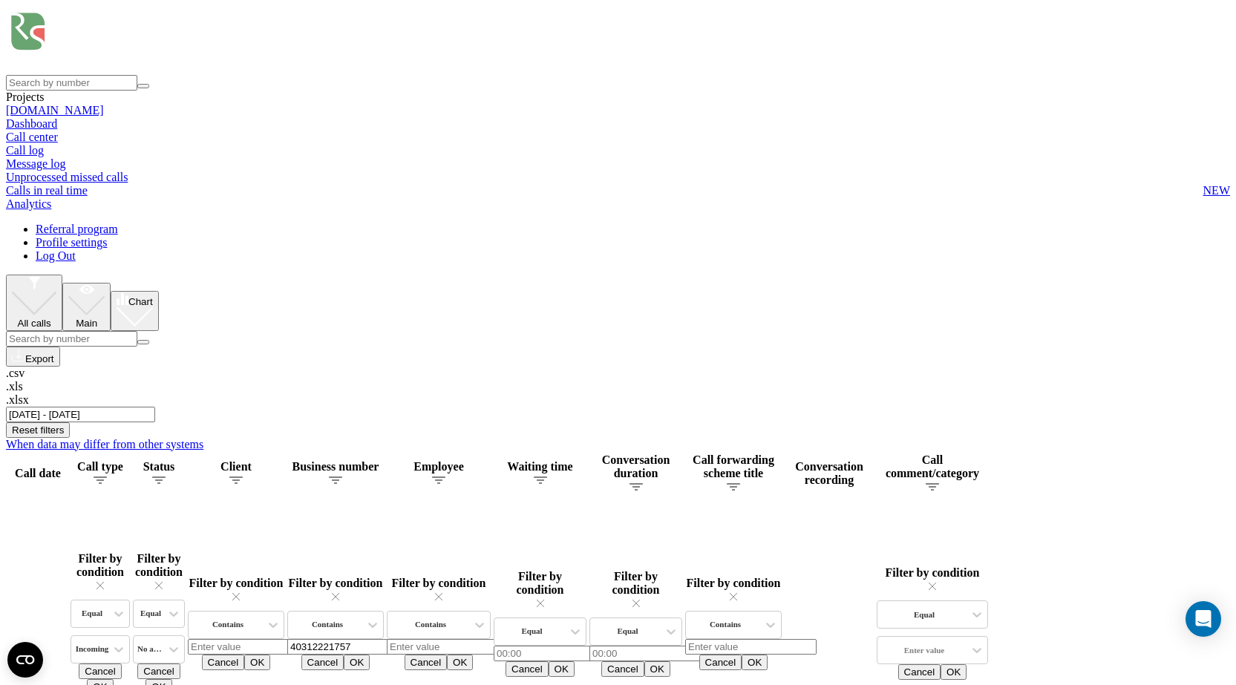
click at [1089, 275] on div "All calls Main Chart Export .csv .xls .xlsx 01.06.2025 - 31.08.2025" at bounding box center [618, 349] width 1224 height 148
click at [155, 407] on input "01.06.2025 - 31.08.2025" at bounding box center [80, 415] width 149 height 16
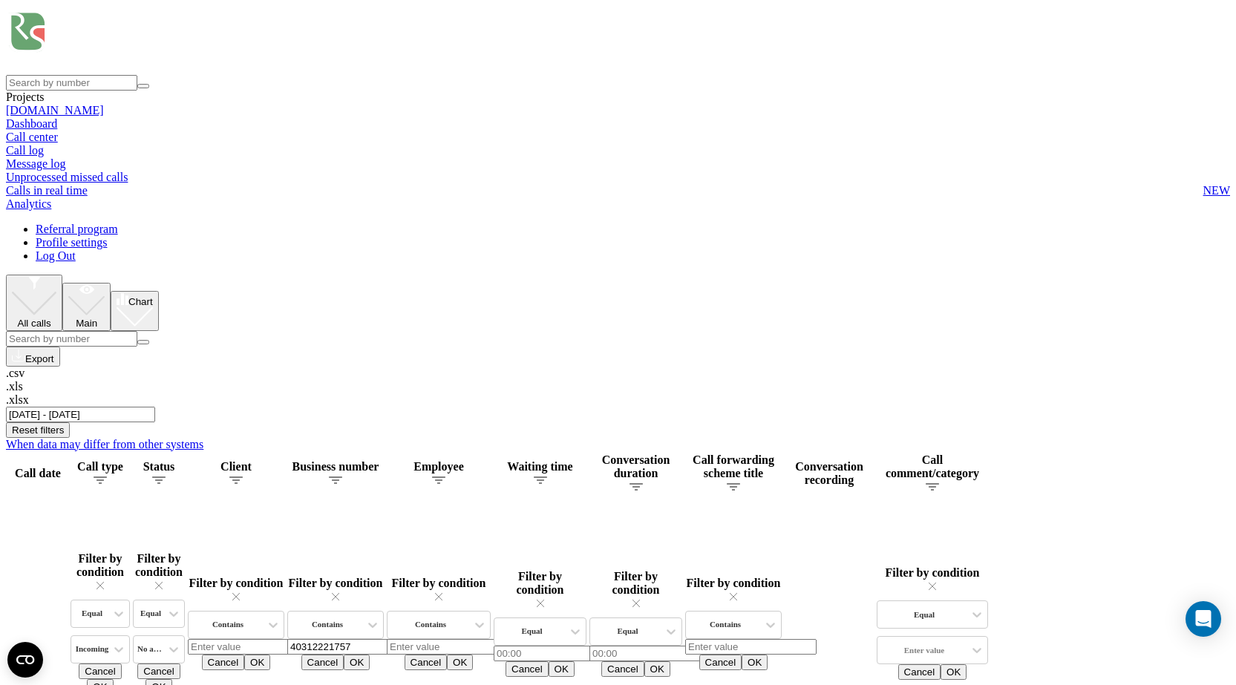
click at [155, 407] on input "01.06.2025 - 31.08.2025" at bounding box center [80, 415] width 149 height 16
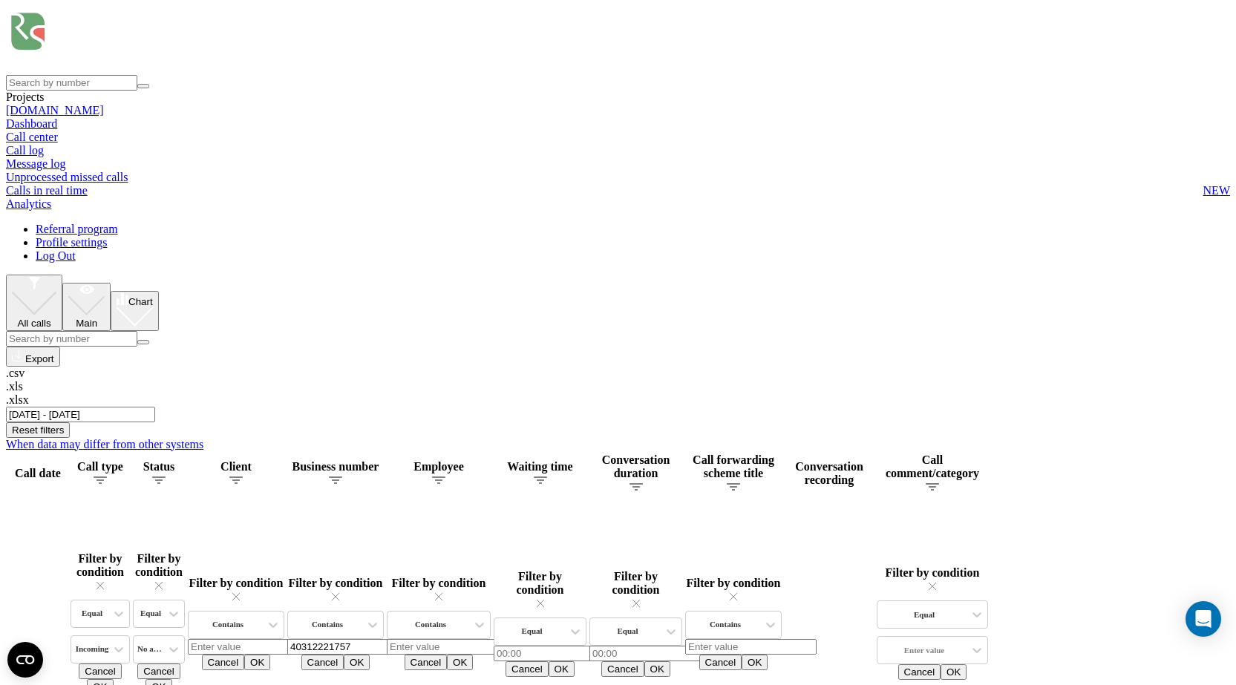
click at [155, 407] on input "01.06.2025 - 31.08.2025" at bounding box center [80, 415] width 149 height 16
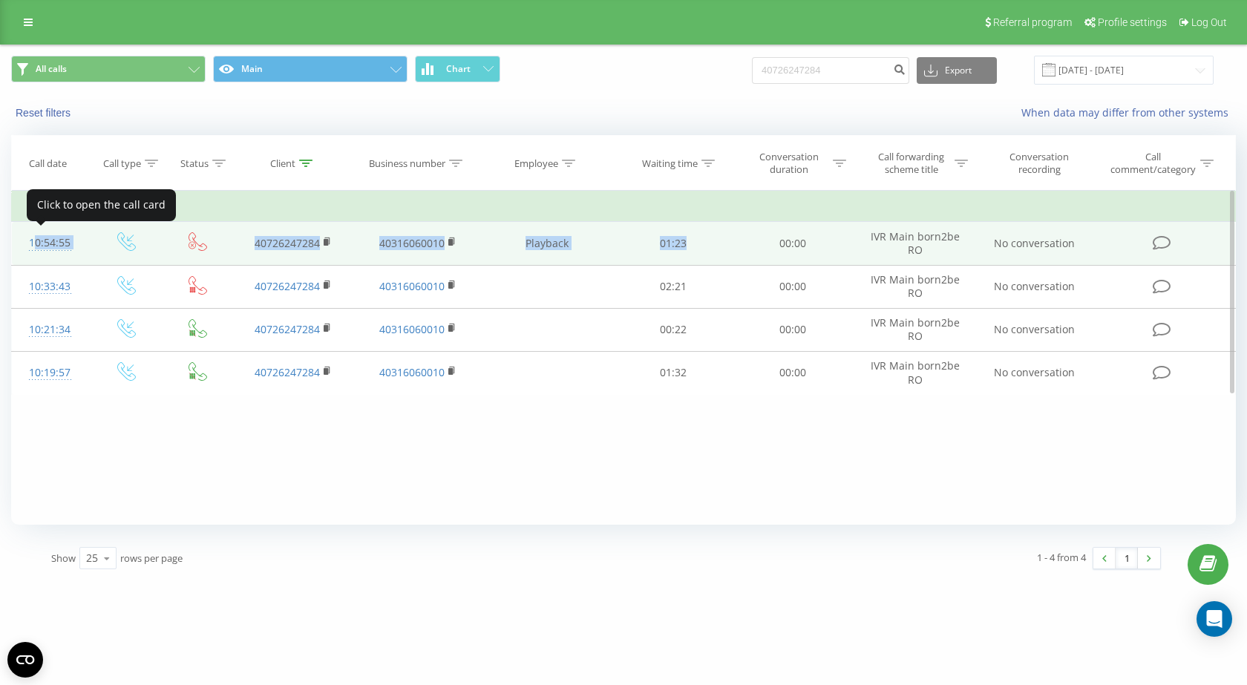
drag, startPoint x: 715, startPoint y: 240, endPoint x: 30, endPoint y: 246, distance: 685.8
click at [30, 244] on tr "10:54:55 40726247284 40316060010 Playback 01:23 00:00 IVR Main born2be RO No co…" at bounding box center [624, 243] width 1224 height 43
copy tr "10:54:55 40726247284 40316060010 Playback 01:23"
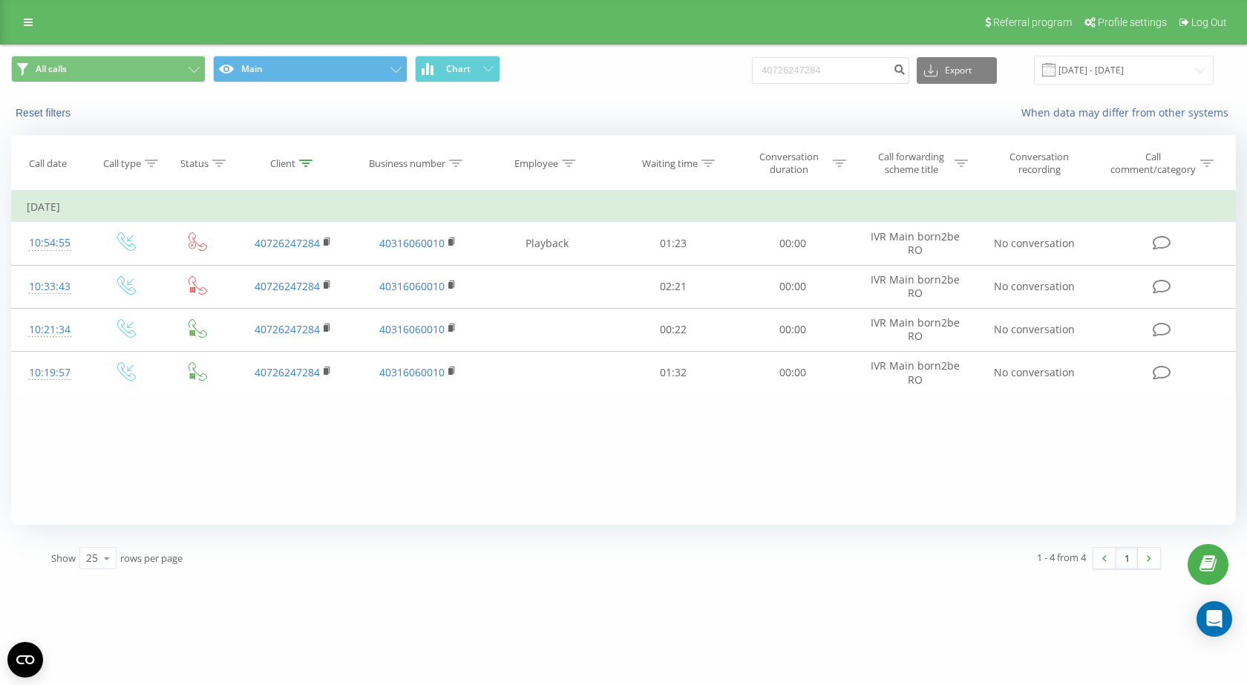
click at [704, 86] on div "All calls Main Chart 40726247284 Export .csv .xls .xlsx [DATE] - [DATE]" at bounding box center [623, 70] width 1245 height 50
click at [1109, 73] on input "[DATE] - [DATE]" at bounding box center [1124, 70] width 180 height 29
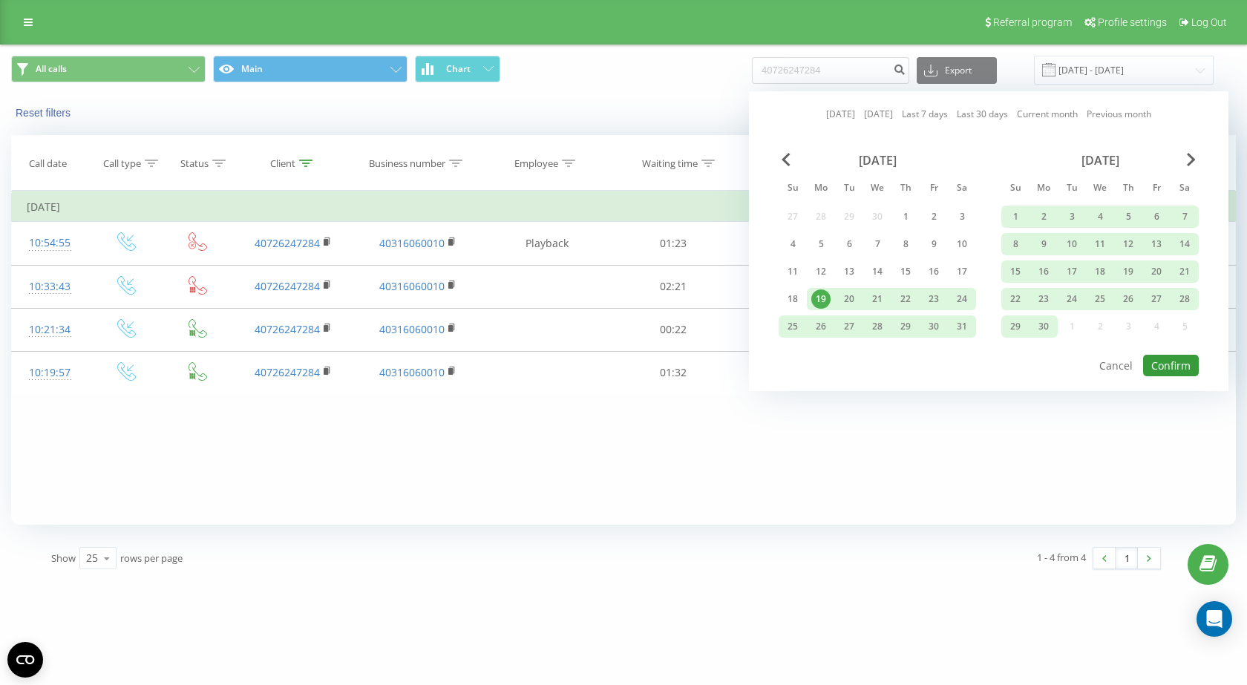
click at [1173, 365] on button "Confirm" at bounding box center [1171, 366] width 56 height 22
